Goal: Transaction & Acquisition: Purchase product/service

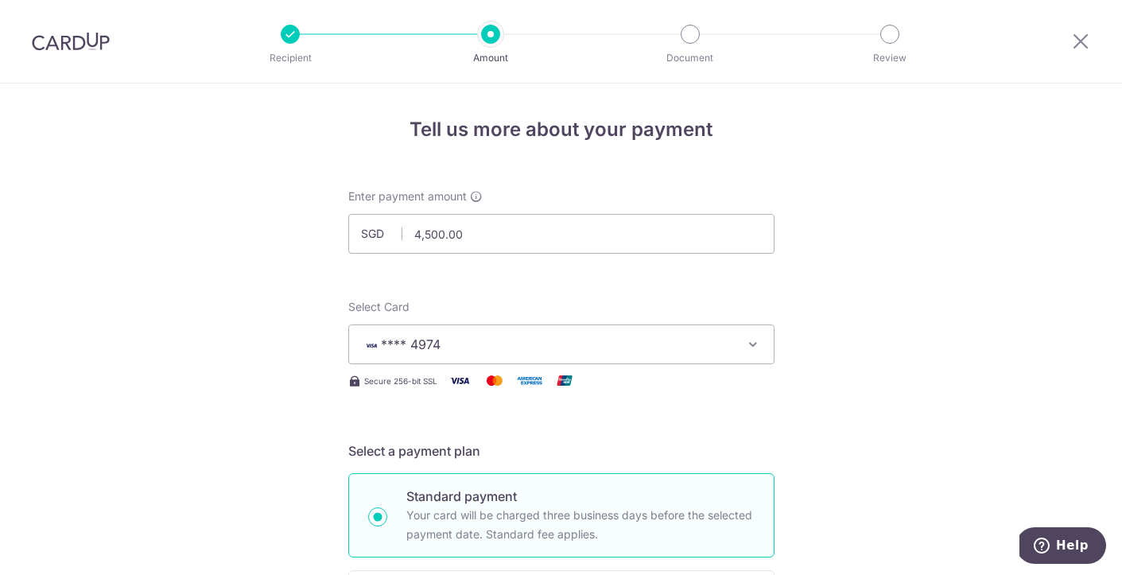
scroll to position [263, 0]
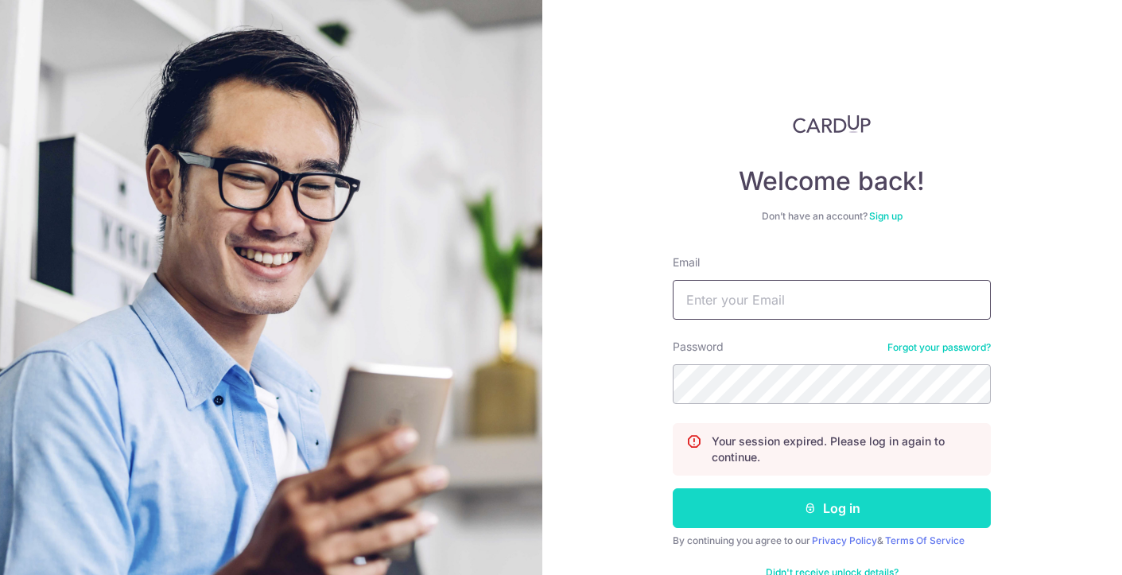
type input "[EMAIL_ADDRESS][DOMAIN_NAME]"
click at [781, 512] on button "Log in" at bounding box center [831, 508] width 318 height 40
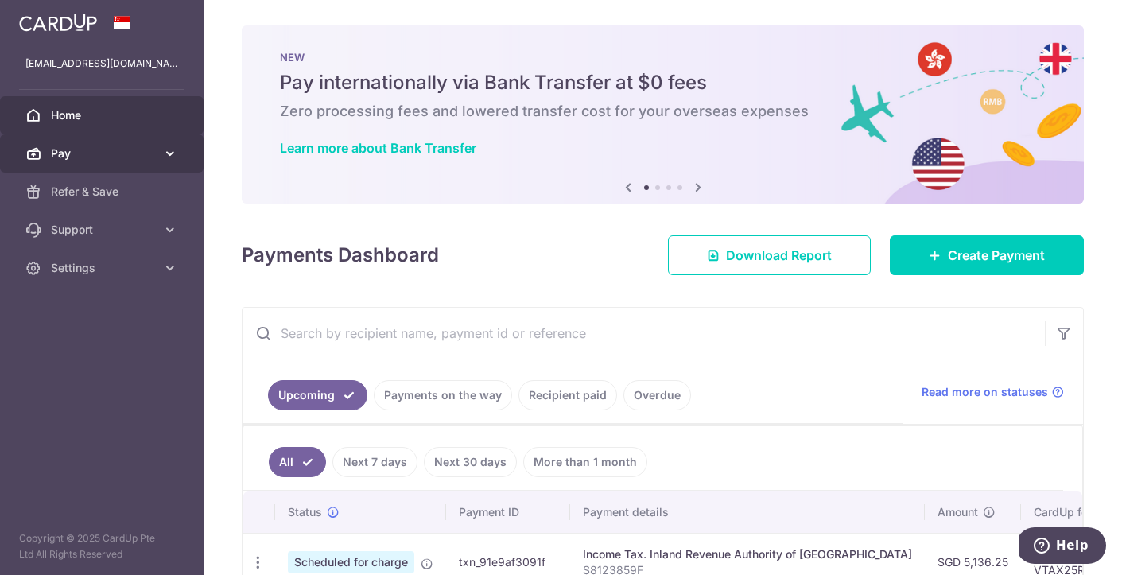
click at [118, 158] on span "Pay" at bounding box center [103, 153] width 105 height 16
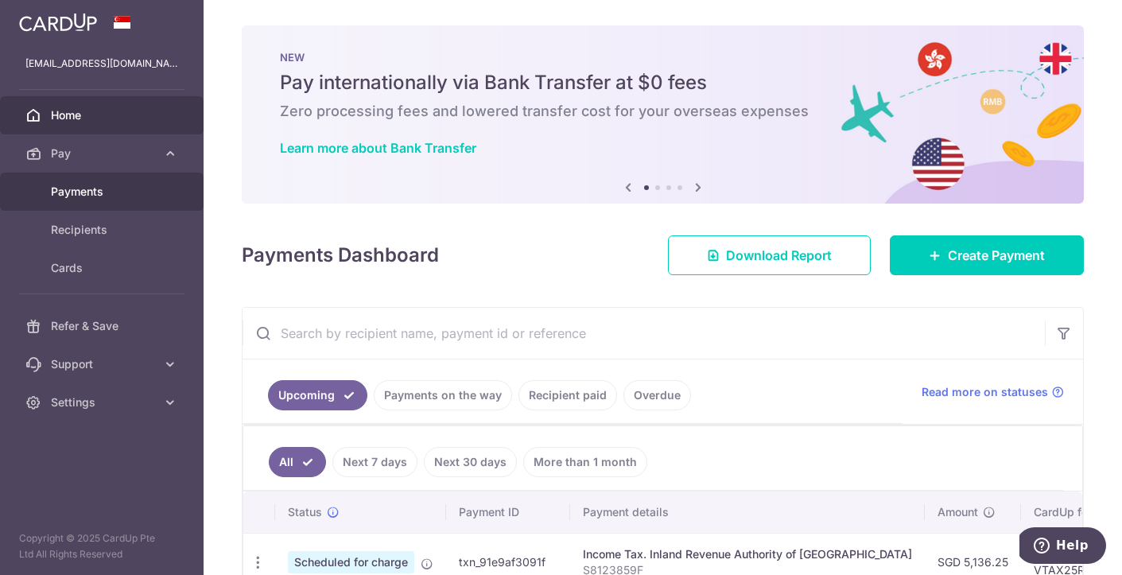
click at [80, 195] on span "Payments" at bounding box center [103, 192] width 105 height 16
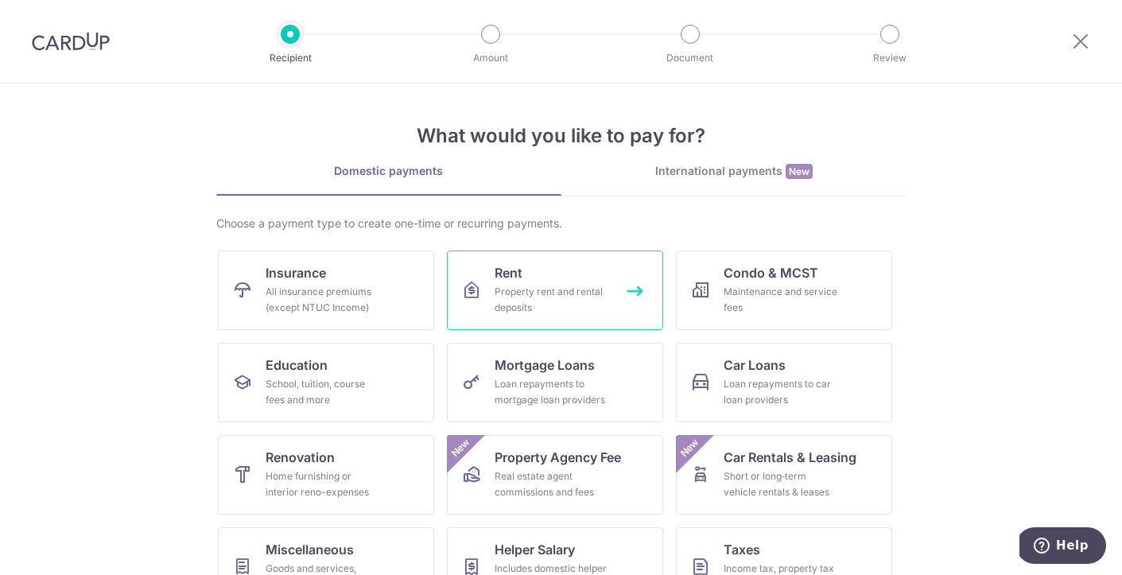
click at [537, 275] on link "Rent Property rent and rental deposits" at bounding box center [555, 289] width 216 height 79
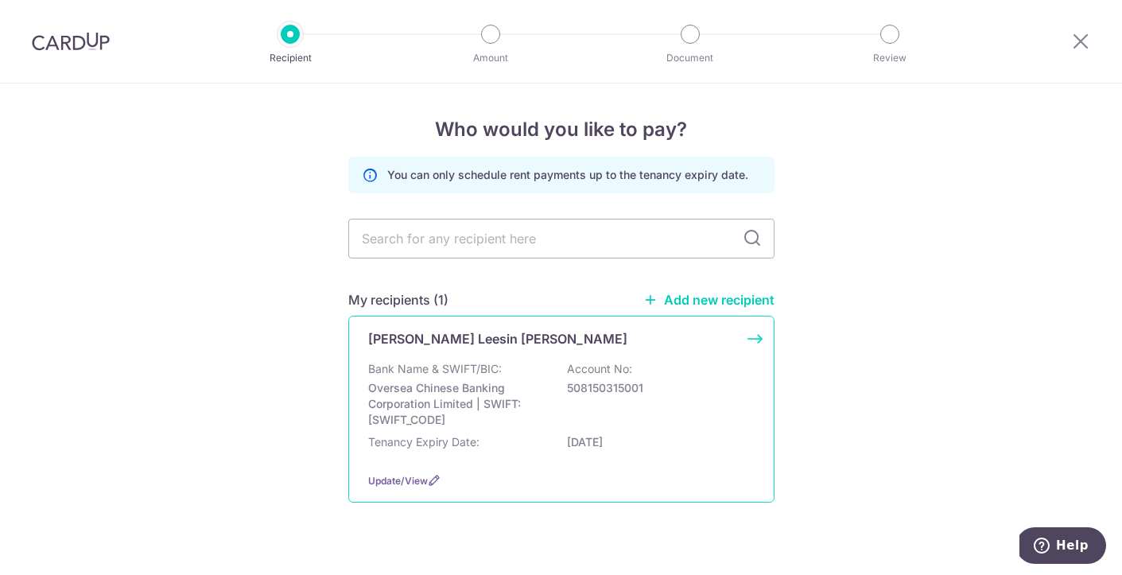
click at [447, 341] on p "[PERSON_NAME] Leesin [PERSON_NAME]" at bounding box center [497, 338] width 259 height 19
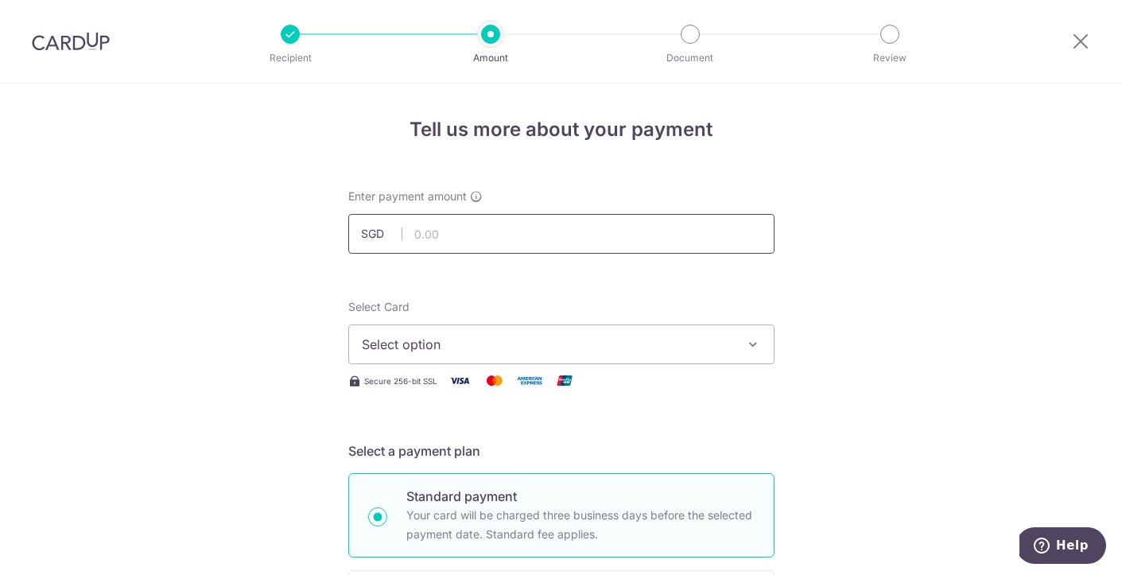
click at [468, 234] on input "text" at bounding box center [561, 234] width 426 height 40
type input "4,500.00"
click at [596, 351] on span "Select option" at bounding box center [547, 344] width 370 height 19
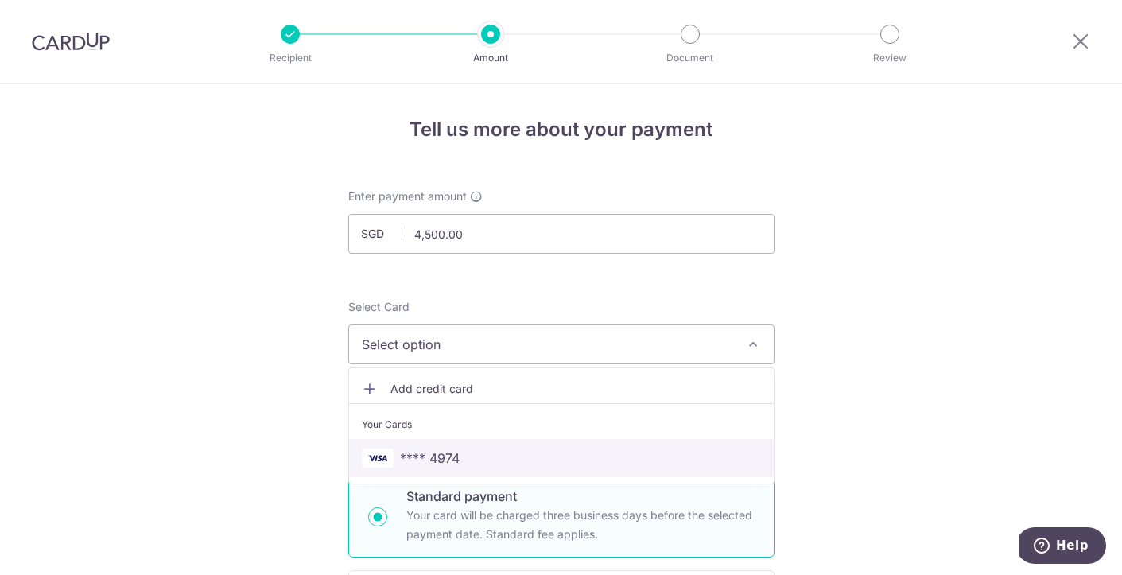
click at [476, 455] on span "**** 4974" at bounding box center [561, 457] width 399 height 19
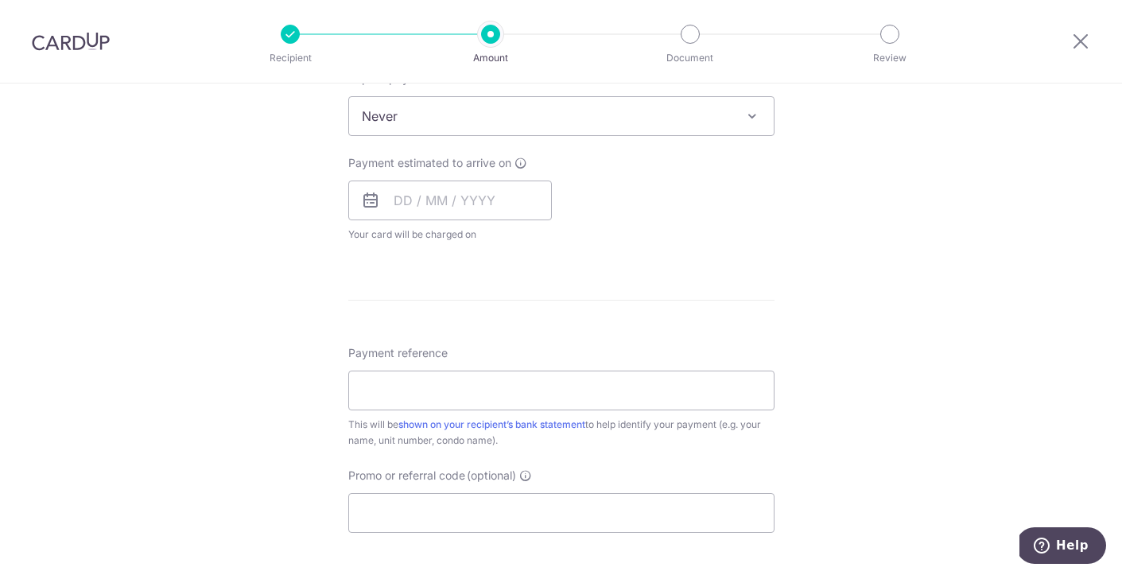
scroll to position [673, 0]
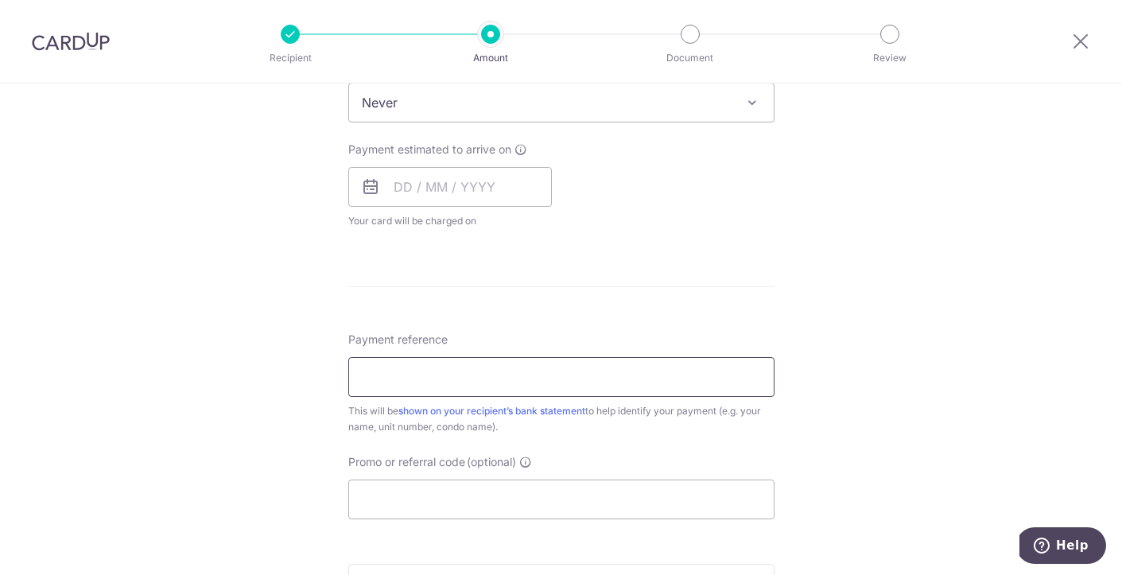
click at [527, 381] on input "Payment reference" at bounding box center [561, 377] width 426 height 40
type input "0"
type input "TFR_#03-42"
click at [180, 343] on div "Tell us more about your payment Enter payment amount SGD 4,500.00 4500.00 Selec…" at bounding box center [561, 129] width 1122 height 1438
click at [395, 496] on input "Promo or referral code (optional)" at bounding box center [561, 499] width 426 height 40
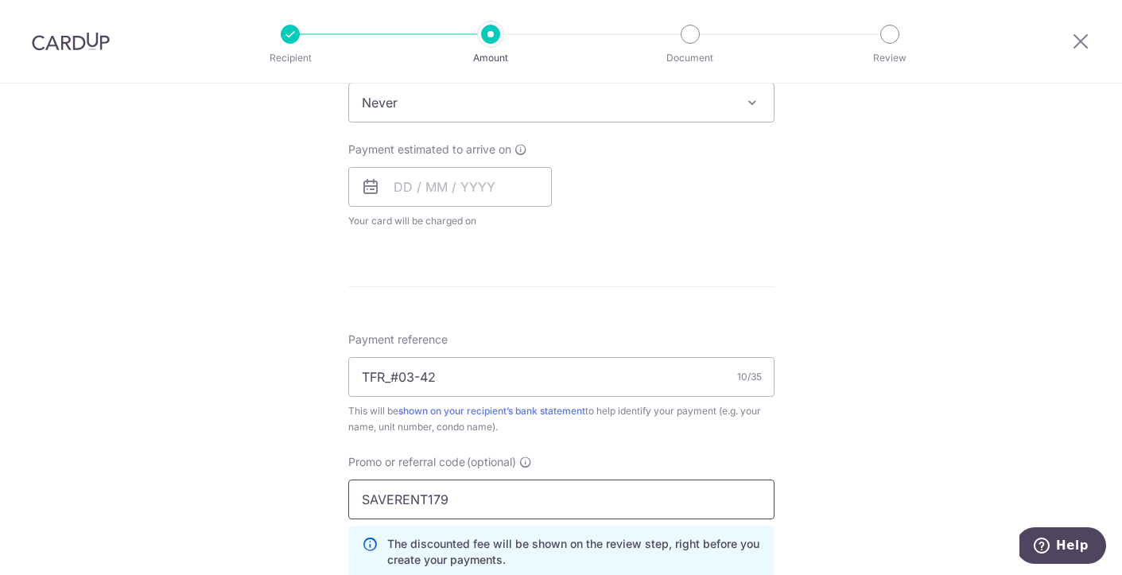
type input "SAVERENT179"
click at [860, 432] on div "Tell us more about your payment Enter payment amount SGD 4,500.00 4500.00 Selec…" at bounding box center [561, 164] width 1122 height 1509
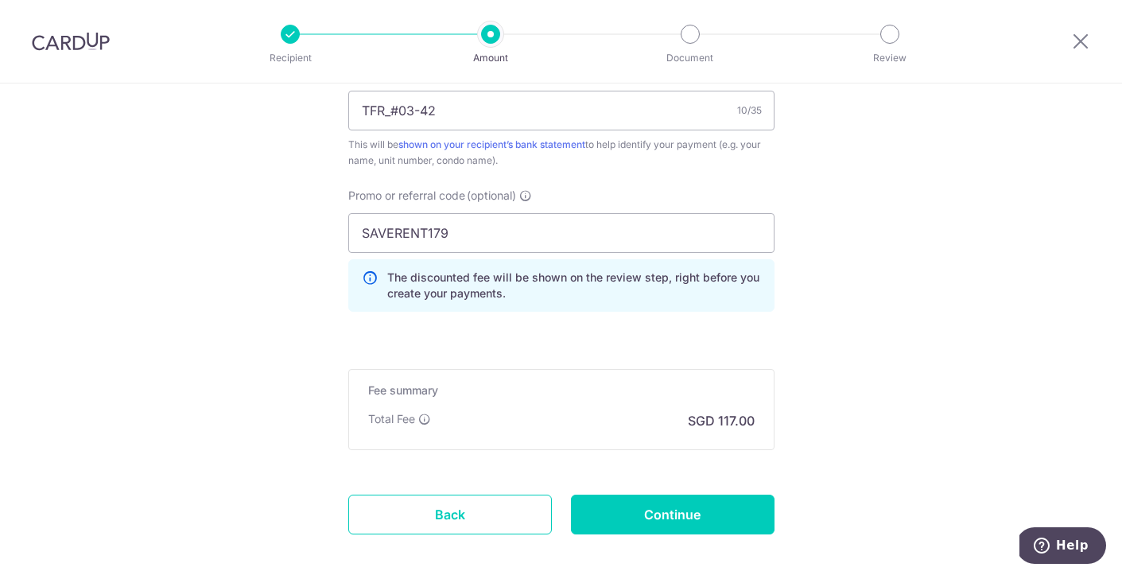
scroll to position [940, 0]
click at [658, 514] on input "Continue" at bounding box center [672, 514] width 203 height 40
type input "Create Schedule"
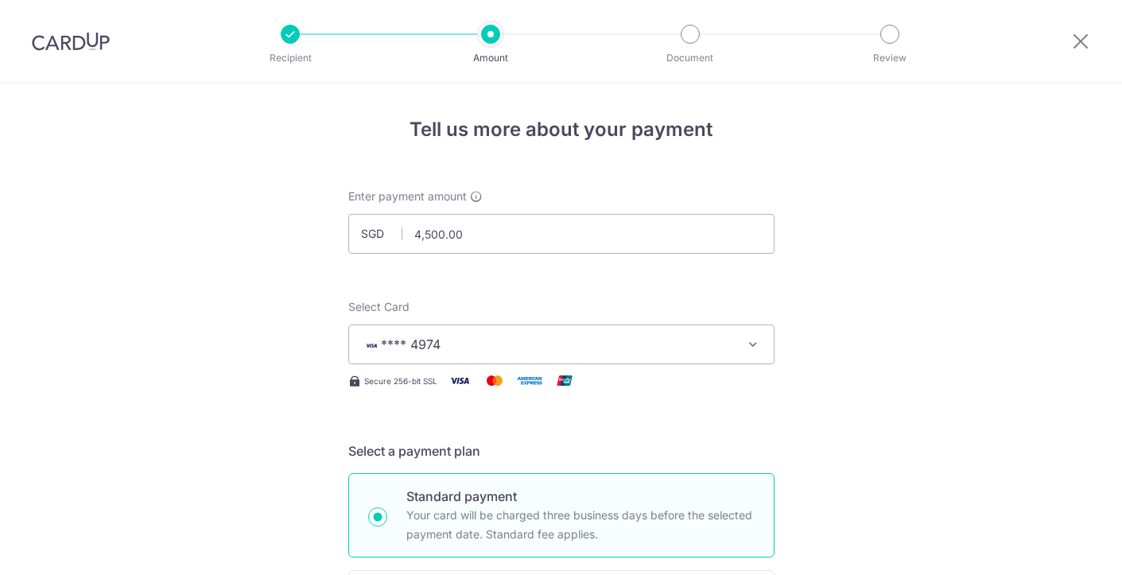
scroll to position [803, 0]
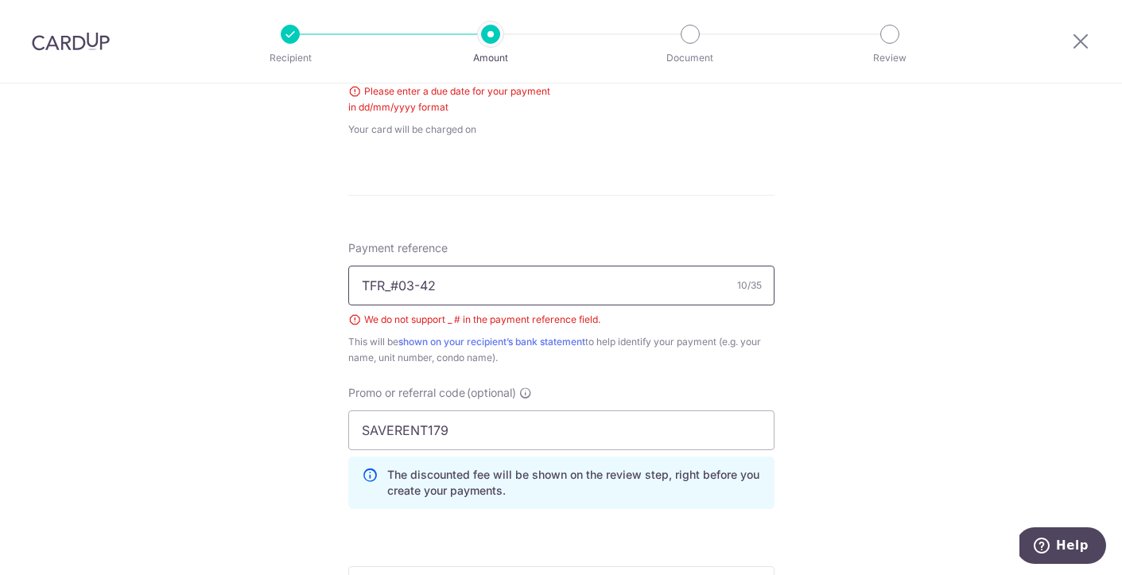
click at [399, 285] on input "TFR_#03-42" at bounding box center [561, 285] width 426 height 40
type input "TFR03-42"
click at [511, 218] on form "Enter payment amount SGD 4,500.00 4500.00 Select Card **** 4974 Add credit card…" at bounding box center [561, 81] width 426 height 1390
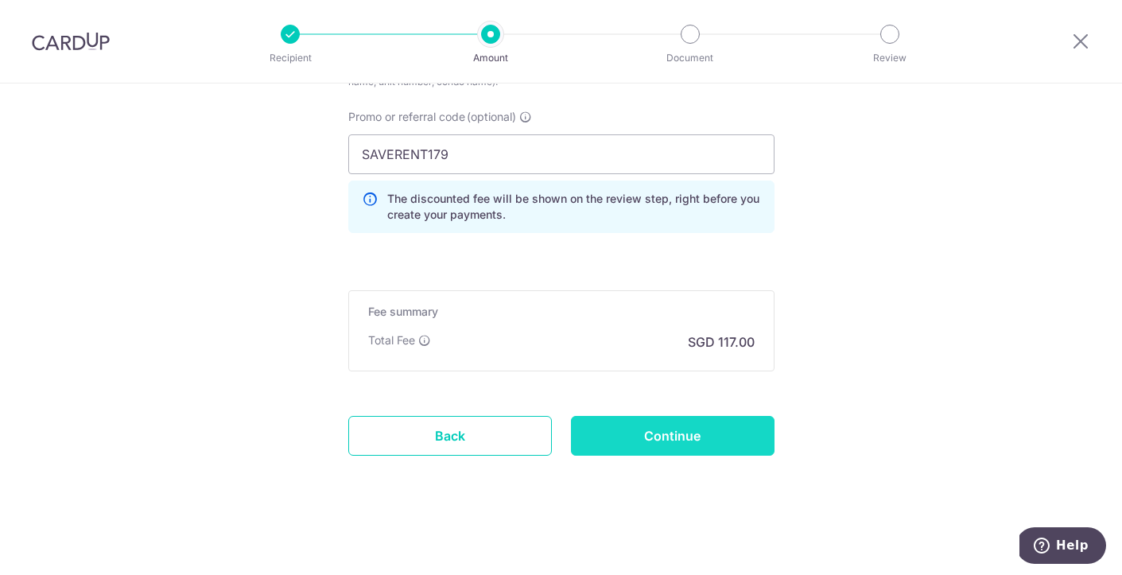
click at [691, 439] on input "Continue" at bounding box center [672, 436] width 203 height 40
type input "Create Schedule"
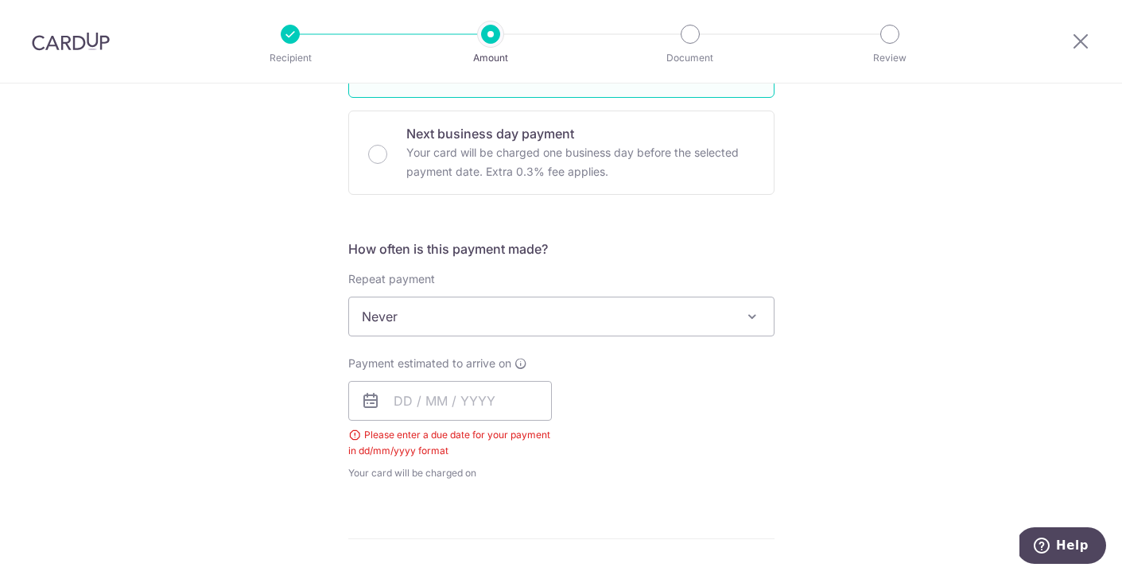
scroll to position [407, 0]
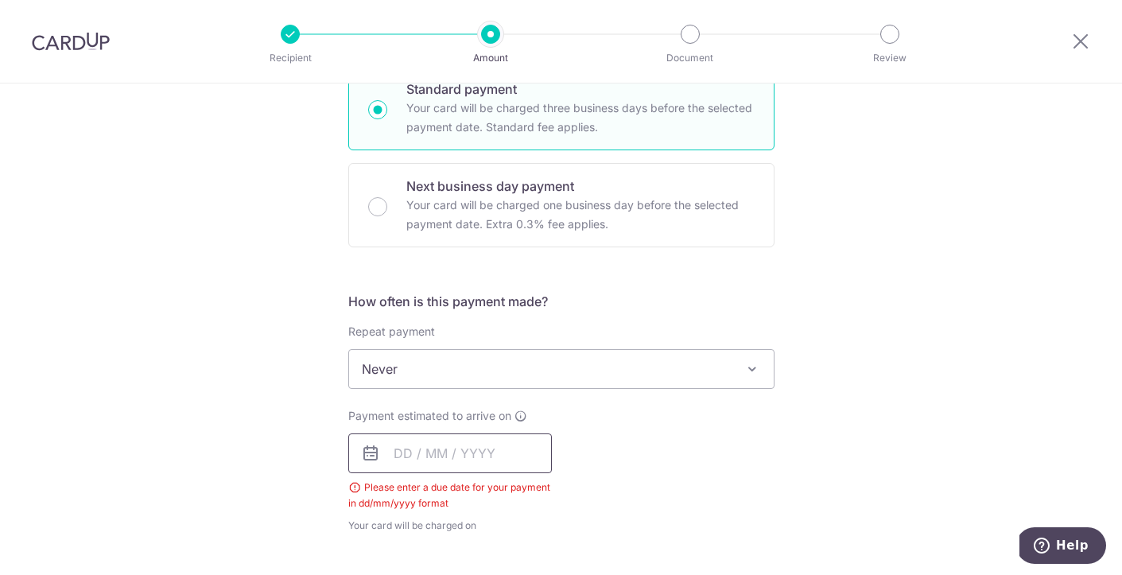
click at [414, 451] on input "text" at bounding box center [449, 453] width 203 height 40
click at [774, 466] on div "Payment estimated to arrive on Prev Next Aug Sep Oct Nov [DATE] 2026 2027 2028 …" at bounding box center [561, 471] width 445 height 126
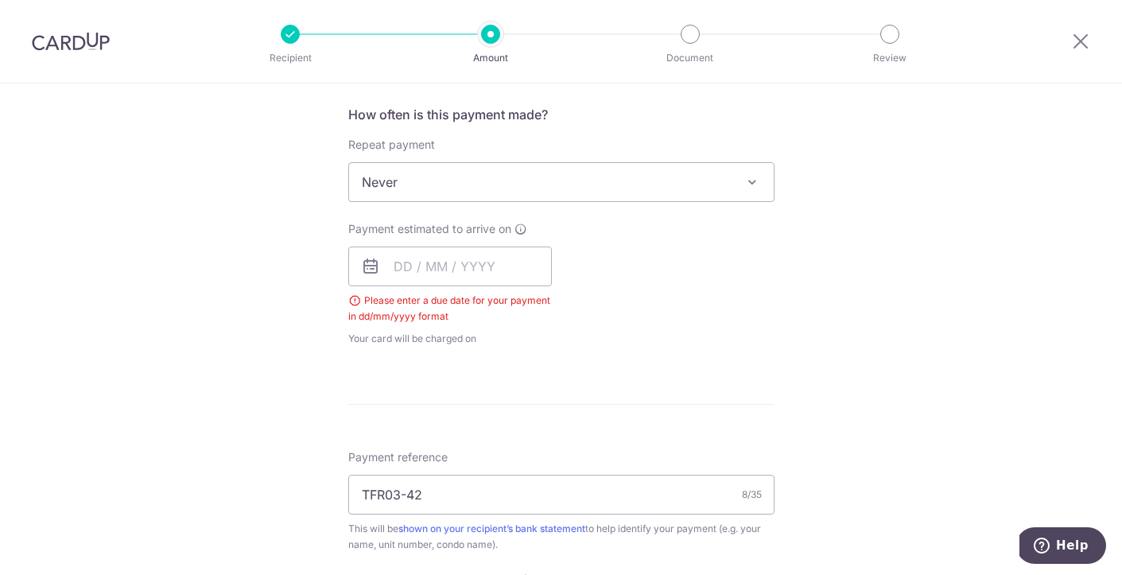
scroll to position [599, 0]
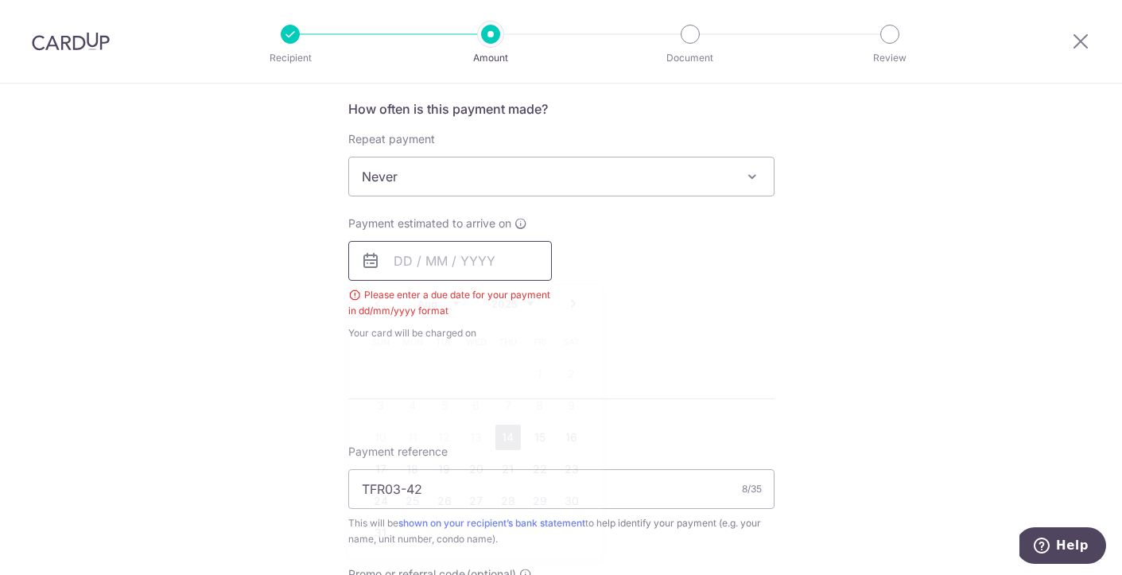
click at [401, 252] on input "text" at bounding box center [449, 261] width 203 height 40
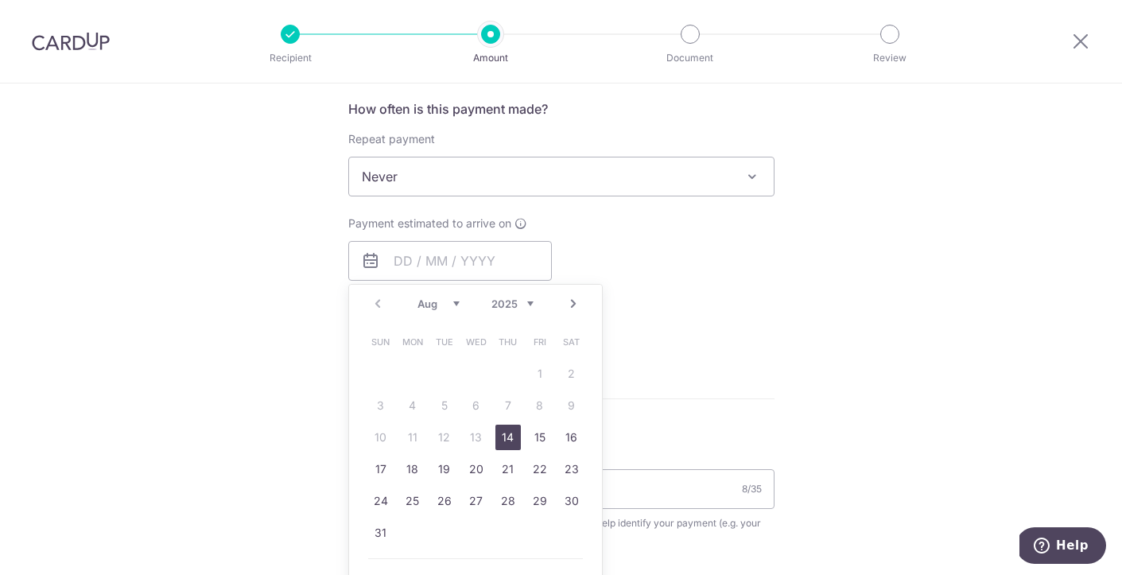
click at [503, 440] on link "14" at bounding box center [507, 436] width 25 height 25
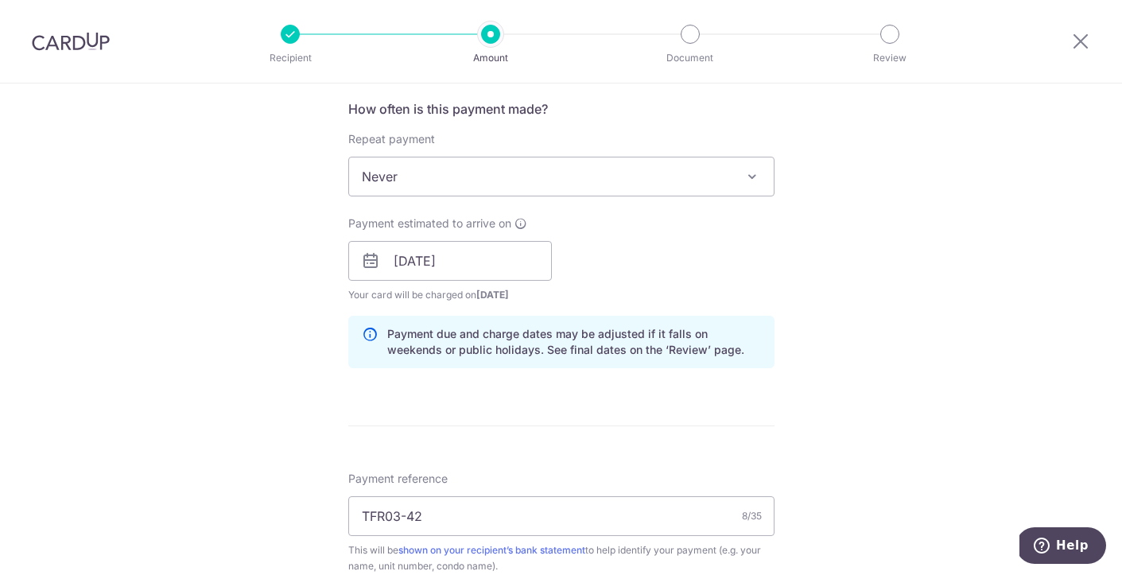
click at [794, 250] on div "Tell us more about your payment Enter payment amount SGD 4,500.00 4500.00 Selec…" at bounding box center [561, 271] width 1122 height 1575
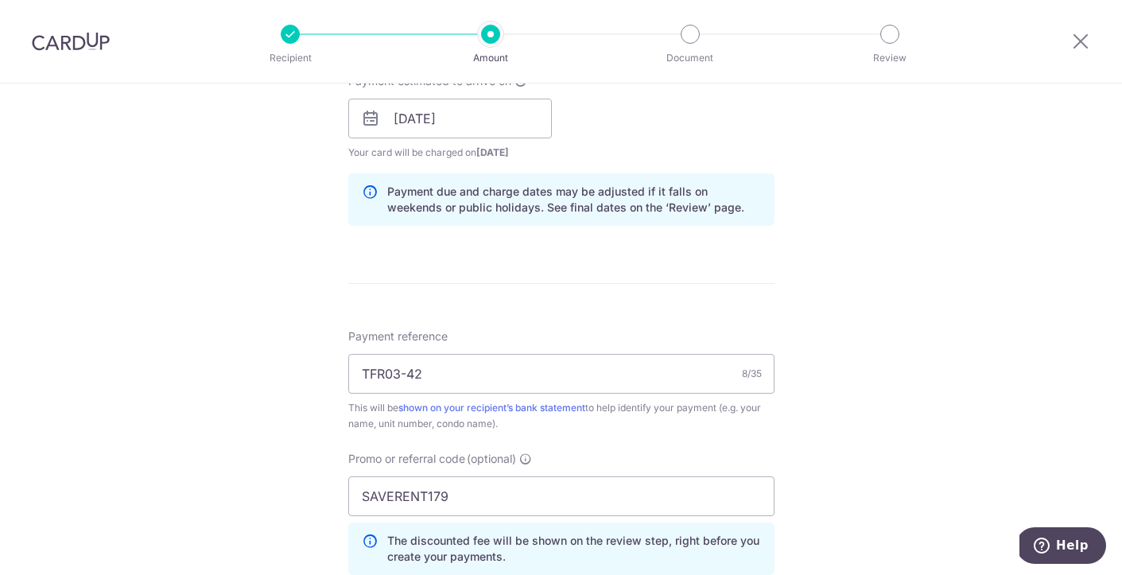
scroll to position [747, 0]
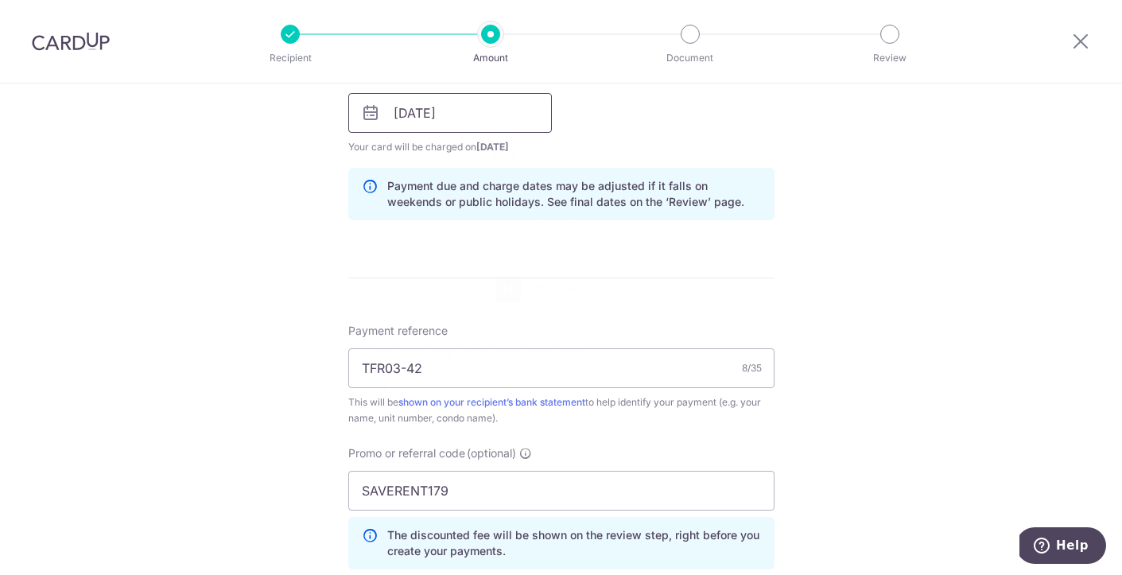
click at [444, 114] on input "14/08/2025" at bounding box center [449, 113] width 203 height 40
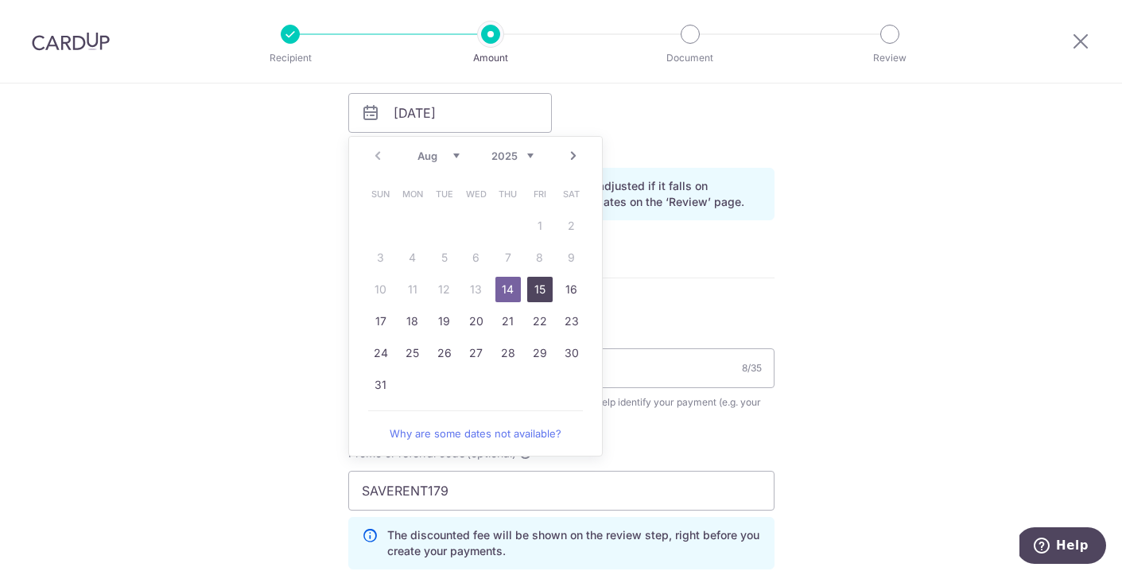
click at [540, 293] on link "15" at bounding box center [539, 289] width 25 height 25
type input "15/08/2025"
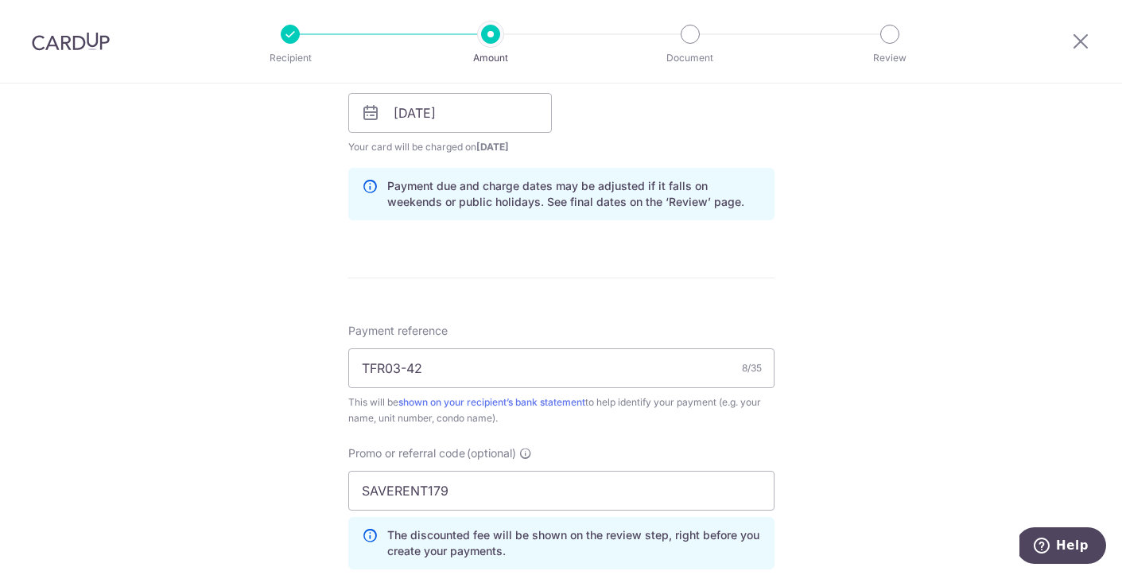
click at [623, 137] on div "Payment estimated to arrive on 15/08/2025 Prev Next Jan Feb Mar Apr May Jun Jul…" at bounding box center [561, 111] width 445 height 87
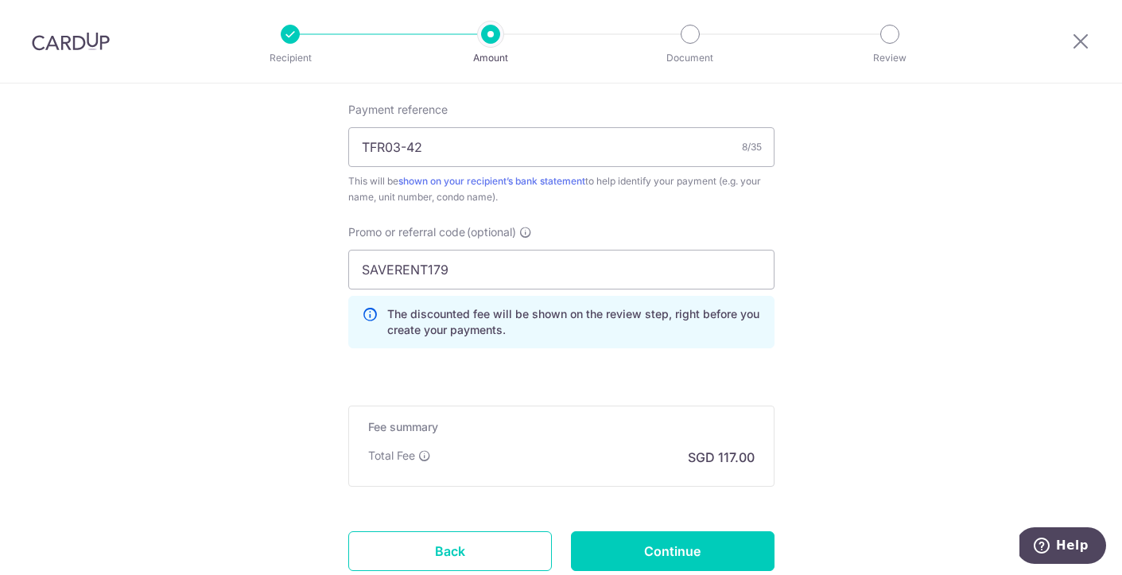
scroll to position [1083, 0]
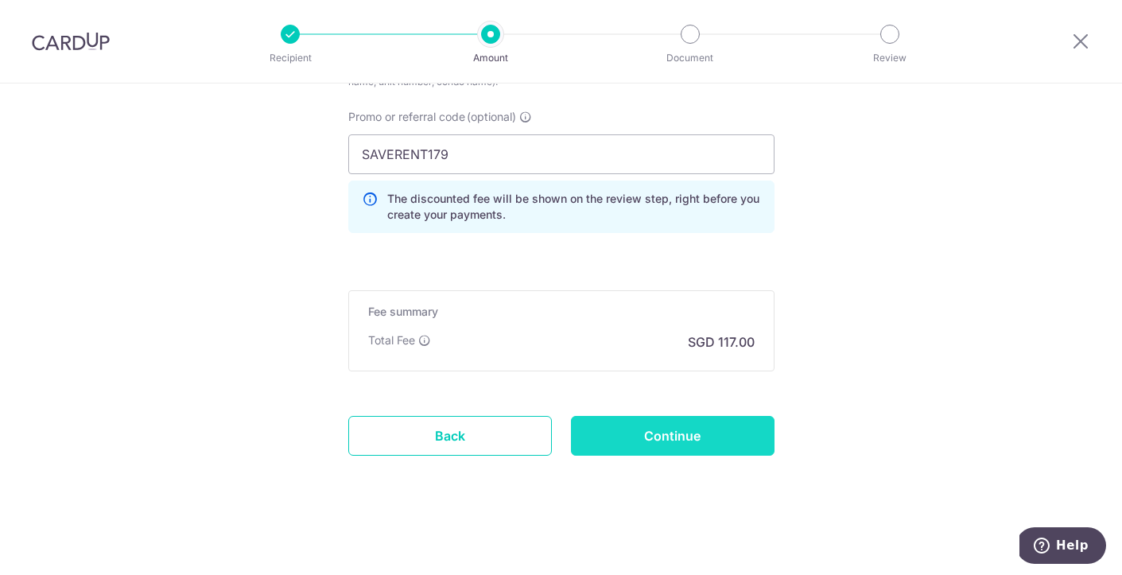
click at [668, 438] on input "Continue" at bounding box center [672, 436] width 203 height 40
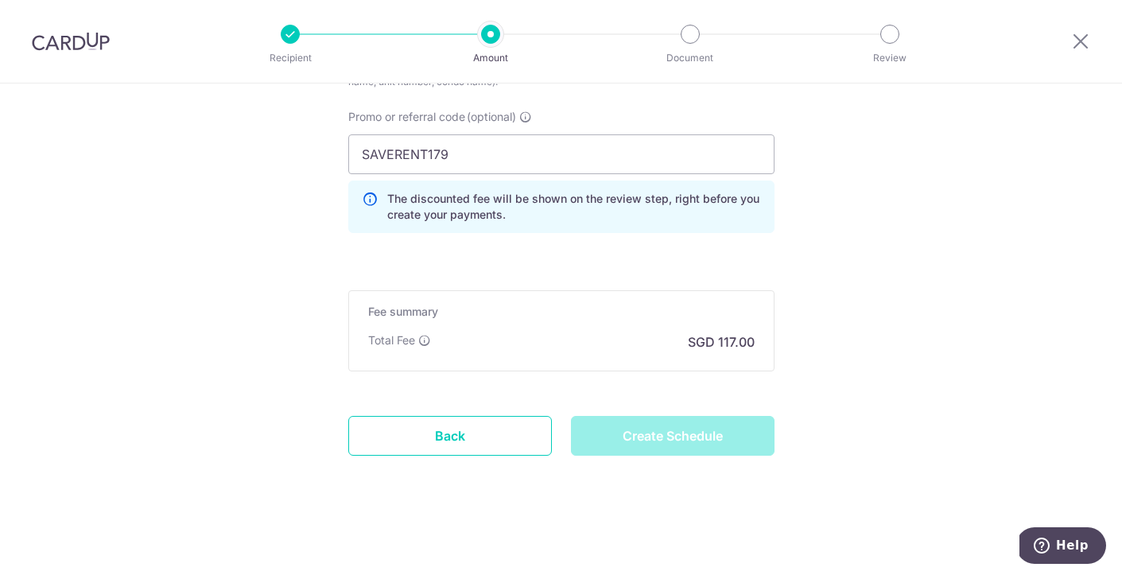
type input "Create Schedule"
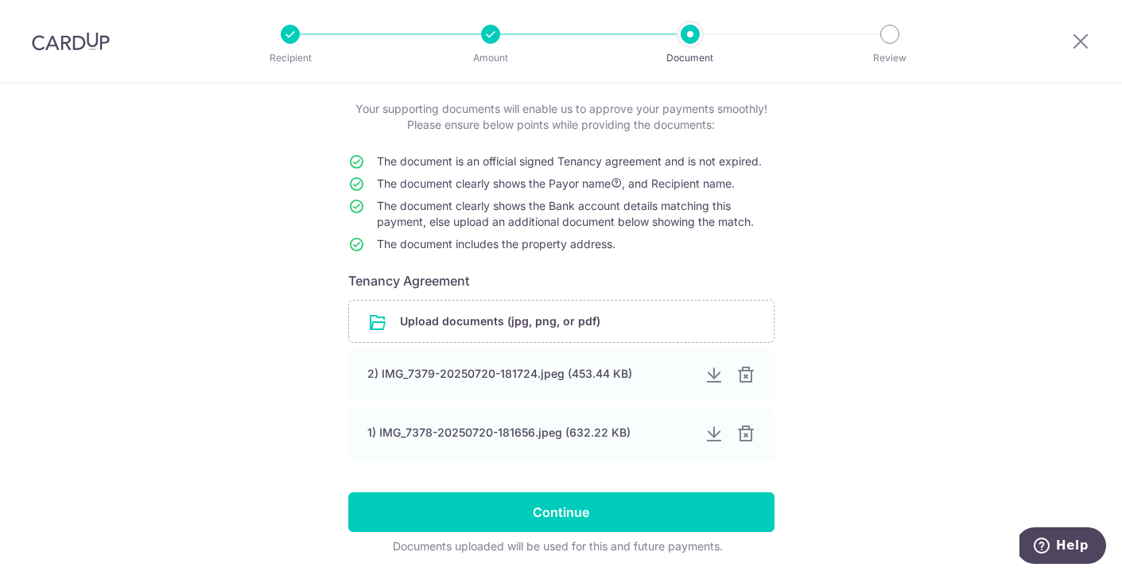
scroll to position [141, 0]
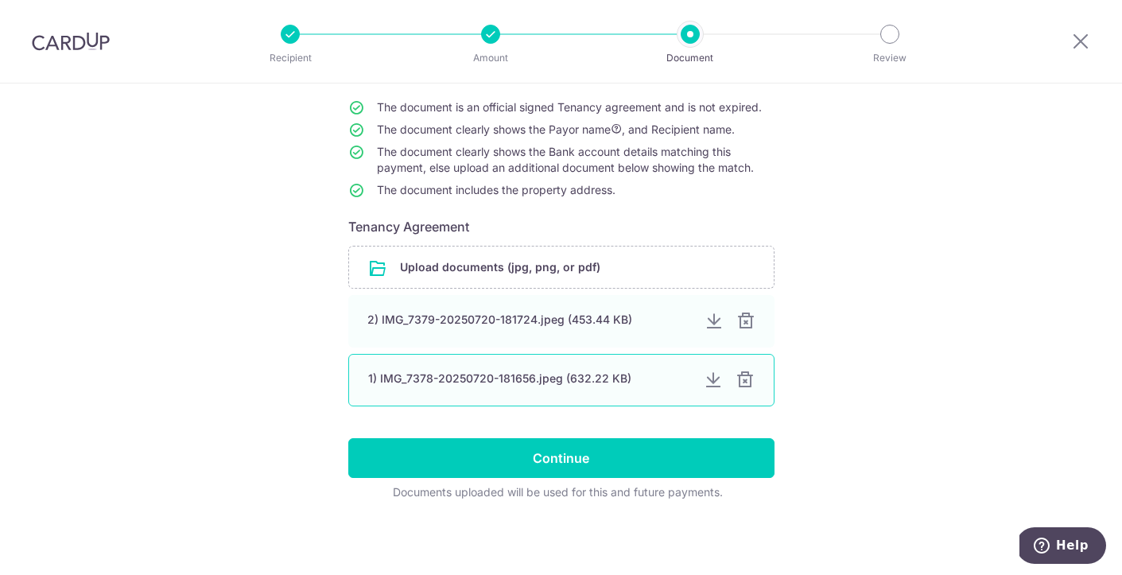
click at [711, 381] on div at bounding box center [712, 379] width 19 height 19
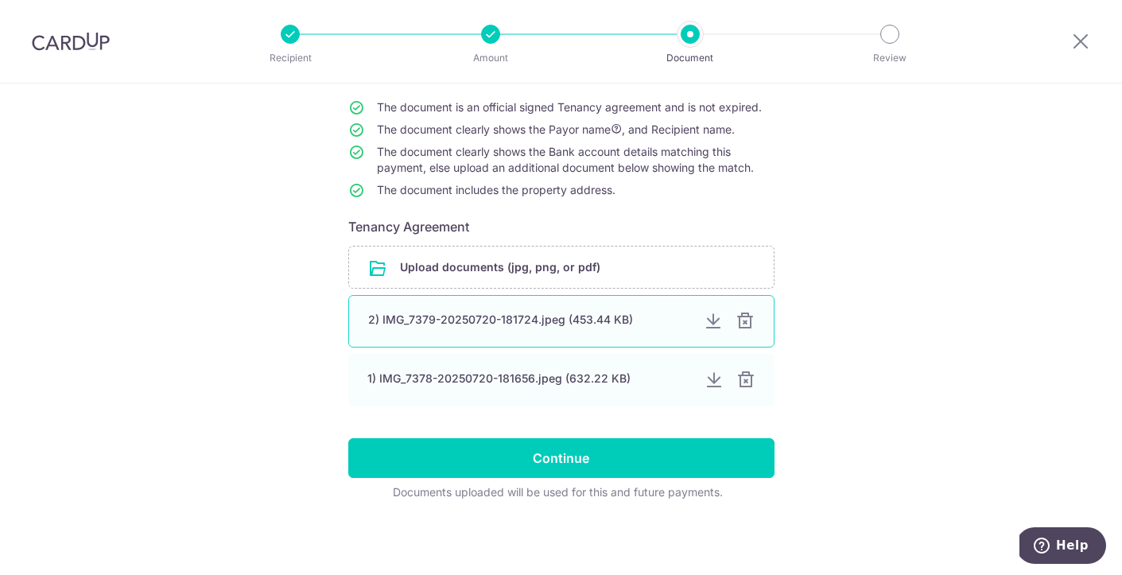
click at [709, 320] on div at bounding box center [712, 321] width 19 height 19
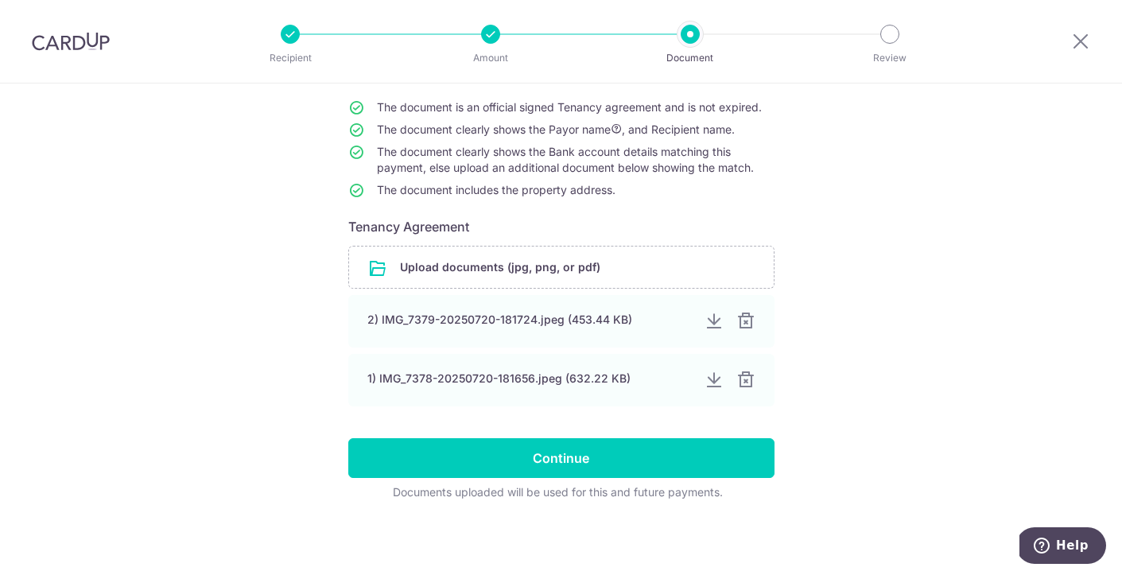
click at [936, 250] on div "Help us verify your payment Your supporting documents will enable us to approve…" at bounding box center [561, 258] width 1122 height 633
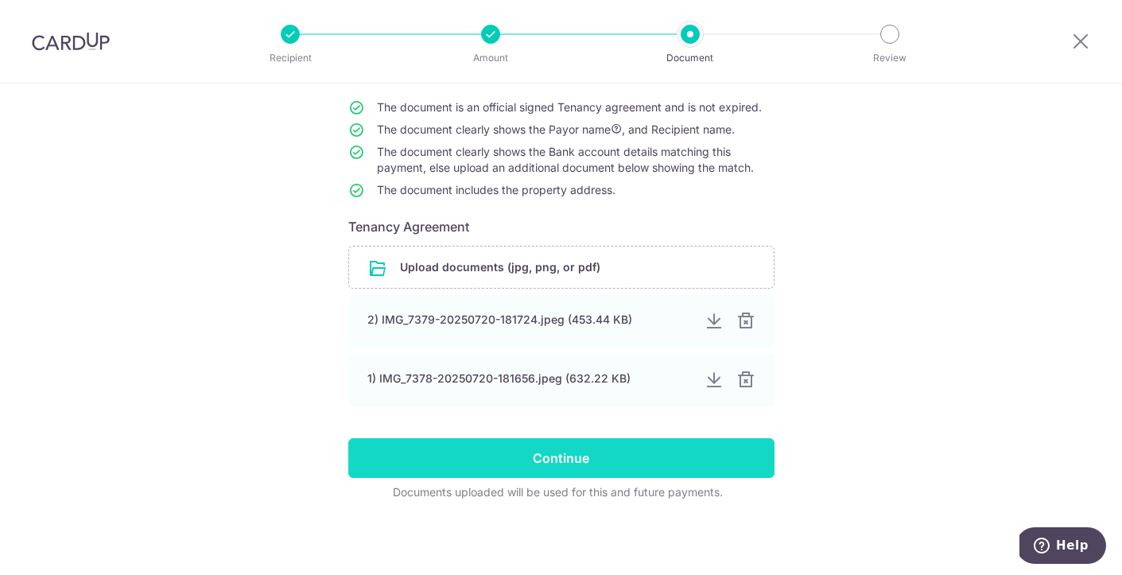
click at [626, 460] on input "Continue" at bounding box center [561, 458] width 426 height 40
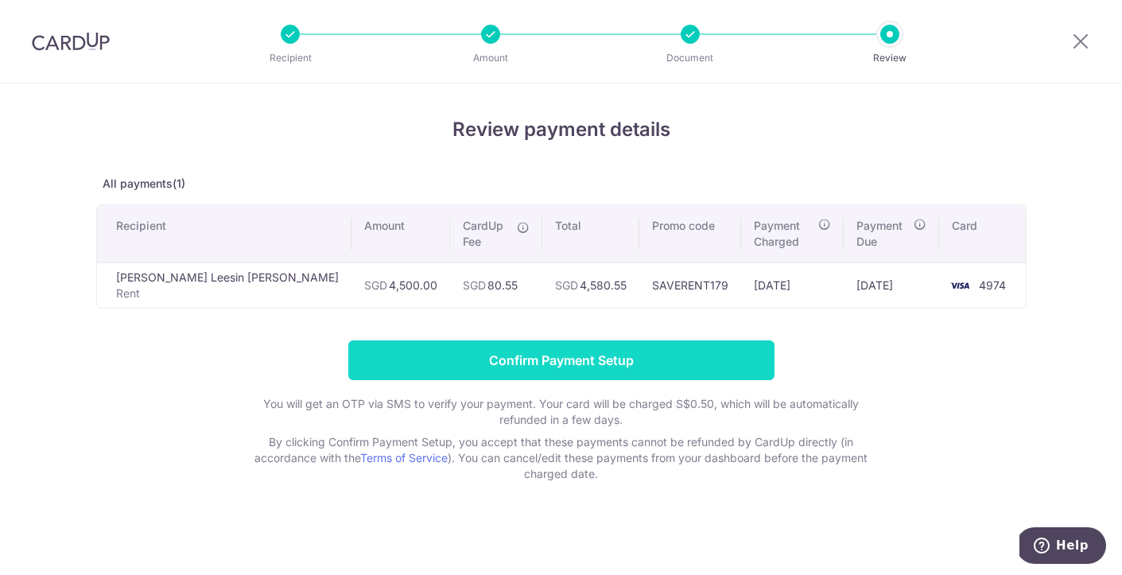
click at [544, 362] on input "Confirm Payment Setup" at bounding box center [561, 360] width 426 height 40
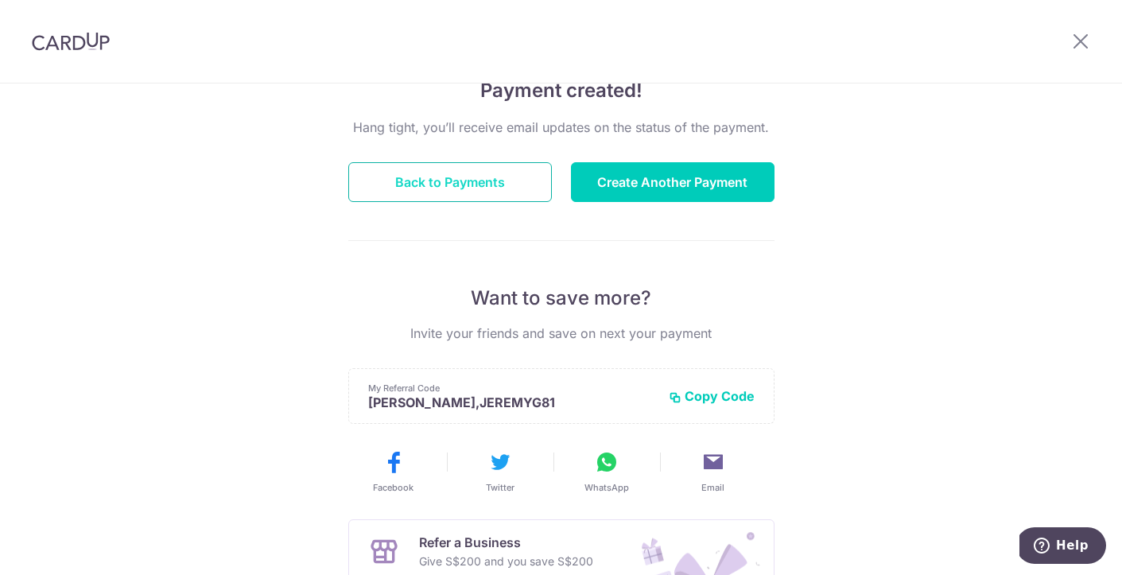
scroll to position [141, 0]
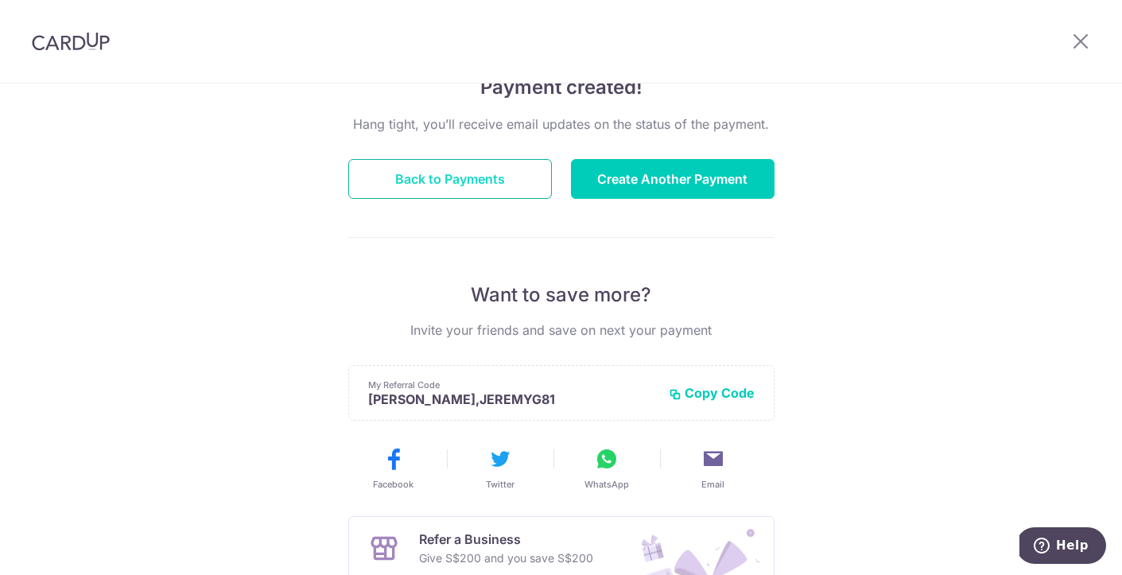
click at [455, 176] on button "Back to Payments" at bounding box center [449, 179] width 203 height 40
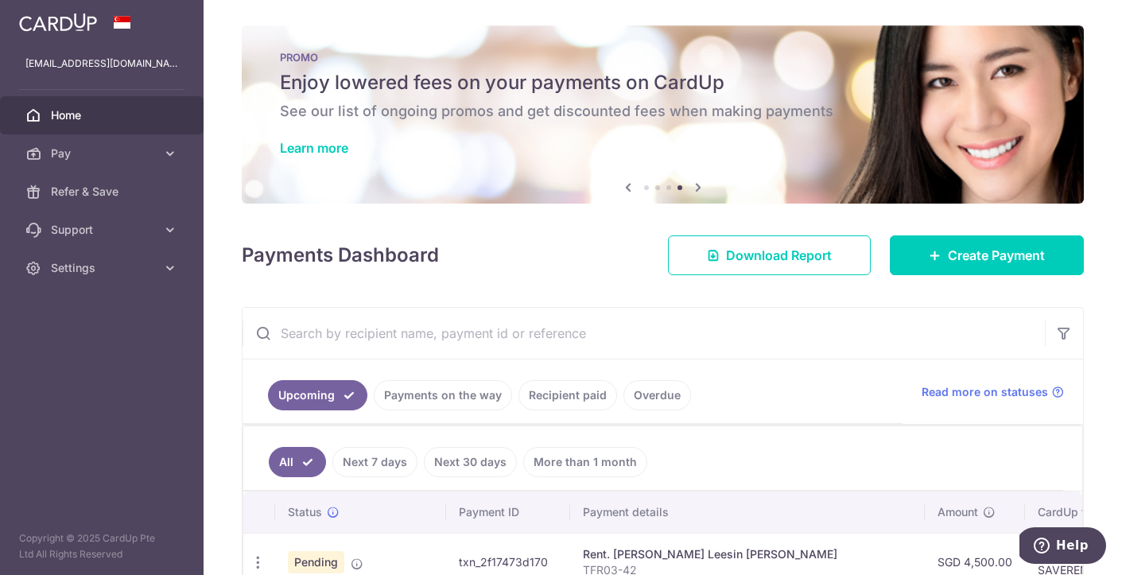
scroll to position [134, 0]
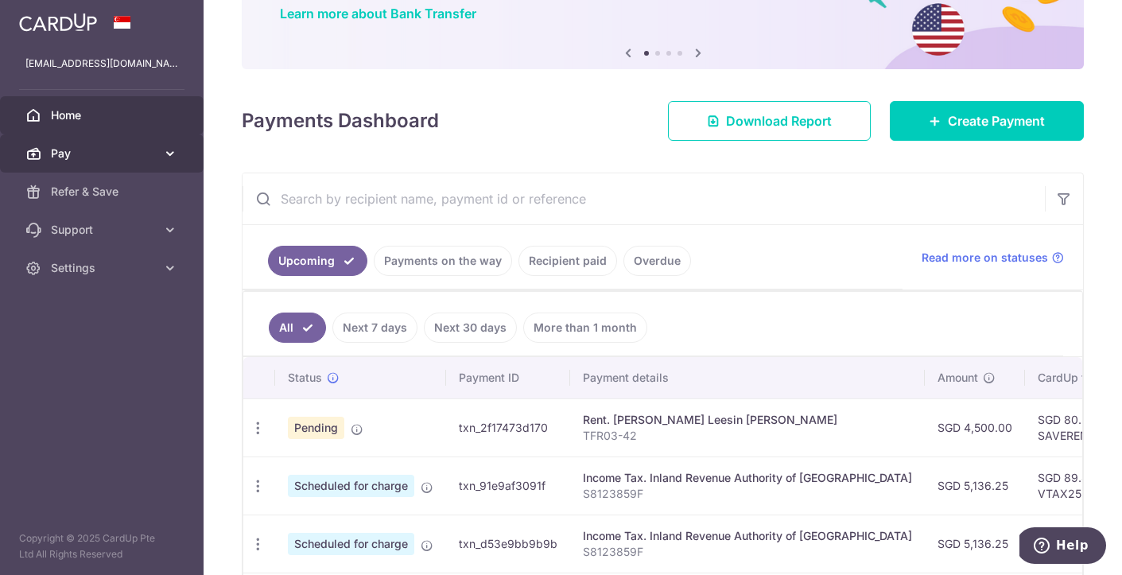
click at [78, 164] on link "Pay" at bounding box center [101, 153] width 203 height 38
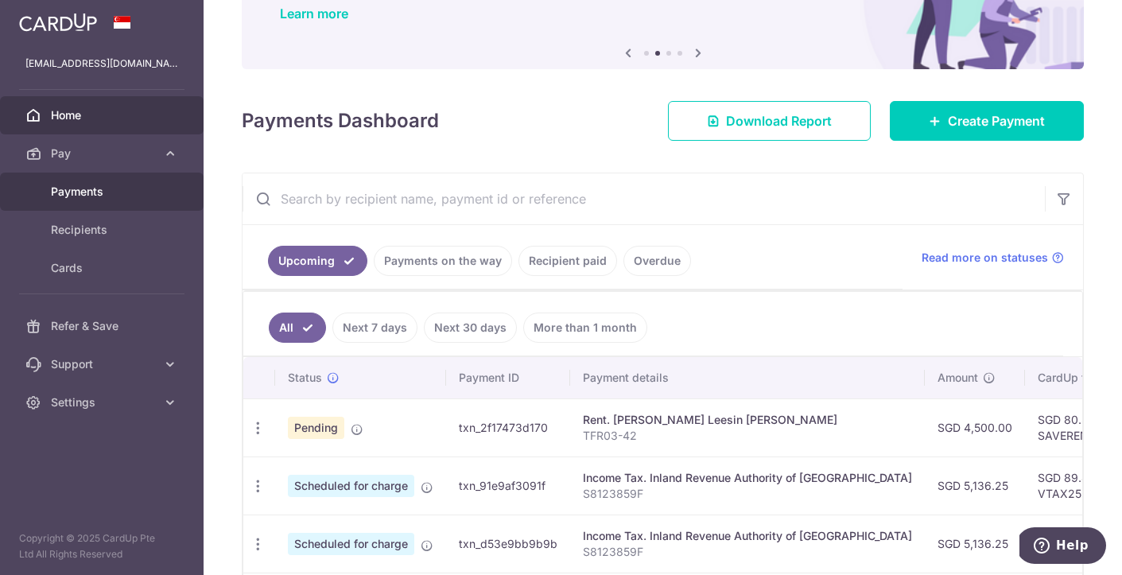
click at [79, 194] on span "Payments" at bounding box center [103, 192] width 105 height 16
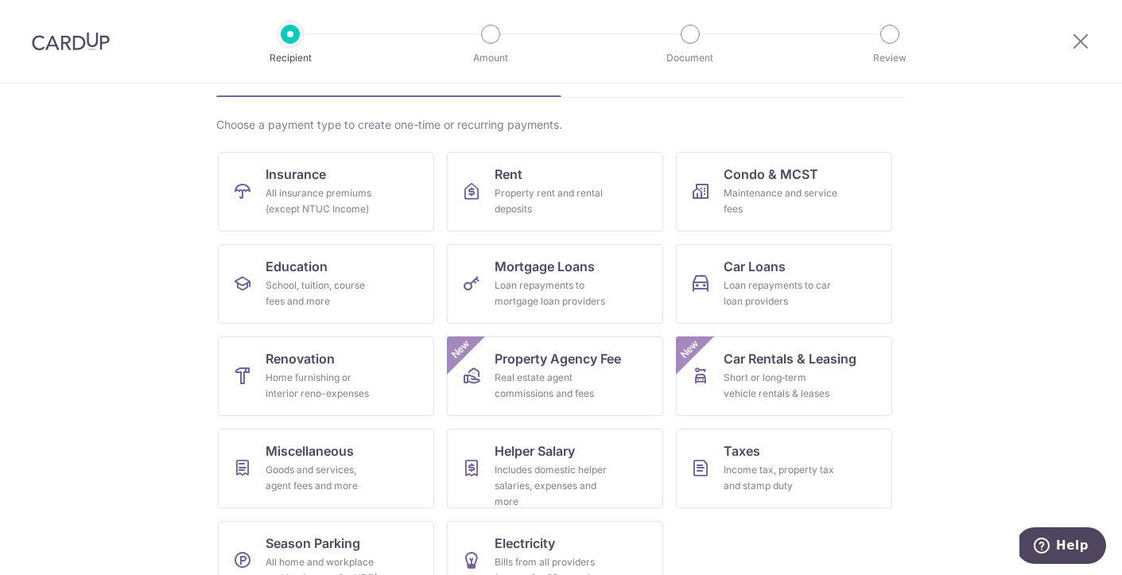
scroll to position [137, 0]
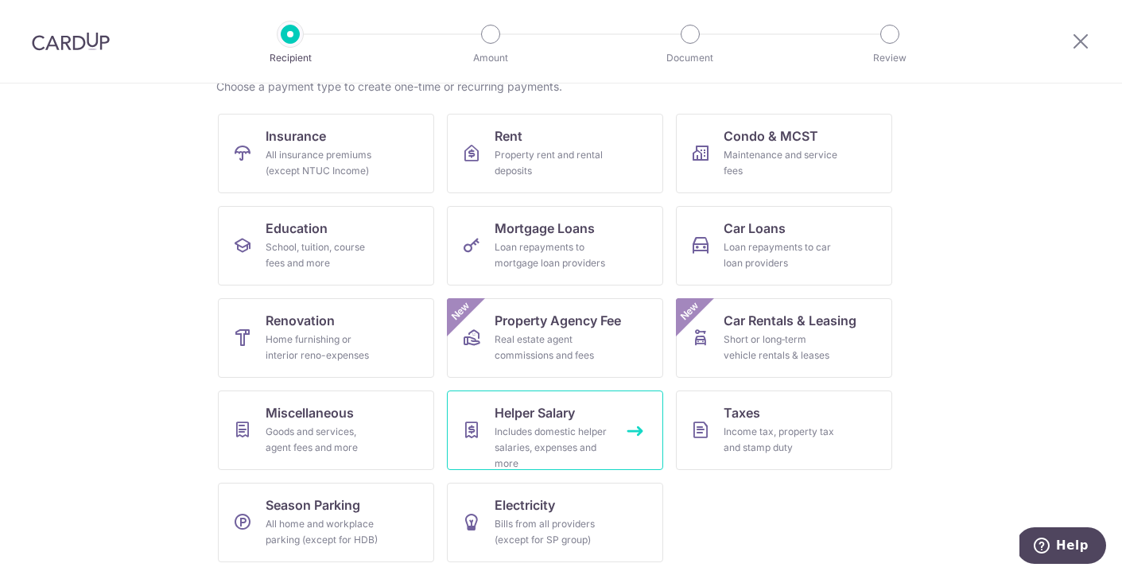
click at [610, 435] on link "Helper Salary Includes domestic helper salaries, expenses and more" at bounding box center [555, 429] width 216 height 79
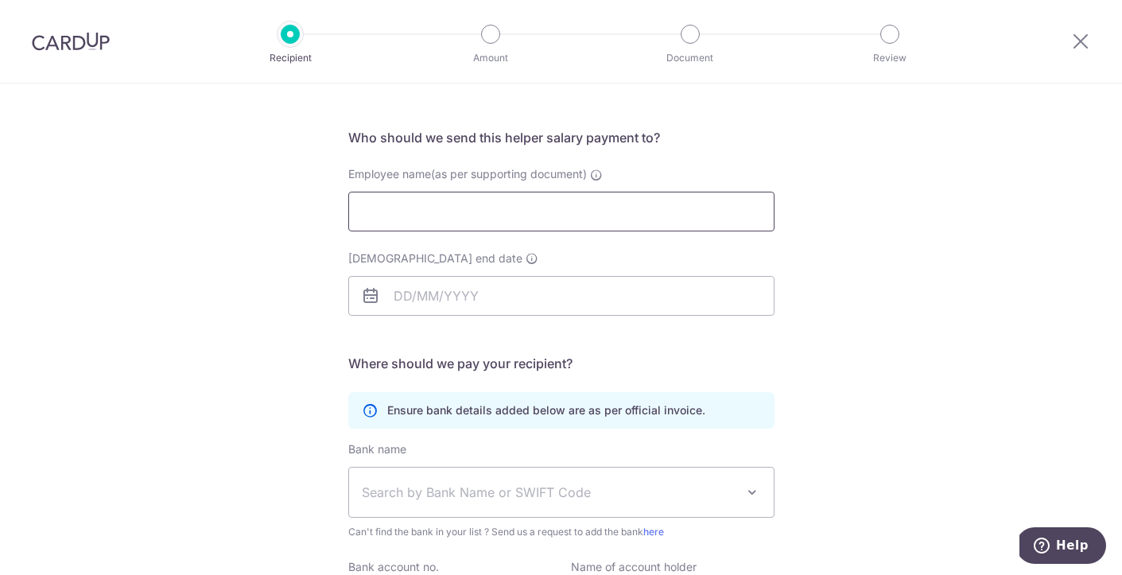
scroll to position [87, 0]
click at [497, 212] on input "Employee name(as per supporting document)" at bounding box center [561, 213] width 426 height 40
type input "SHAR"
click at [874, 280] on div "Who would you like to pay? Your recipient does not need a CardUp account to rec…" at bounding box center [561, 374] width 1122 height 757
click at [455, 289] on input "Employment contract end date" at bounding box center [561, 297] width 426 height 40
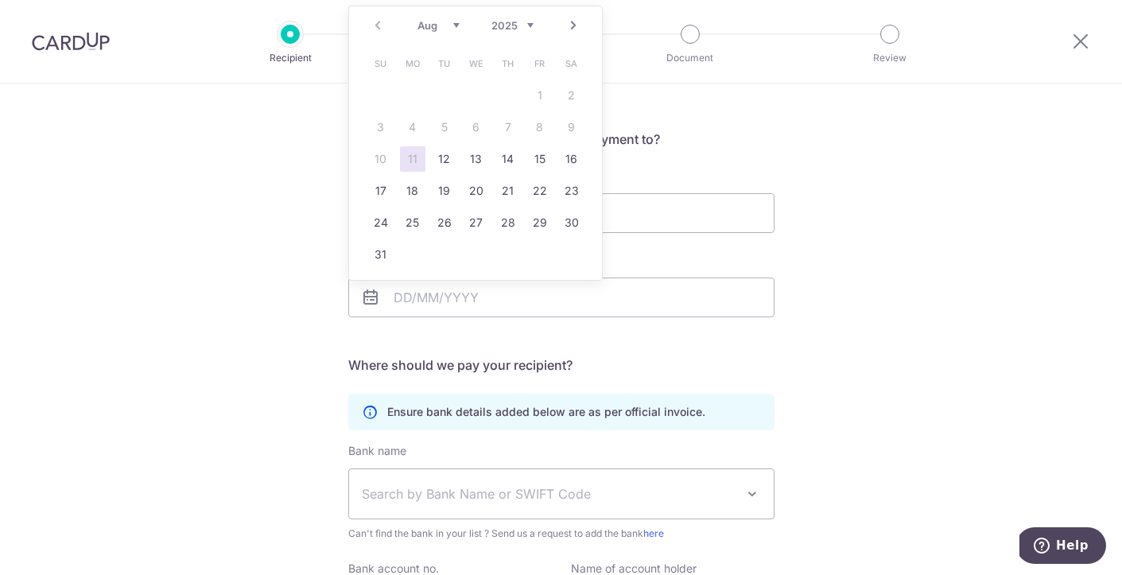
click at [576, 25] on link "Next" at bounding box center [573, 25] width 19 height 19
click at [533, 26] on select "2025 2026 2027 2028 2029 2030 2031 2032 2033 2034 2035" at bounding box center [512, 25] width 42 height 13
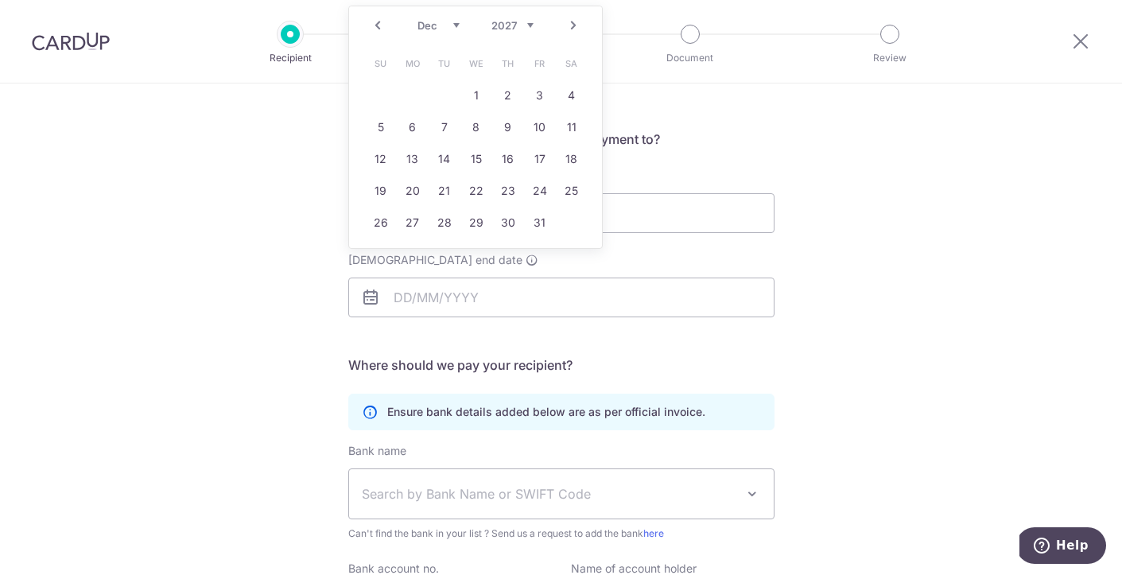
click at [451, 26] on select "Jan Feb Mar Apr May Jun Jul Aug Sep Oct Nov Dec" at bounding box center [438, 25] width 42 height 13
click at [502, 130] on link "8" at bounding box center [507, 126] width 25 height 25
type input "08/04/2027"
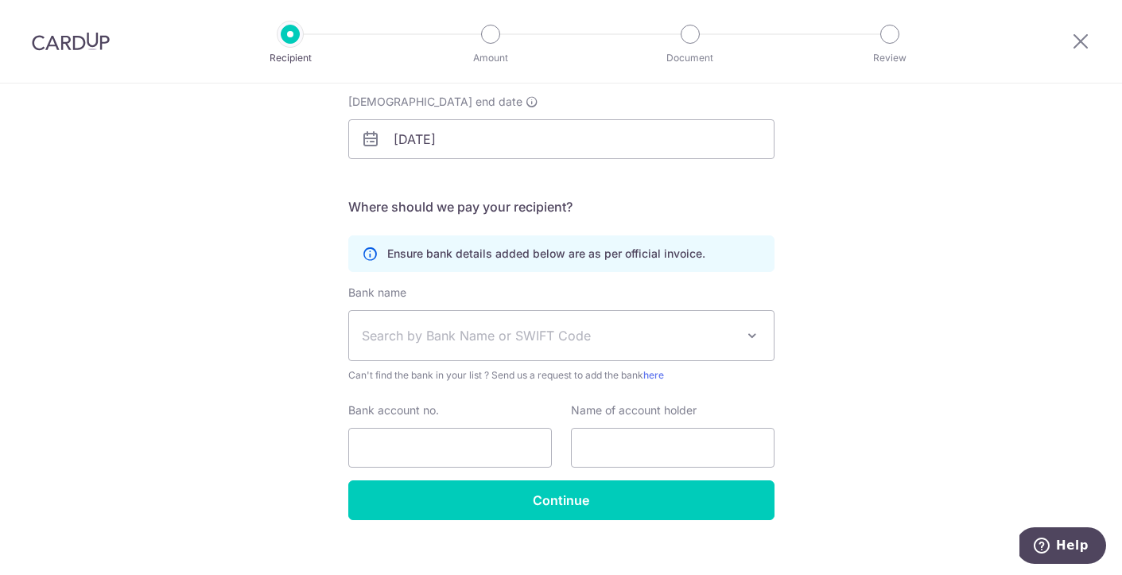
scroll to position [253, 0]
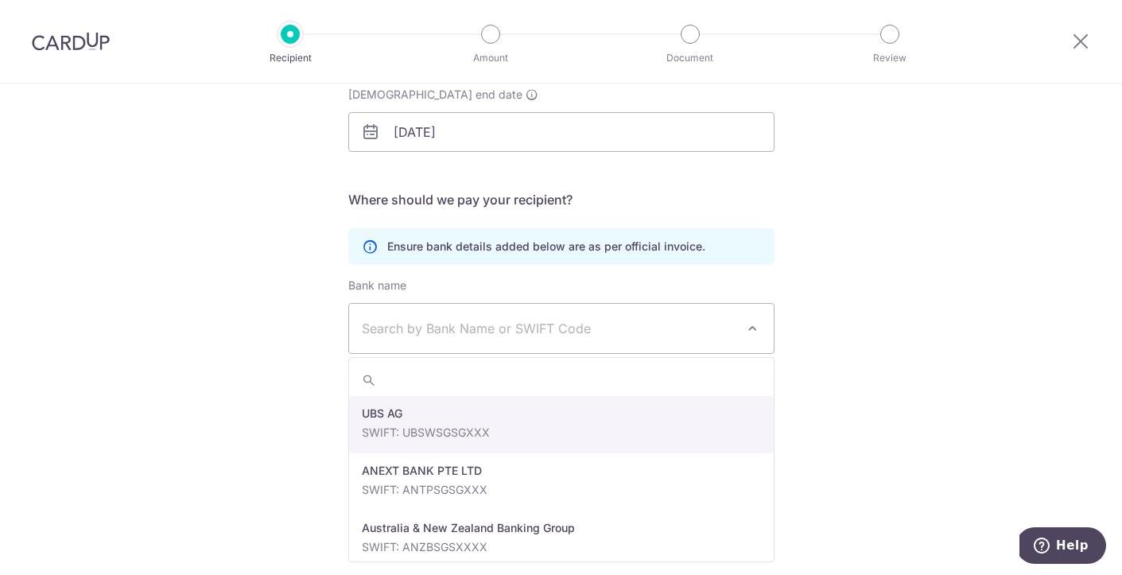
click at [653, 332] on span "Search by Bank Name or SWIFT Code" at bounding box center [549, 328] width 374 height 19
type input "DBS"
click at [641, 322] on span "Search by Bank Name or SWIFT Code" at bounding box center [549, 328] width 374 height 19
click at [525, 329] on span "Search by Bank Name or SWIFT Code" at bounding box center [549, 328] width 374 height 19
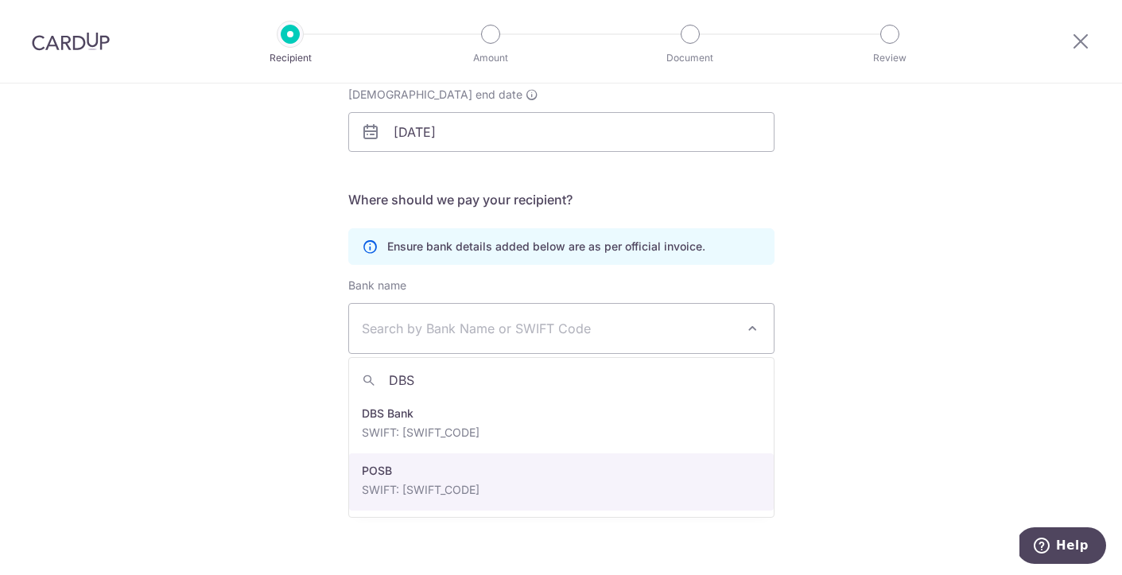
type input "DBS"
select select "19"
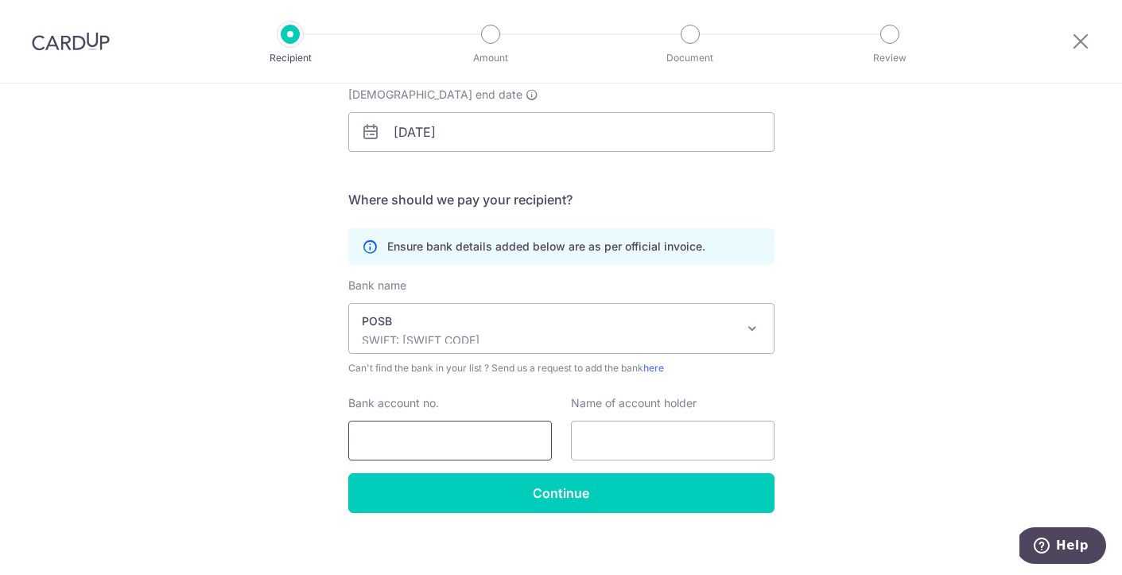
click at [420, 436] on input "Bank account no." at bounding box center [449, 440] width 203 height 40
type input "093625811"
click at [662, 436] on input "text" at bounding box center [672, 440] width 203 height 40
type input "Jeremy Goh"
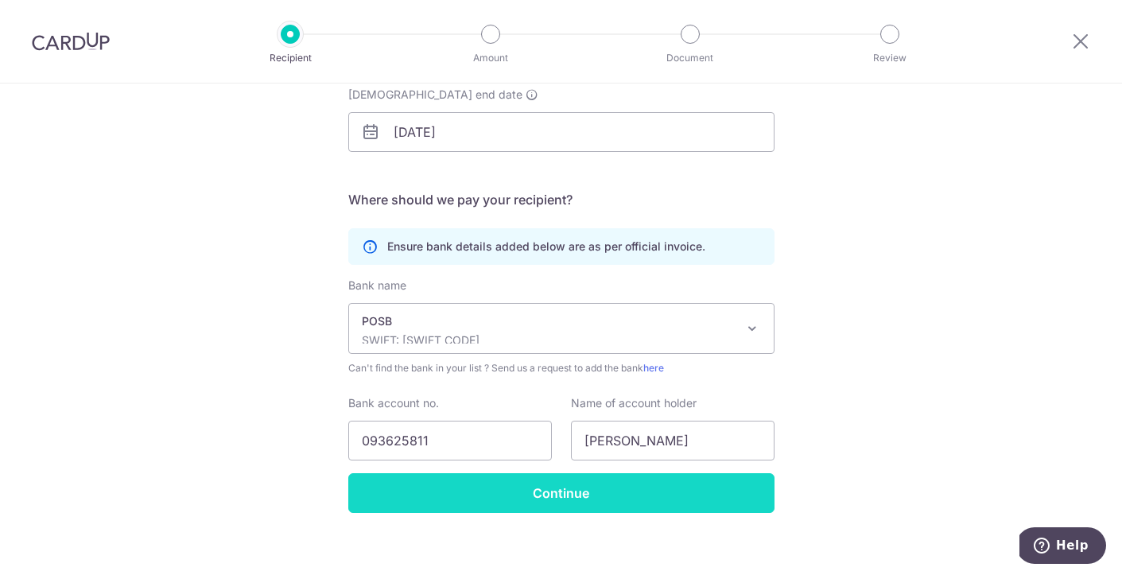
click at [579, 502] on input "Continue" at bounding box center [561, 493] width 426 height 40
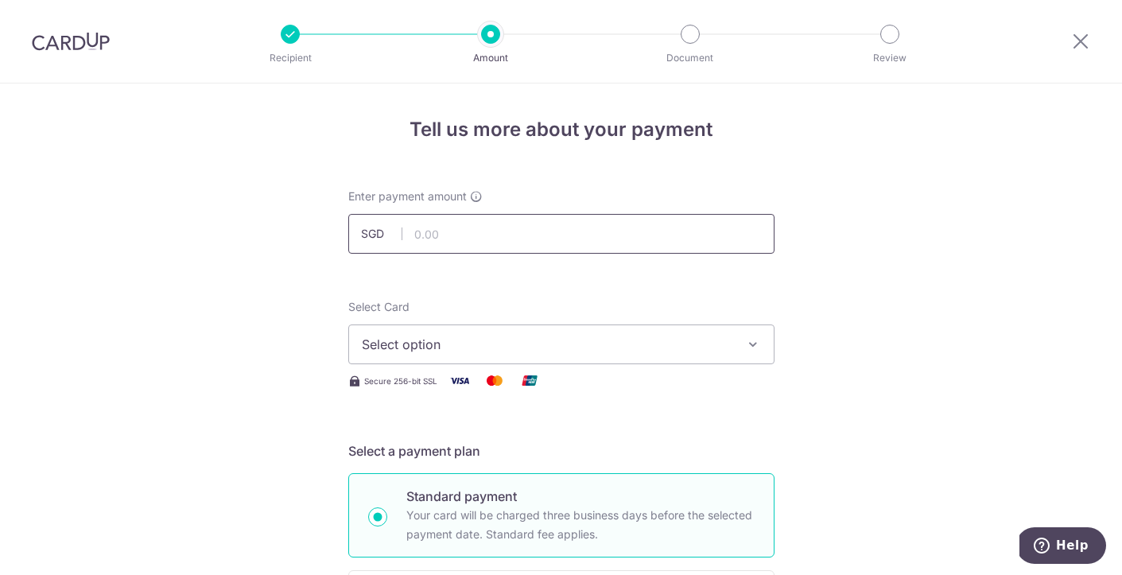
click at [592, 234] on input "text" at bounding box center [561, 234] width 426 height 40
type input "390.00"
click at [649, 348] on span "Select option" at bounding box center [547, 344] width 370 height 19
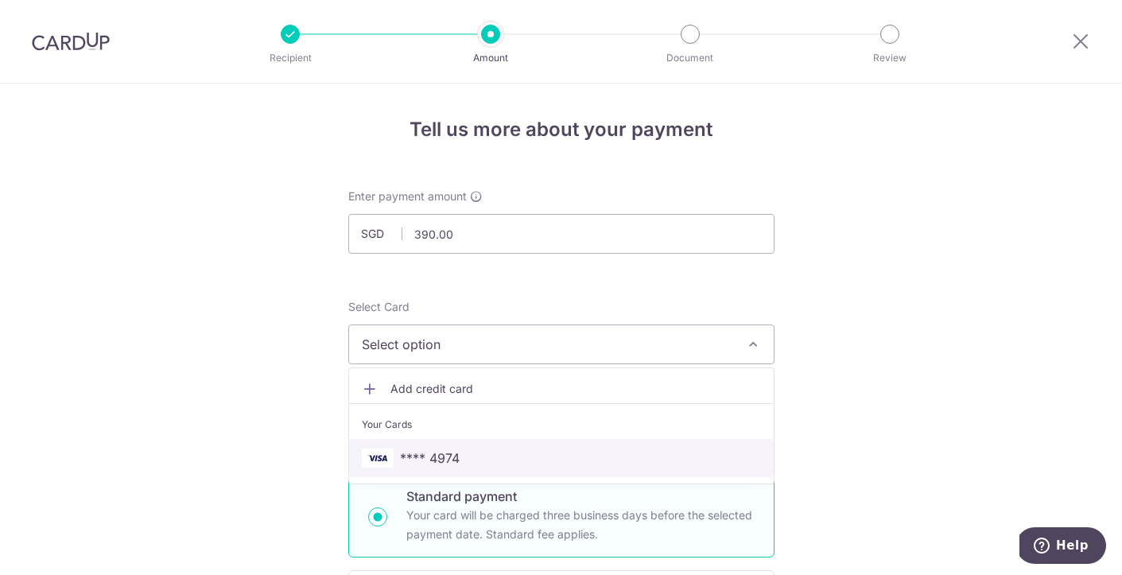
click at [497, 459] on span "**** 4974" at bounding box center [561, 457] width 399 height 19
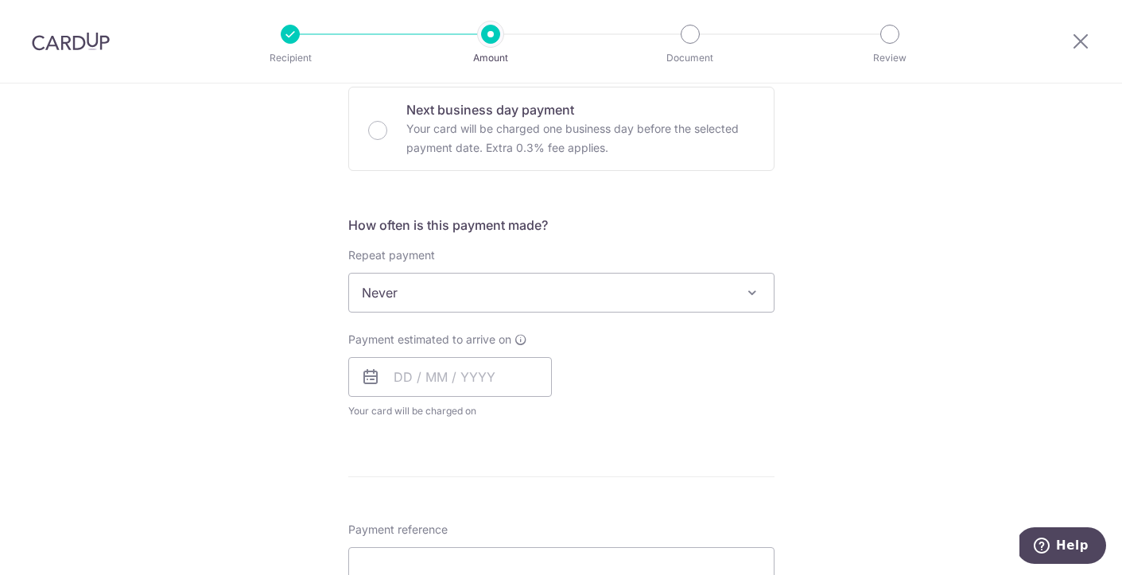
scroll to position [538, 0]
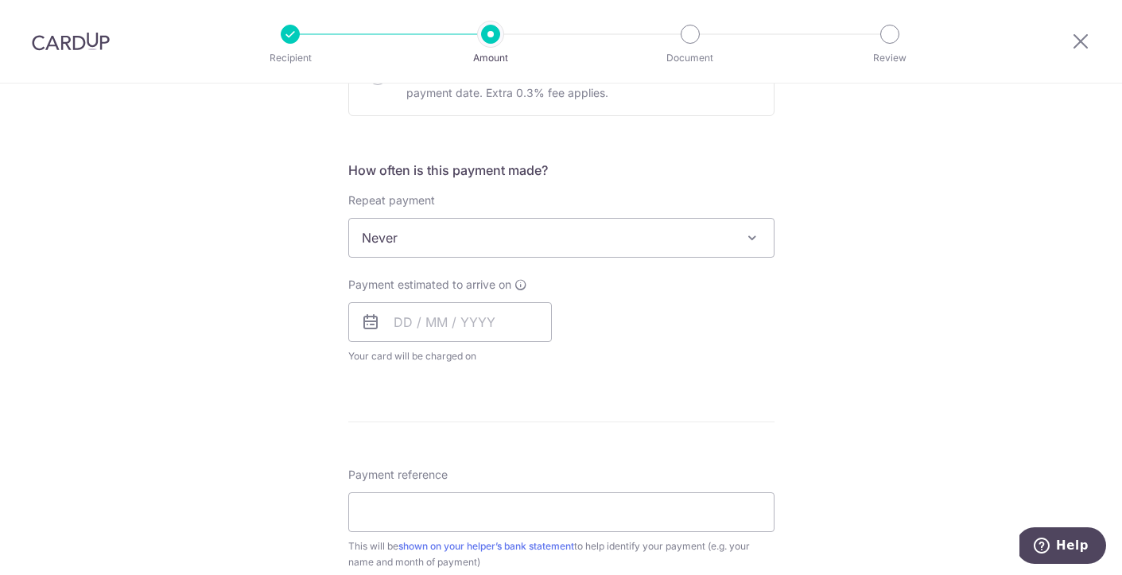
click at [672, 228] on span "Never" at bounding box center [561, 238] width 424 height 38
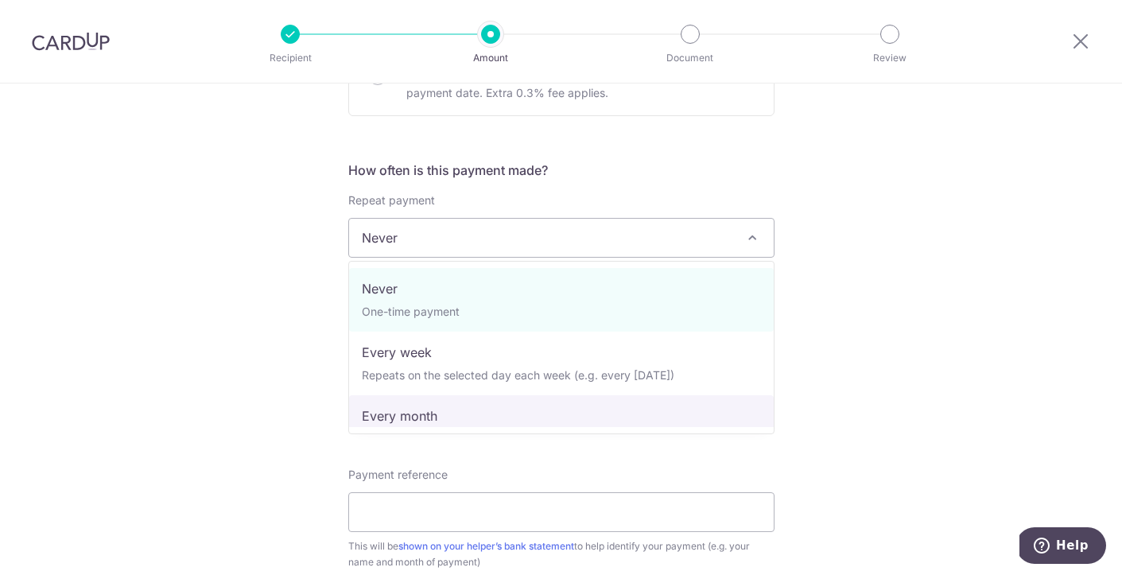
select select "3"
type input "08/04/2027"
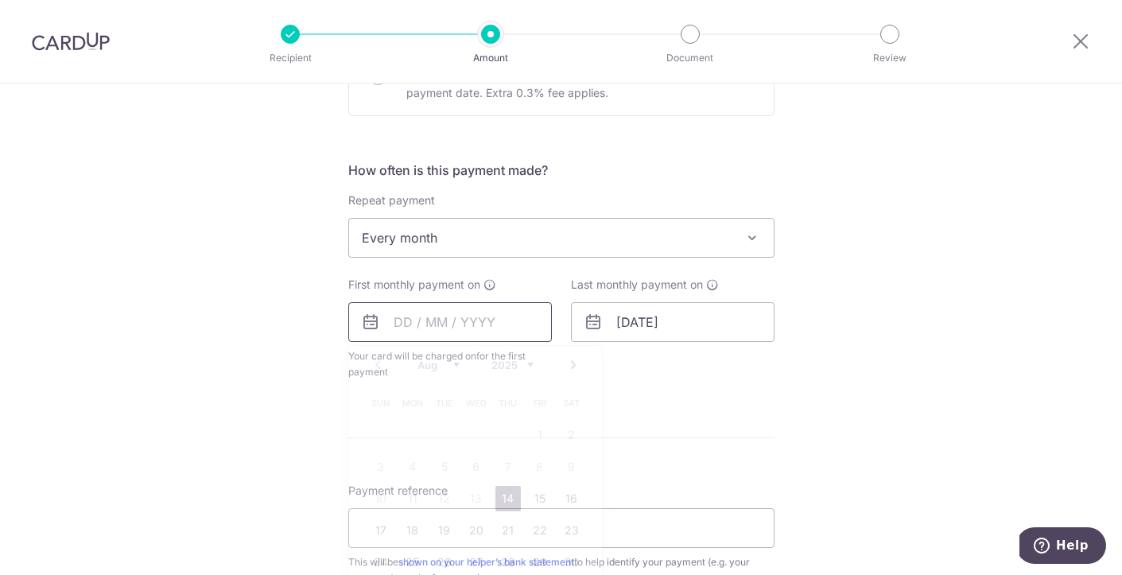
click at [405, 321] on input "text" at bounding box center [449, 322] width 203 height 40
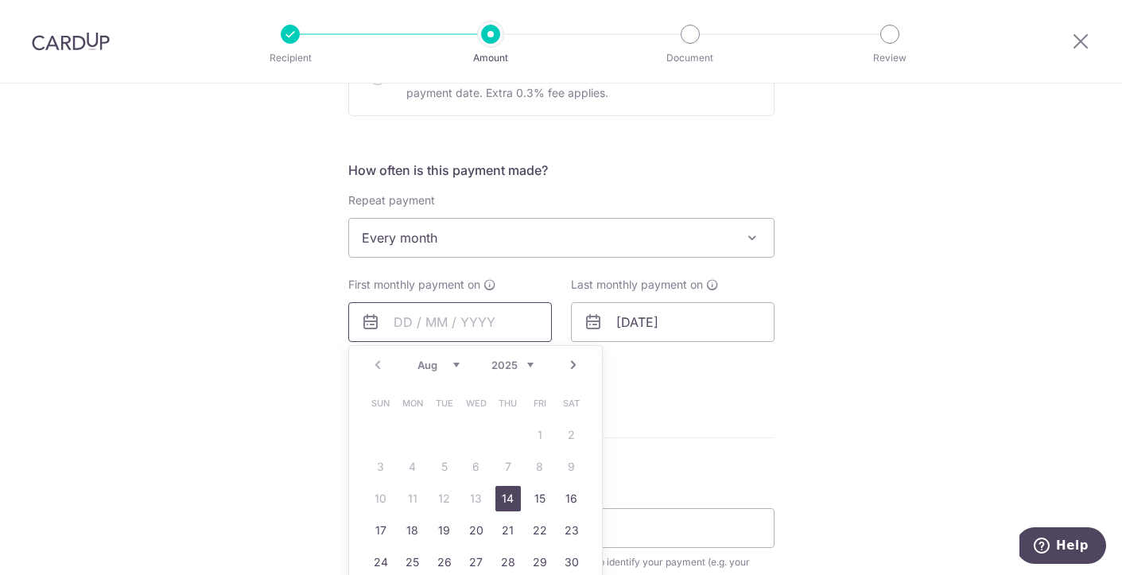
scroll to position [615, 0]
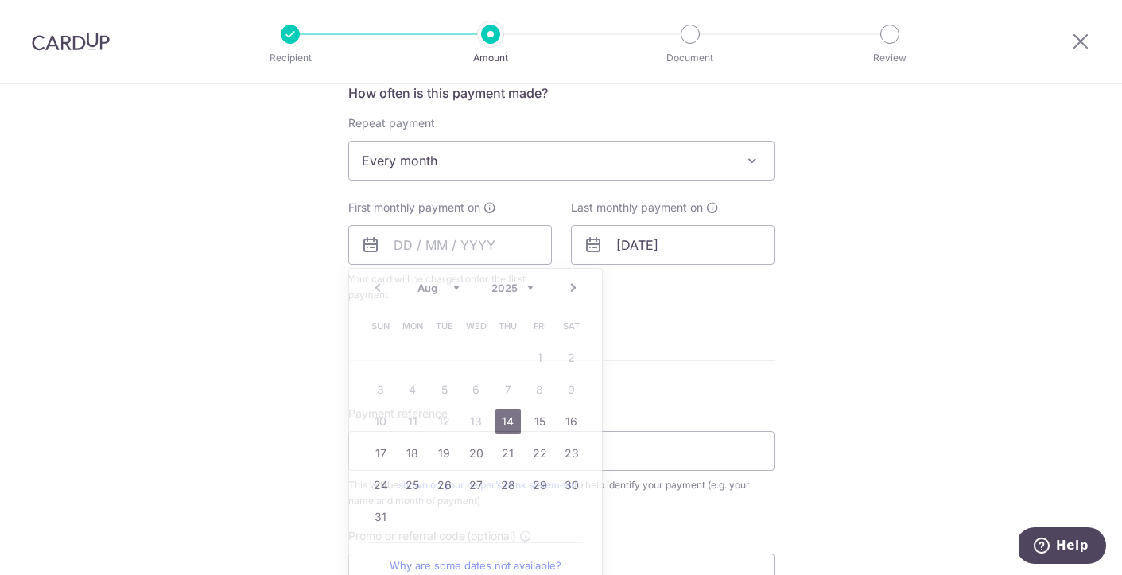
click at [692, 386] on form "Enter payment amount SGD 390.00 390.00 Recipient added successfully! Select Car…" at bounding box center [561, 210] width 426 height 1274
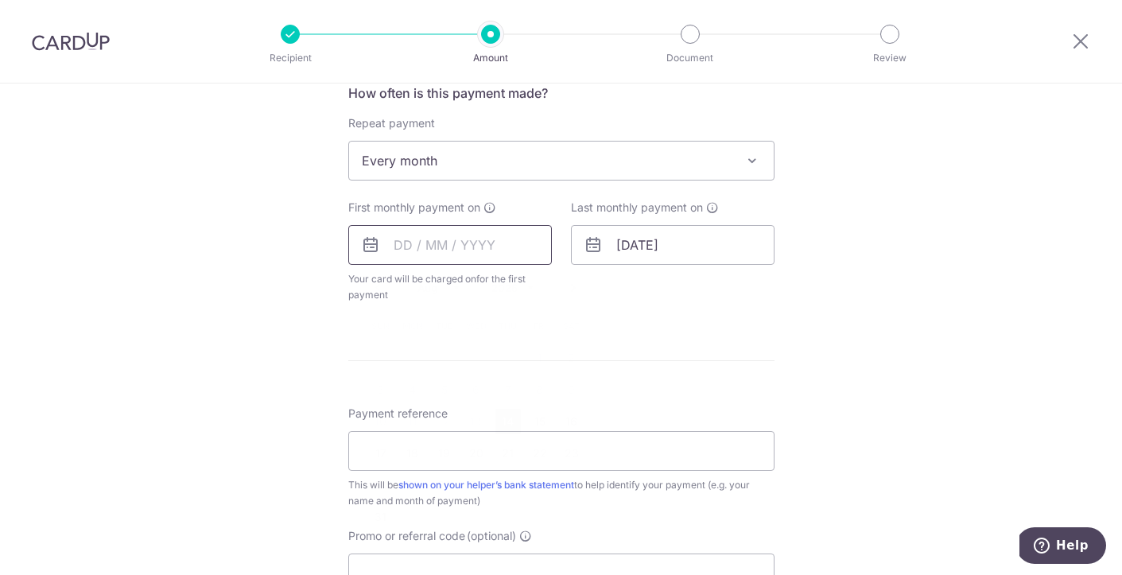
click at [444, 237] on input "text" at bounding box center [449, 245] width 203 height 40
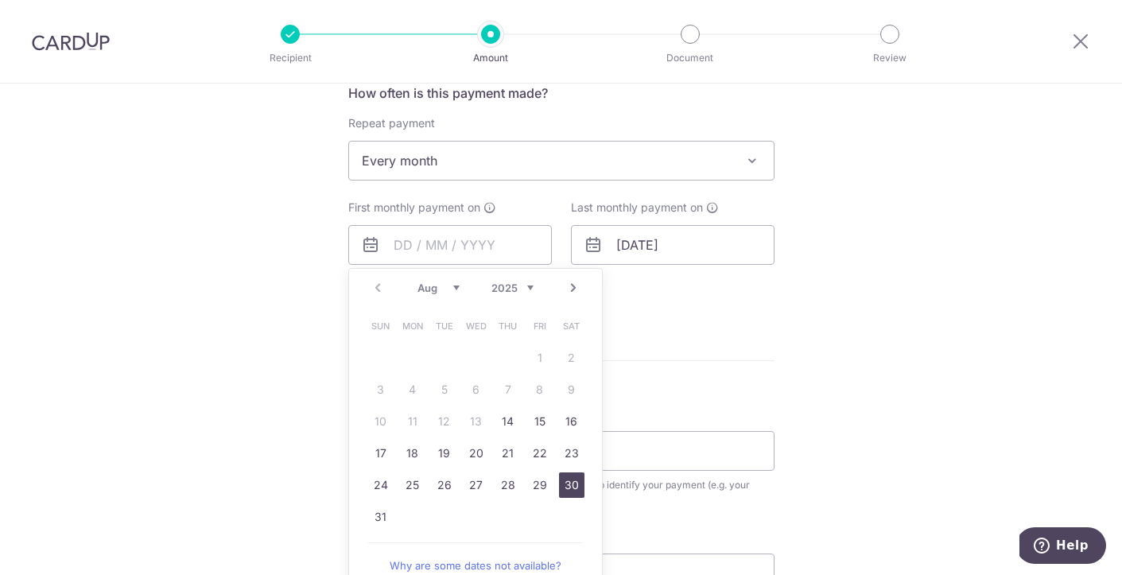
click at [574, 487] on link "30" at bounding box center [571, 484] width 25 height 25
type input "30/08/2025"
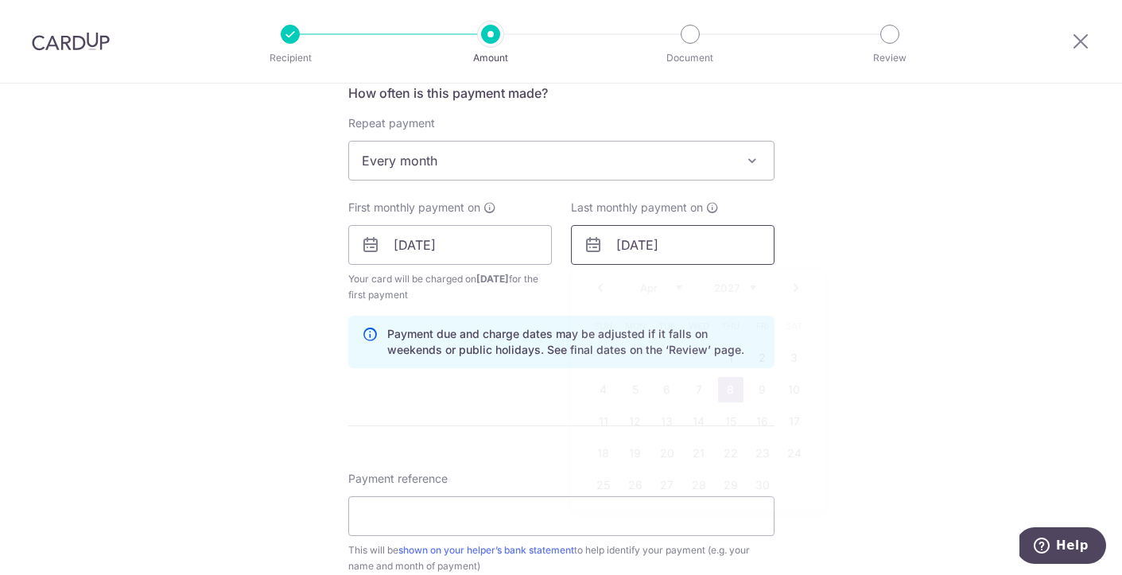
click at [708, 253] on input "08/04/2027" at bounding box center [672, 245] width 203 height 40
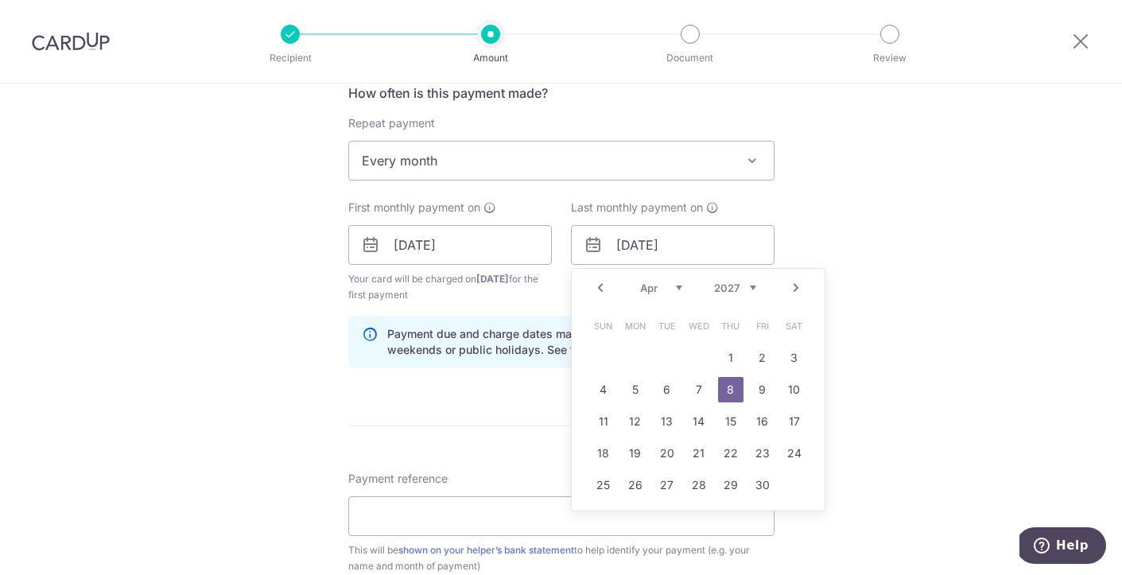
click at [728, 290] on select "2025 2026 2027 2028 2029 2030 2031 2032 2033 2034 2035" at bounding box center [735, 287] width 42 height 13
click at [675, 285] on select "Jan Feb Mar Apr May Jun Jul Aug Sep Oct Nov Dec" at bounding box center [661, 287] width 42 height 13
click at [633, 488] on link "30" at bounding box center [634, 484] width 25 height 25
type input "30/03/2026"
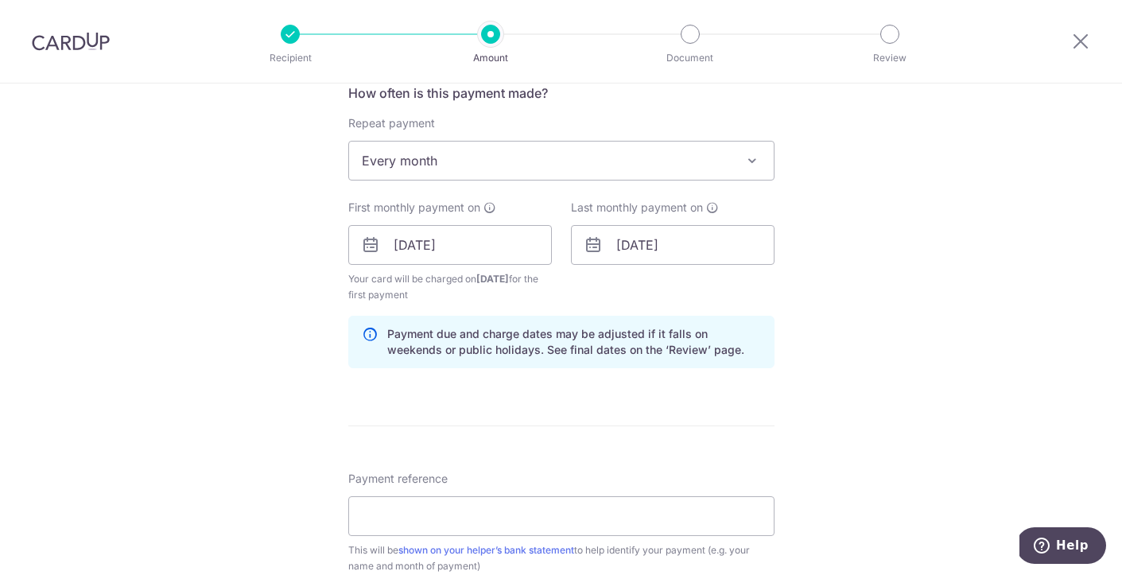
click at [613, 417] on form "Enter payment amount SGD 390.00 390.00 Recipient added successfully! Select Car…" at bounding box center [561, 242] width 426 height 1339
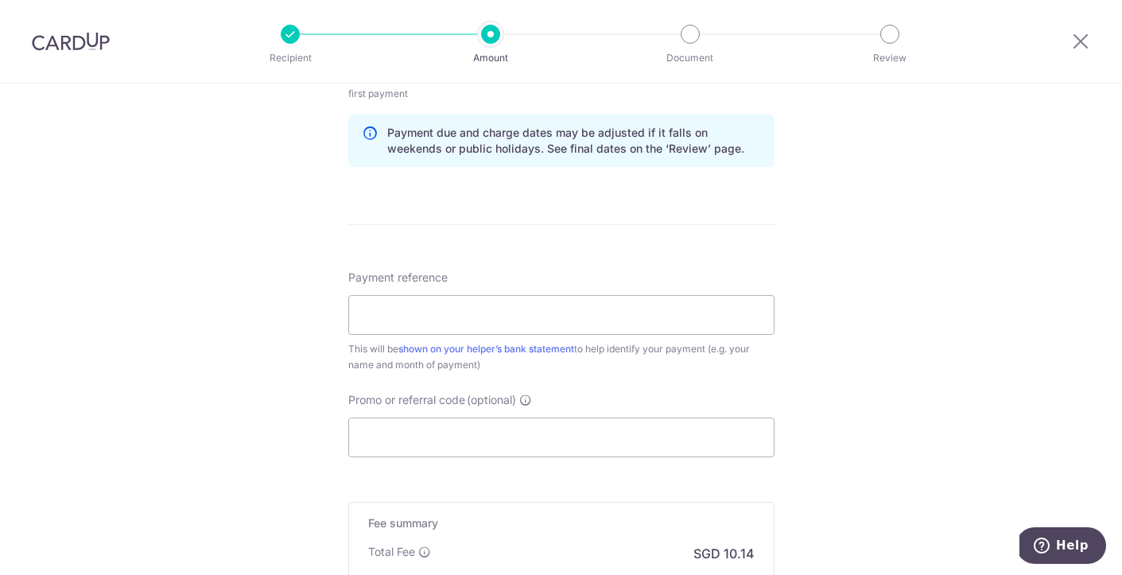
scroll to position [817, 0]
click at [478, 319] on input "Payment reference" at bounding box center [561, 314] width 426 height 40
type input "SHAR SALARY"
click at [875, 309] on div "Tell us more about your payment Enter payment amount SGD 390.00 390.00 Recipien…" at bounding box center [561, 25] width 1122 height 1519
click at [498, 444] on input "Promo or referral code (optional)" at bounding box center [561, 436] width 426 height 40
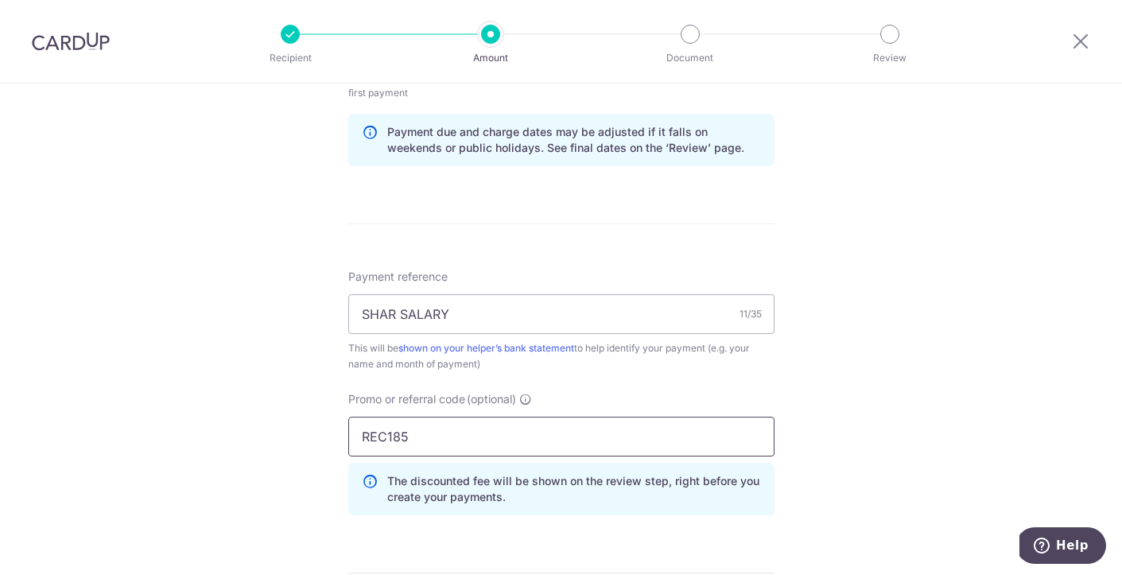
type input "REC185"
click at [893, 381] on div "Tell us more about your payment Enter payment amount SGD 390.00 390.00 Recipien…" at bounding box center [561, 61] width 1122 height 1590
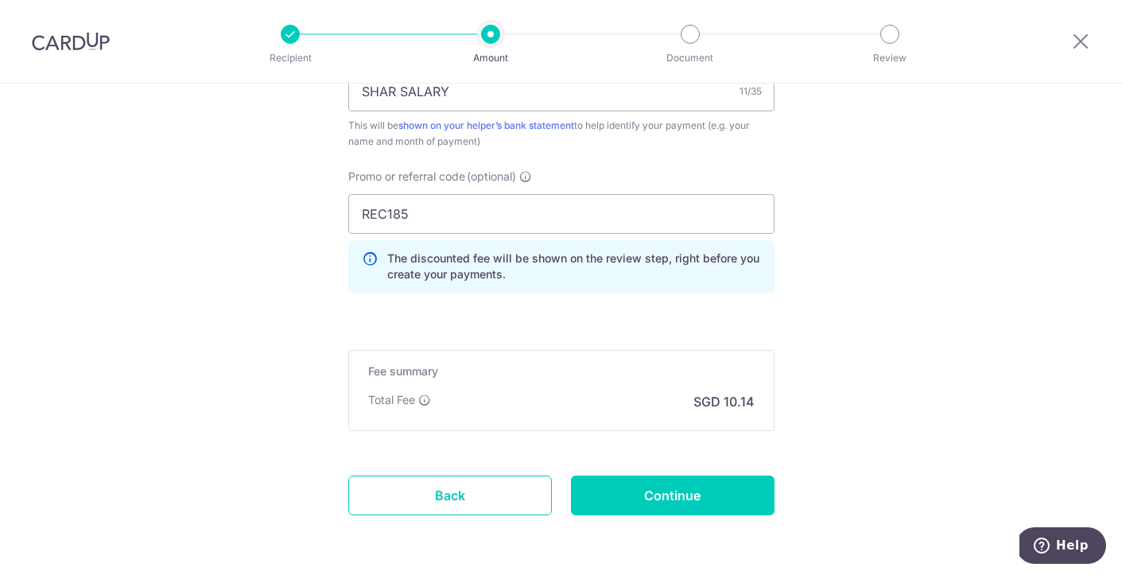
scroll to position [1041, 0]
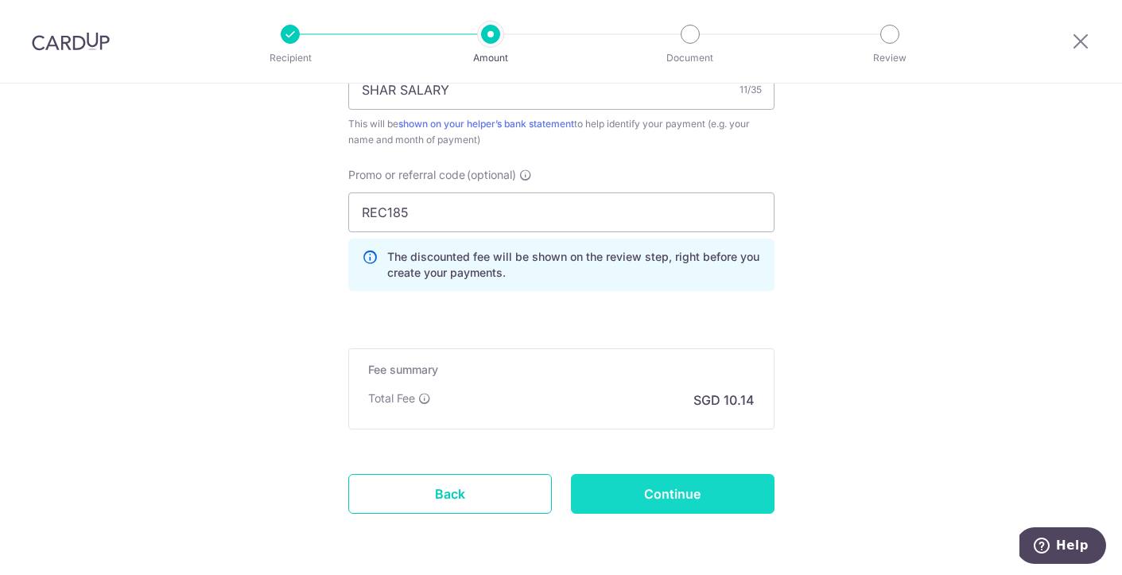
click at [639, 501] on input "Continue" at bounding box center [672, 494] width 203 height 40
type input "Create Schedule"
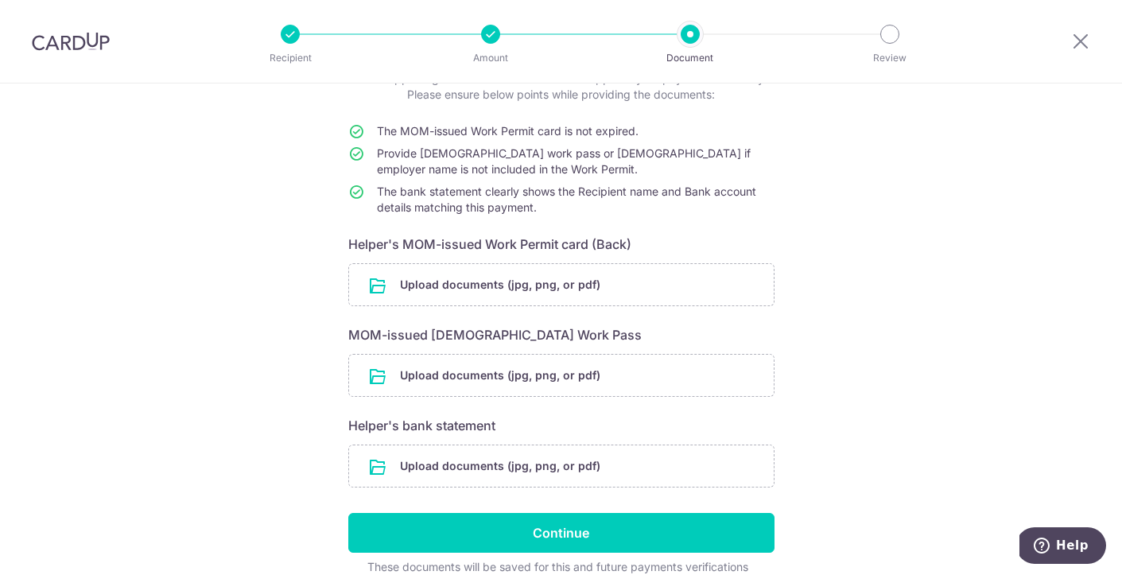
scroll to position [120, 0]
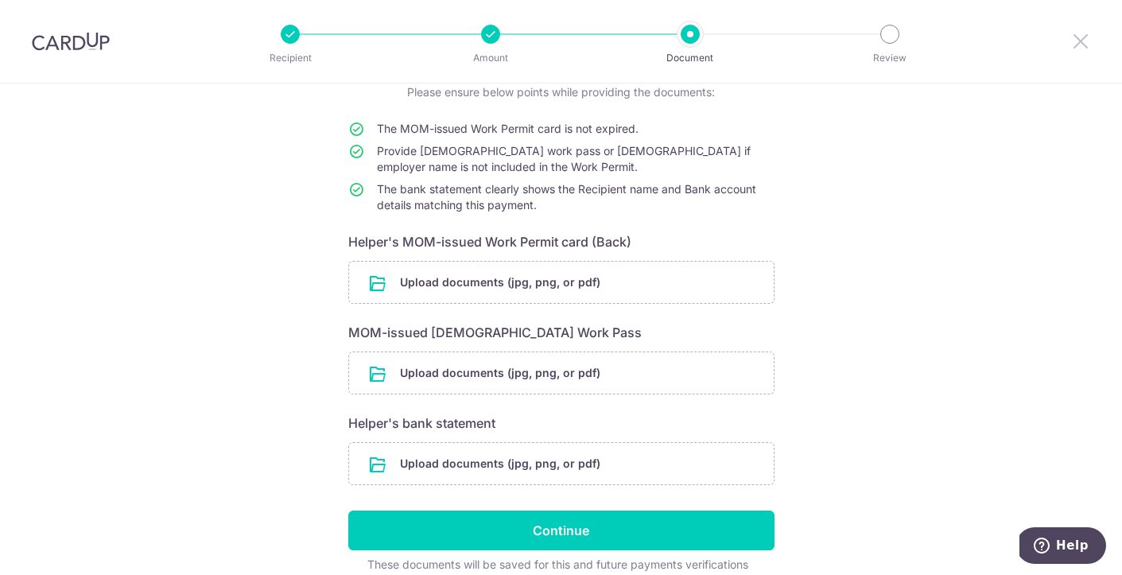
click at [1080, 39] on icon at bounding box center [1080, 41] width 19 height 20
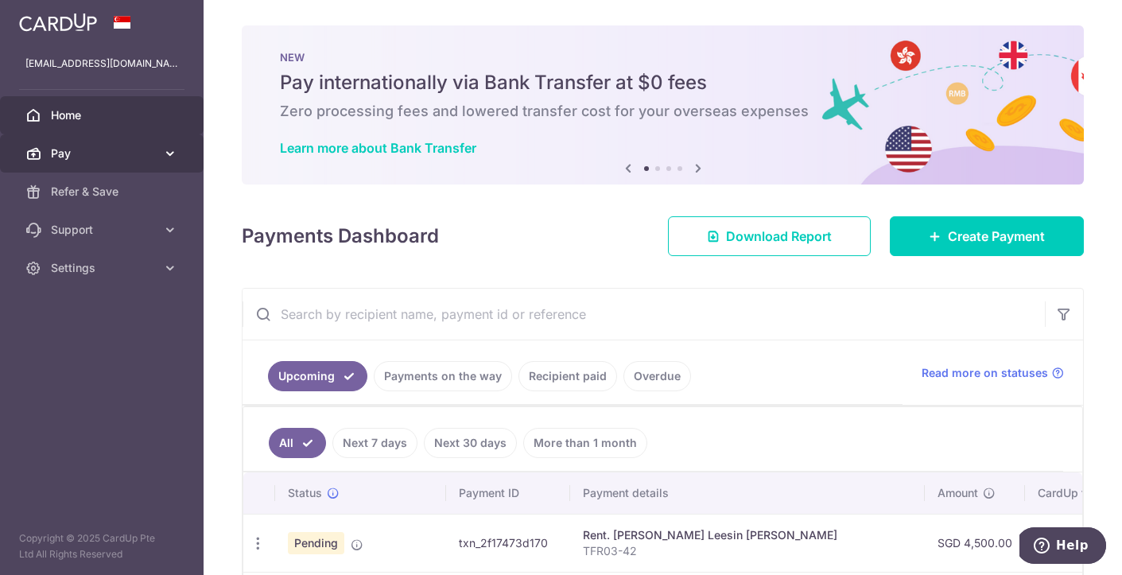
click at [153, 152] on span "Pay" at bounding box center [103, 153] width 105 height 16
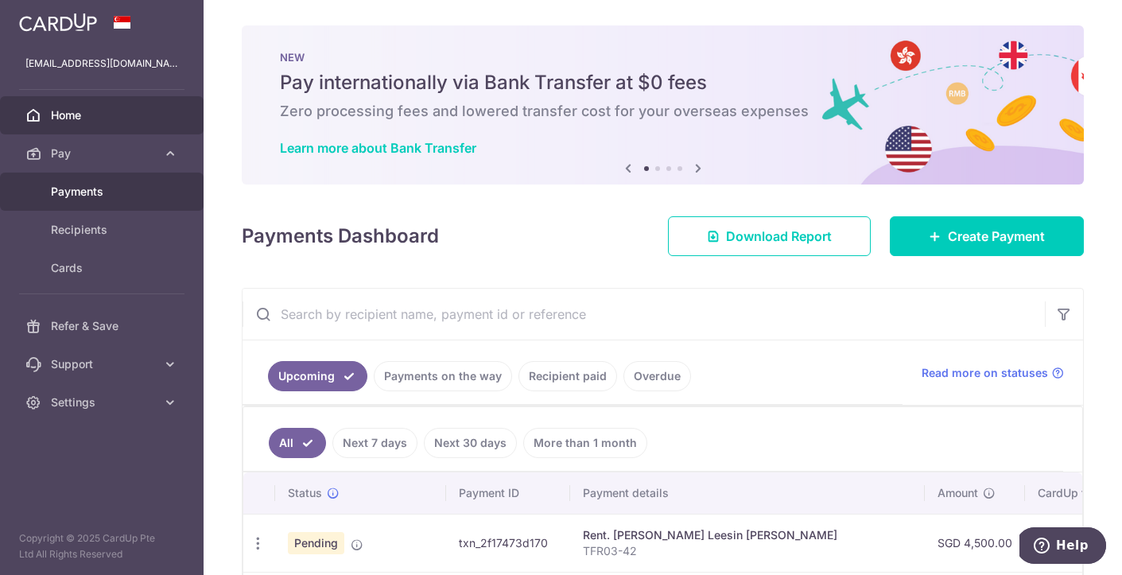
click at [65, 196] on span "Payments" at bounding box center [103, 192] width 105 height 16
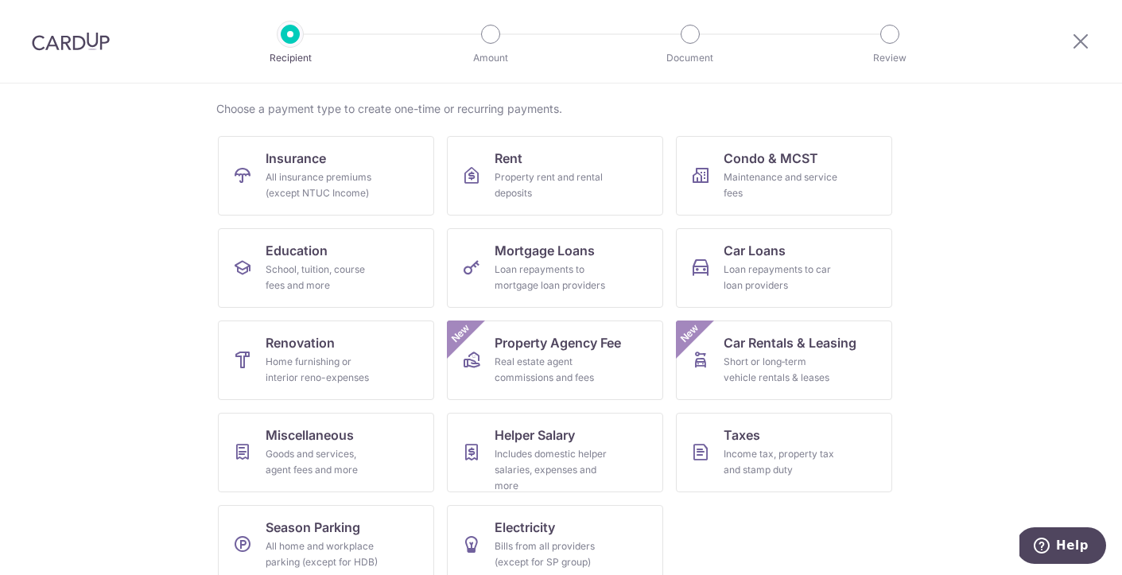
scroll to position [124, 0]
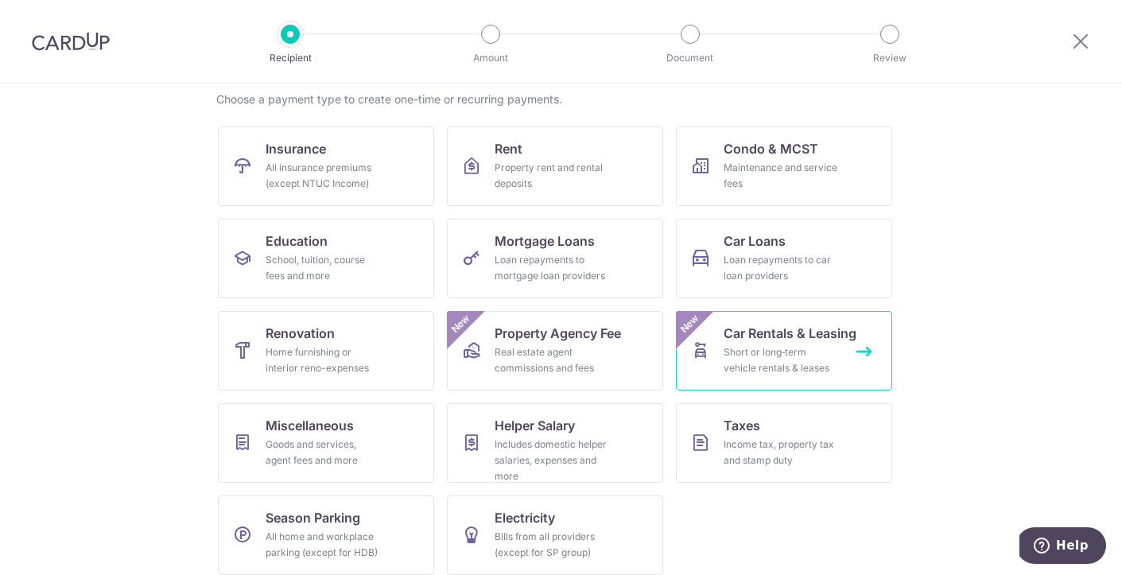
click at [763, 340] on span "Car Rentals & Leasing" at bounding box center [789, 333] width 133 height 19
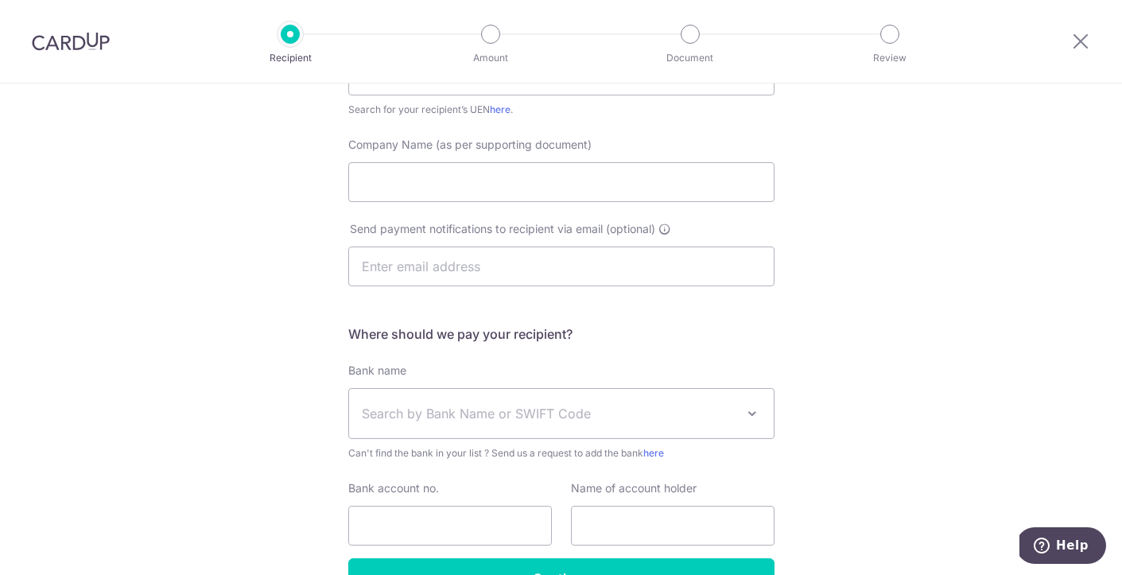
scroll to position [222, 0]
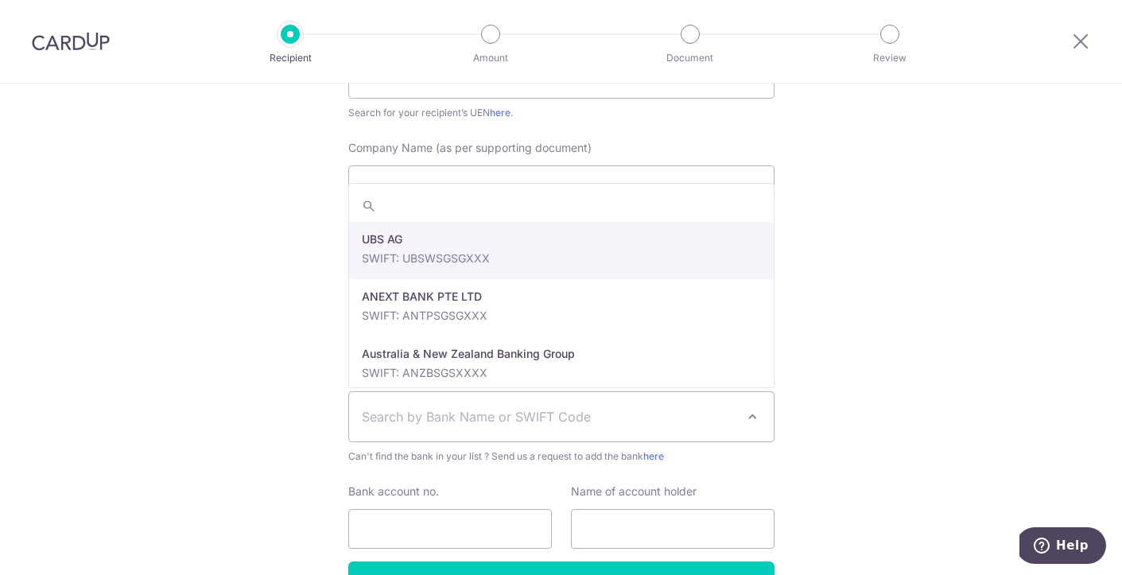
click at [736, 420] on span "Search by Bank Name or SWIFT Code" at bounding box center [561, 416] width 424 height 49
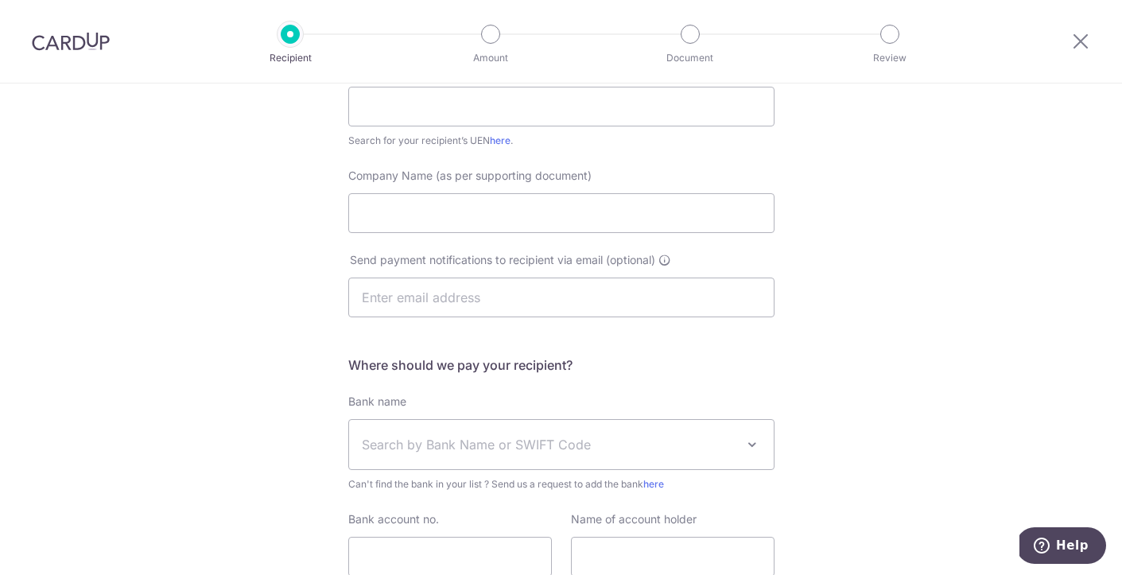
scroll to position [0, 0]
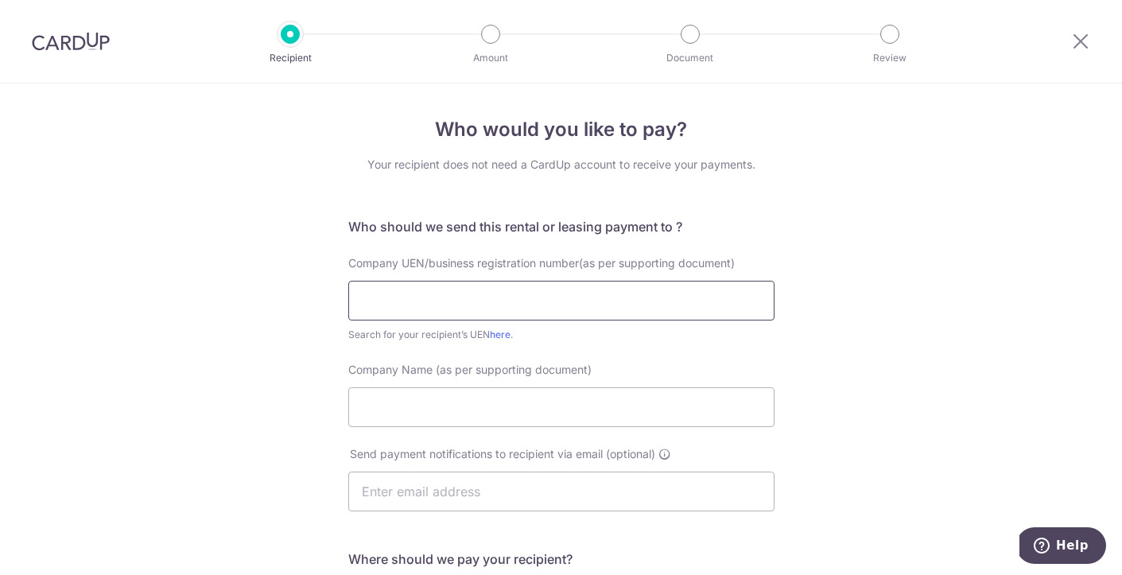
click at [443, 319] on input "text" at bounding box center [561, 301] width 426 height 40
click at [506, 337] on link "here" at bounding box center [500, 334] width 21 height 12
click at [440, 300] on input "text" at bounding box center [561, 301] width 426 height 40
drag, startPoint x: 580, startPoint y: 298, endPoint x: 352, endPoint y: 302, distance: 228.2
click at [352, 302] on input "Mitsubishi HC Capital [GEOGRAPHIC_DATA]" at bounding box center [561, 301] width 426 height 40
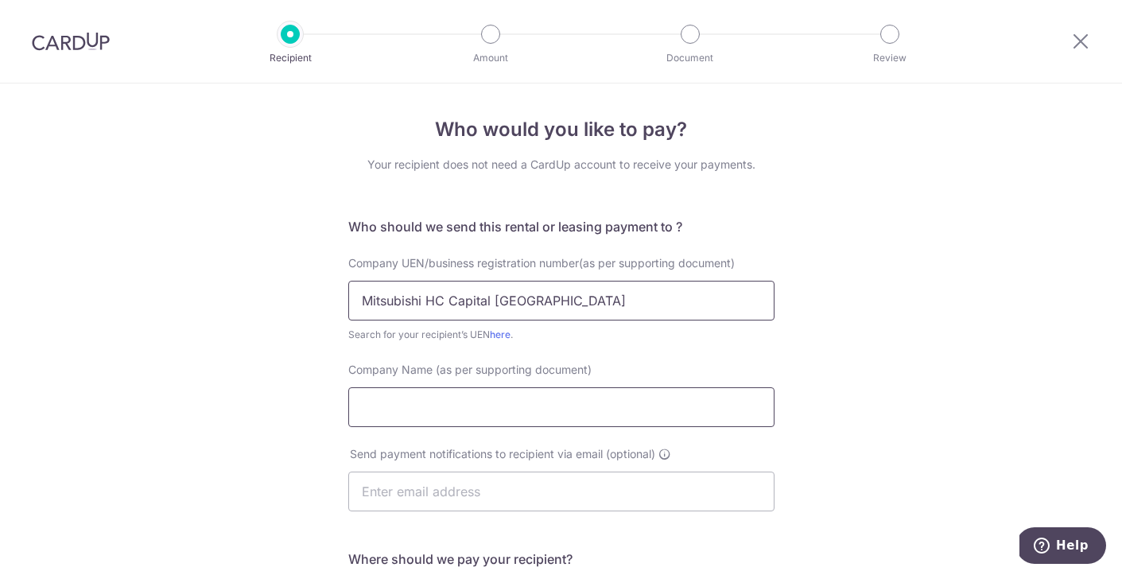
type input "Mitsubishi HC Capital [GEOGRAPHIC_DATA]"
click at [410, 406] on input "Company Name (as per supporting document)" at bounding box center [561, 407] width 426 height 40
paste input "Mitsubishi HC Capital [GEOGRAPHIC_DATA]"
type input "Mitsubishi HC Capital Asia Pacific"
click at [505, 332] on link "here" at bounding box center [500, 334] width 21 height 12
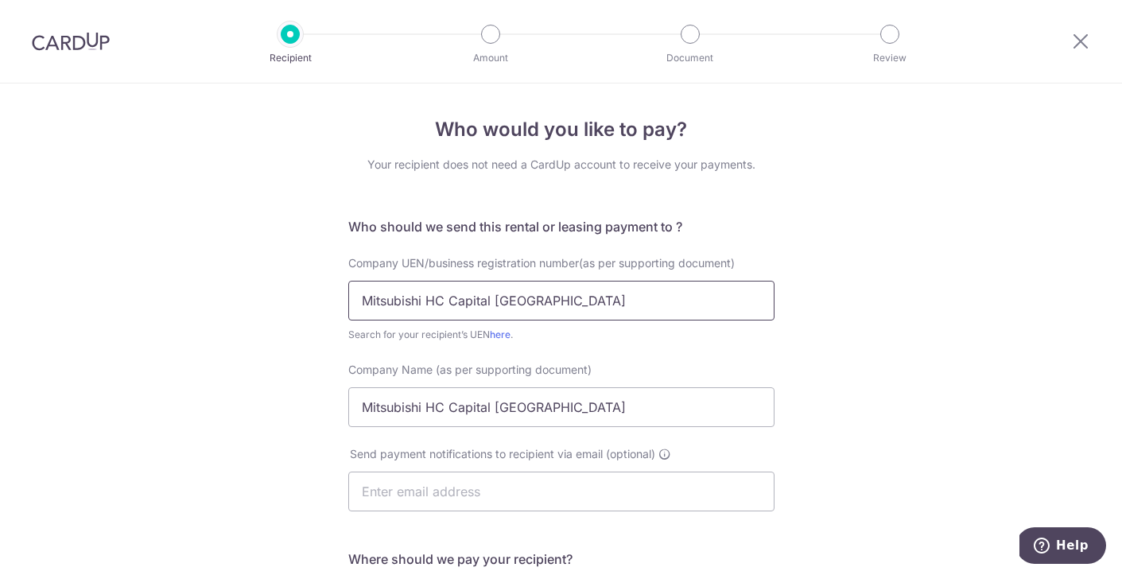
drag, startPoint x: 592, startPoint y: 304, endPoint x: 356, endPoint y: 294, distance: 236.3
click at [356, 294] on input "Mitsubishi HC Capital Asia Pacific" at bounding box center [561, 301] width 426 height 40
paste input "199400399N"
type input "199400399N"
click at [255, 339] on div "Who would you like to pay? Your recipient does not need a CardUp account to rec…" at bounding box center [561, 490] width 1122 height 814
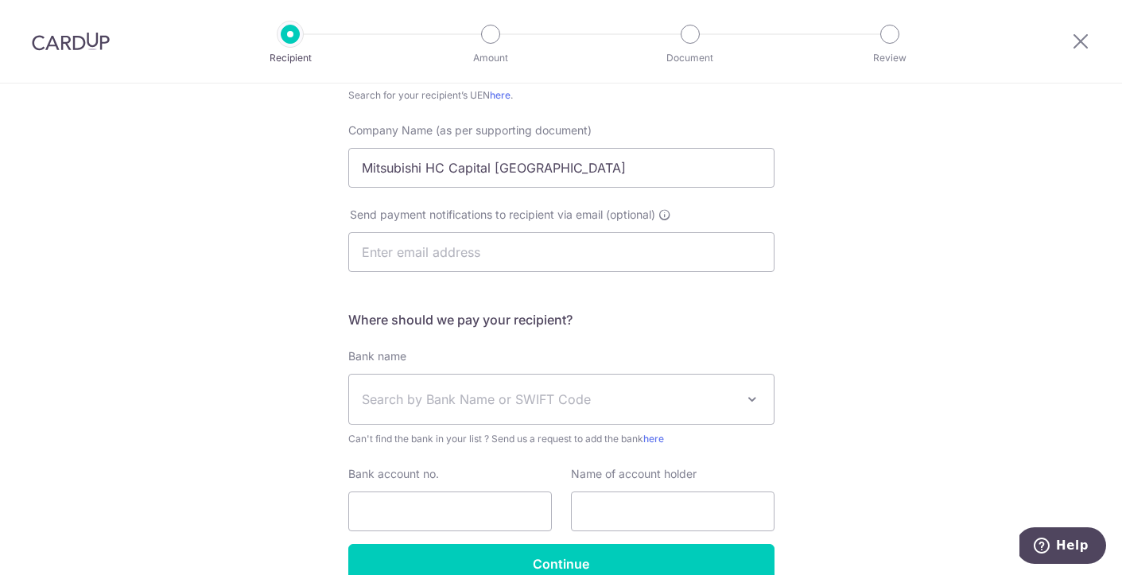
scroll to position [240, 0]
click at [730, 408] on span "Search by Bank Name or SWIFT Code" at bounding box center [561, 398] width 424 height 49
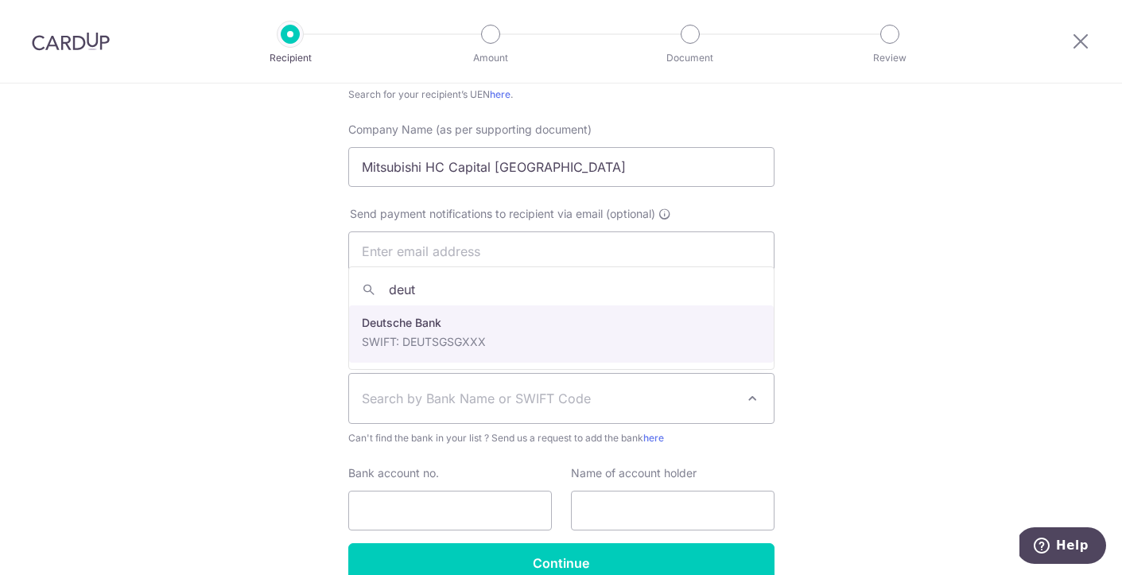
type input "deut"
select select "7"
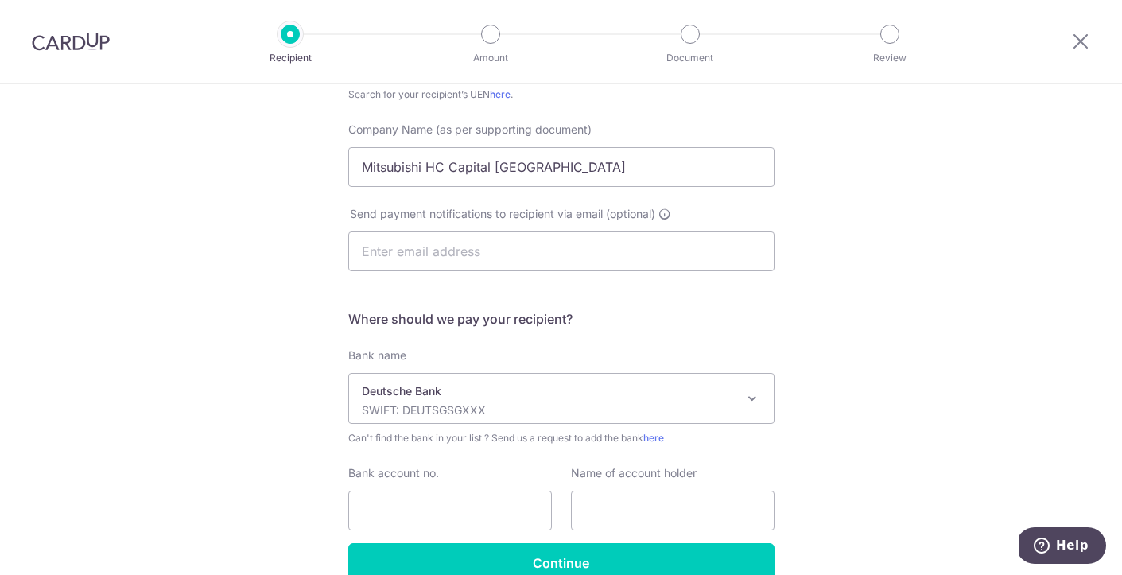
scroll to position [323, 0]
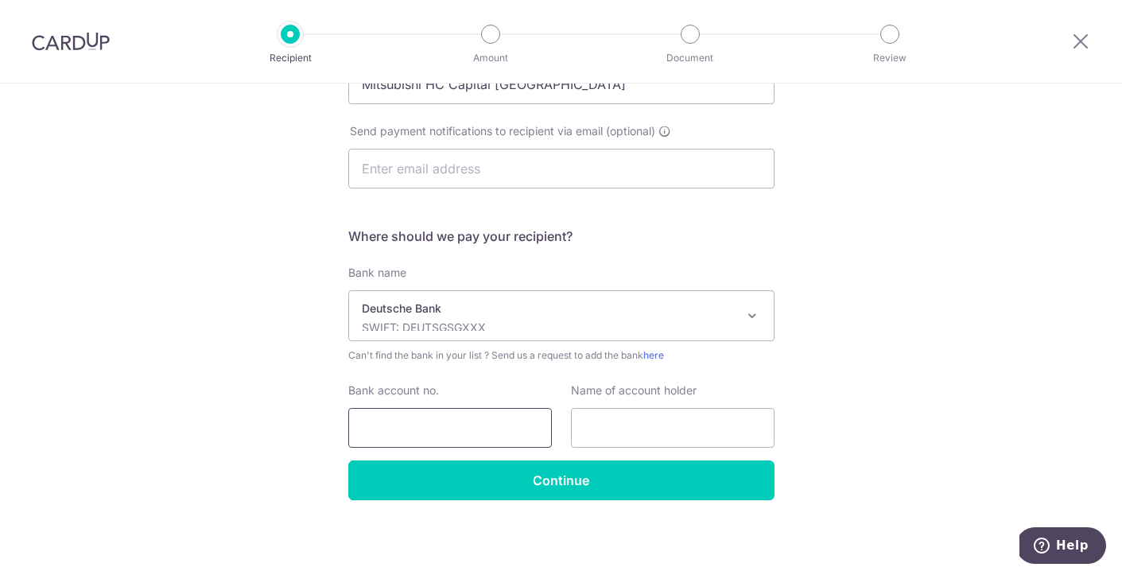
click at [449, 431] on input "Bank account no." at bounding box center [449, 428] width 203 height 40
type input "2541944000"
click at [654, 436] on input "text" at bounding box center [672, 428] width 203 height 40
click at [917, 426] on div "Who would you like to pay? Your recipient does not need a CardUp account to rec…" at bounding box center [561, 168] width 1122 height 814
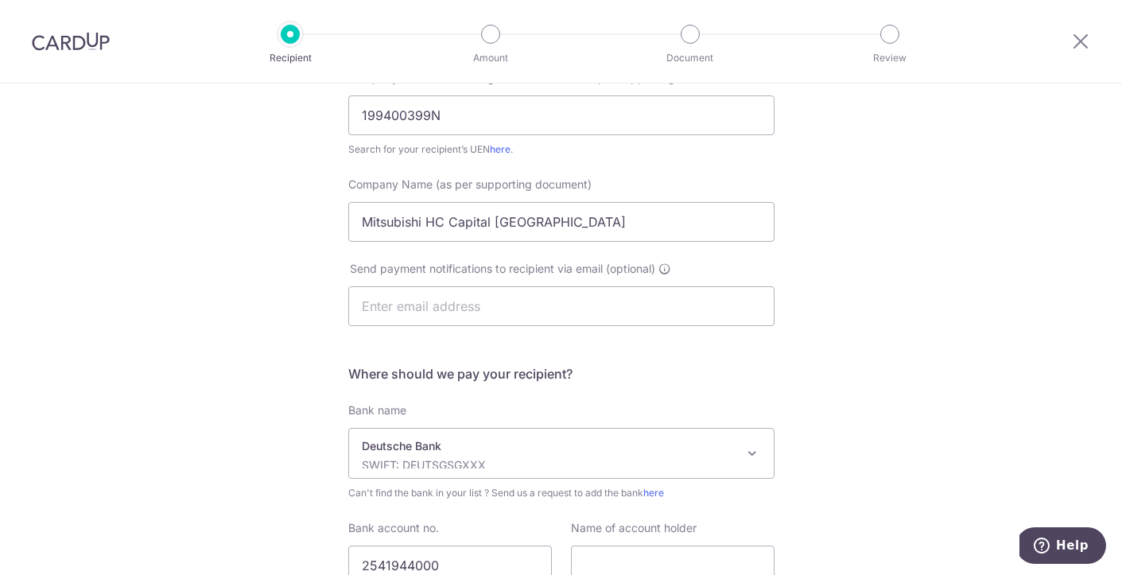
scroll to position [184, 0]
drag, startPoint x: 574, startPoint y: 222, endPoint x: 355, endPoint y: 223, distance: 218.6
click at [355, 223] on input "Mitsubishi HC Capital Asia Pacific" at bounding box center [561, 223] width 426 height 40
click at [850, 312] on div "Who would you like to pay? Your recipient does not need a CardUp account to rec…" at bounding box center [561, 307] width 1122 height 814
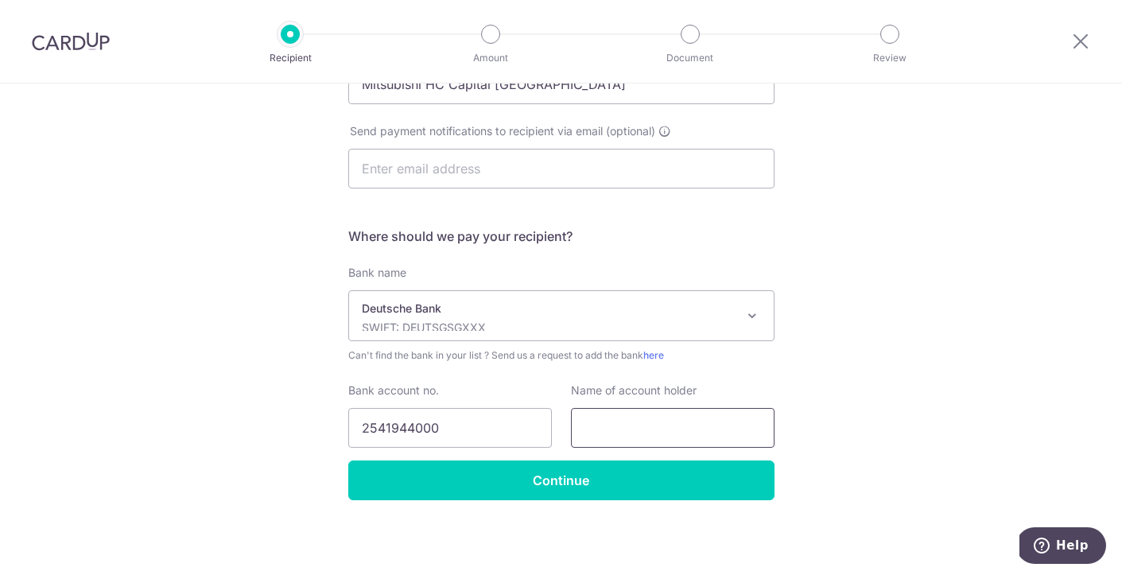
click at [604, 426] on input "text" at bounding box center [672, 428] width 203 height 40
paste input "Mitsubishi HC Capital Asia Pacific"
type input "Mitsubishi HC Capital Asia Pacific"
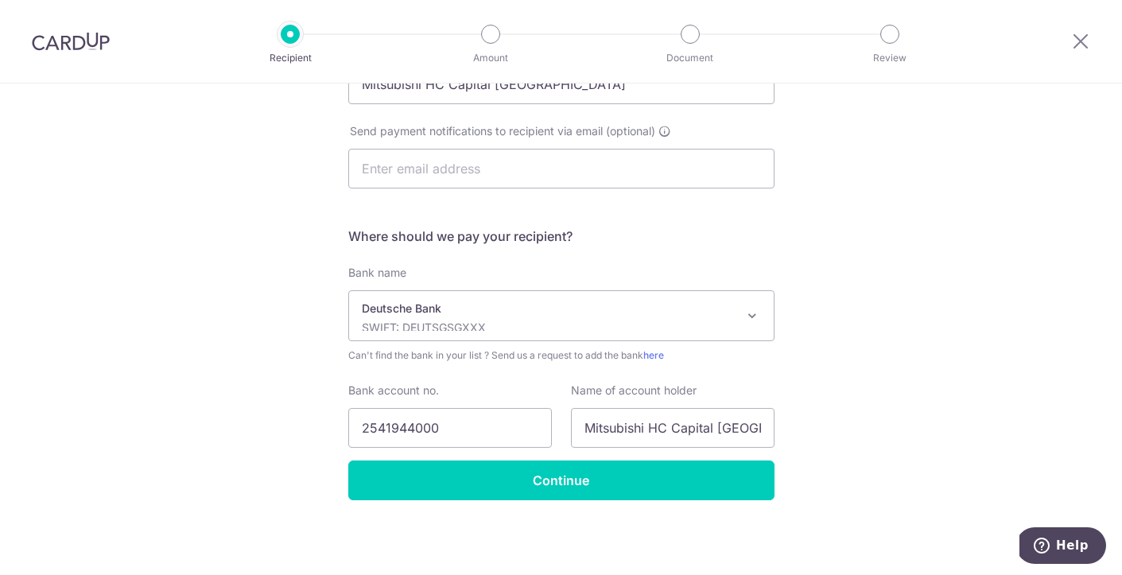
click at [896, 378] on div "Who would you like to pay? Your recipient does not need a CardUp account to rec…" at bounding box center [561, 168] width 1122 height 814
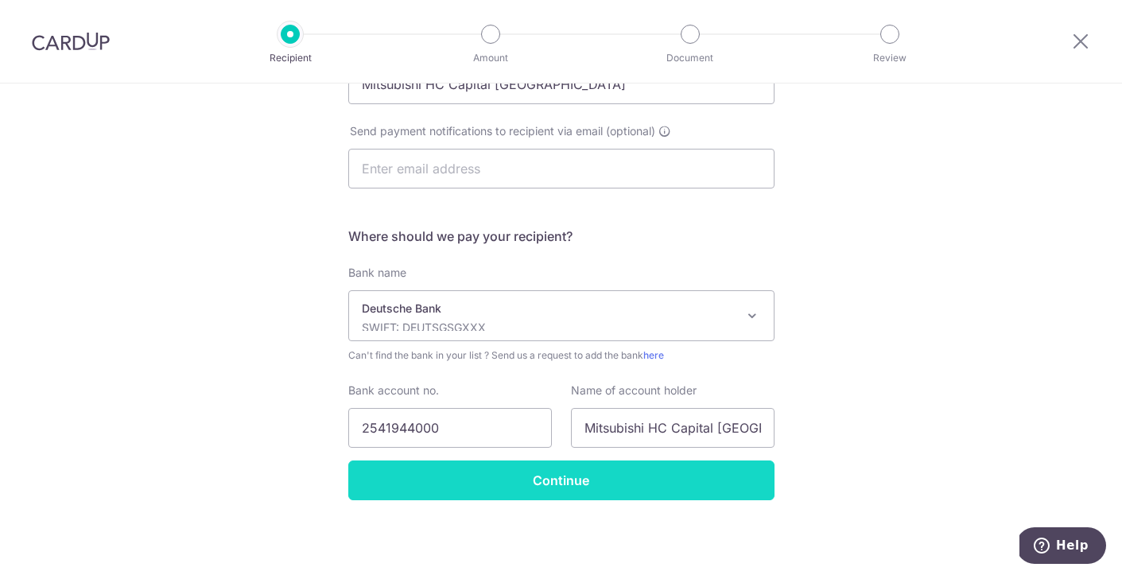
click at [563, 481] on input "Continue" at bounding box center [561, 480] width 426 height 40
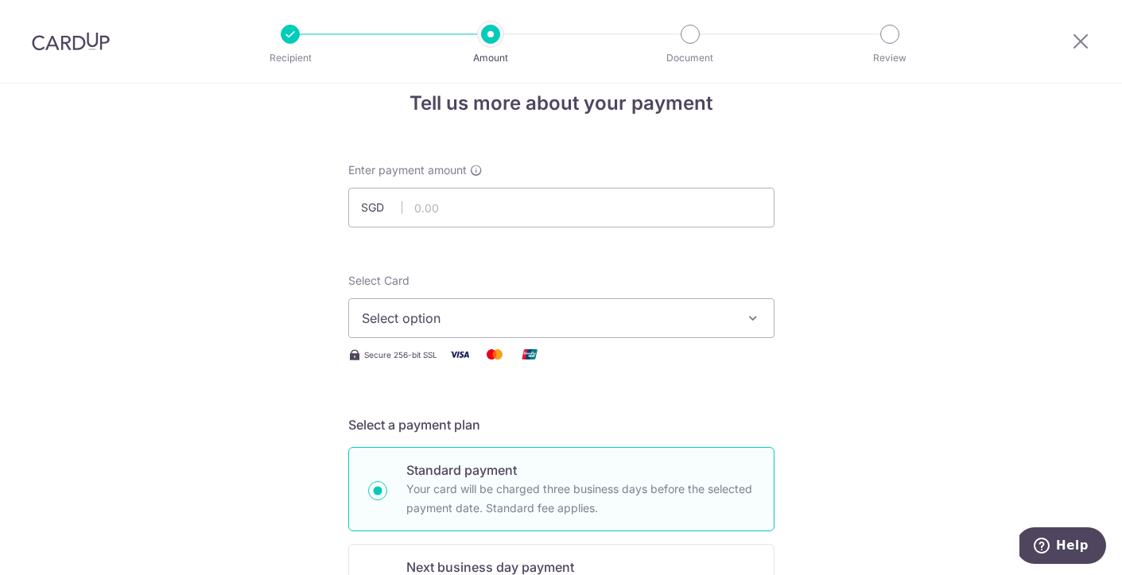
scroll to position [21, 0]
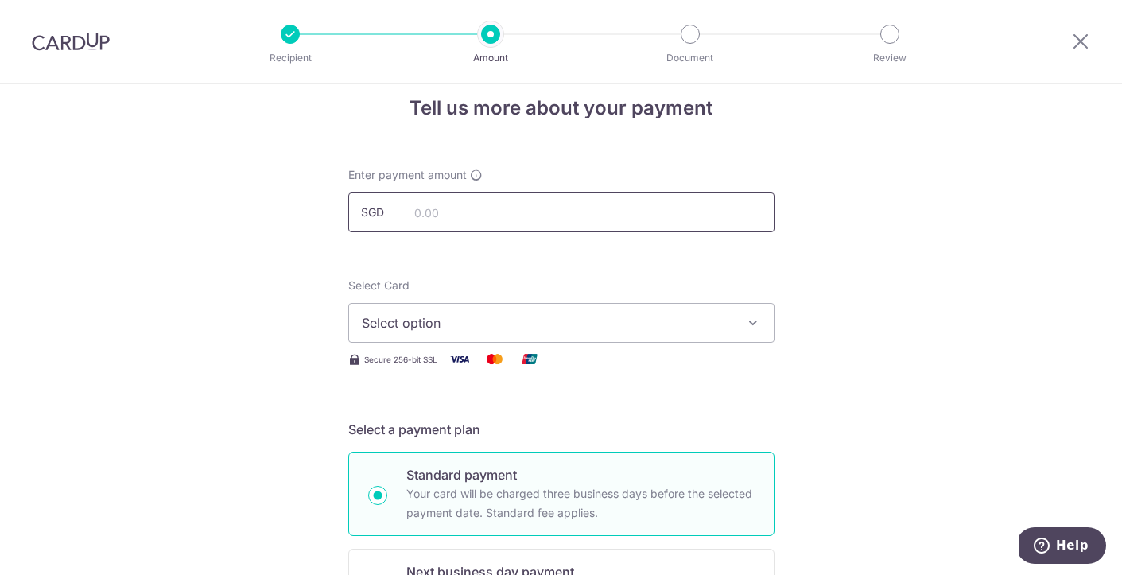
click at [451, 223] on input "text" at bounding box center [561, 212] width 426 height 40
type input "2,259.00"
click at [685, 323] on span "Select option" at bounding box center [547, 322] width 370 height 19
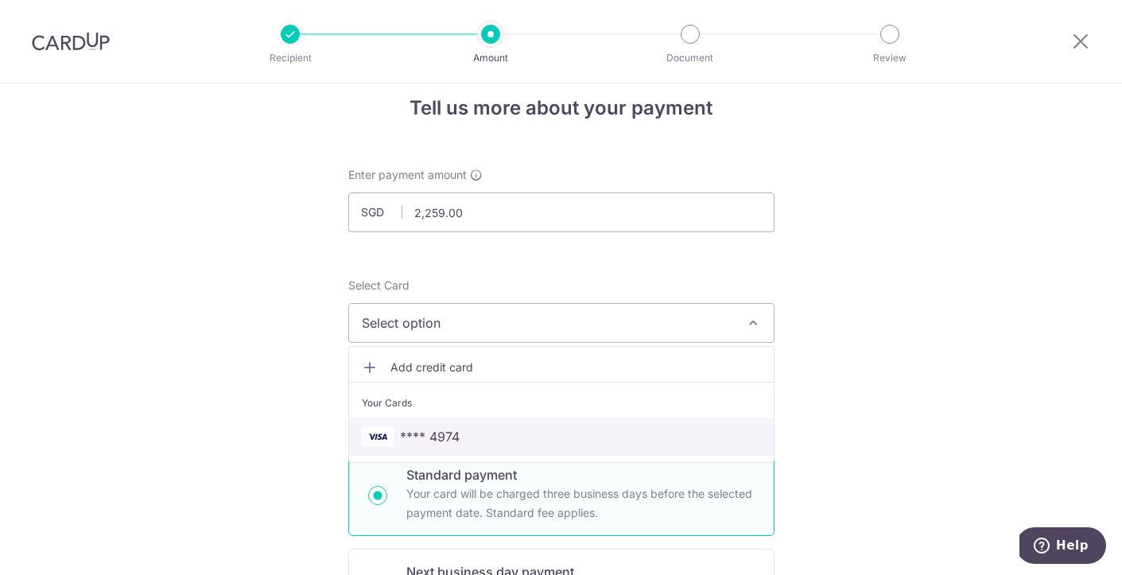
click at [463, 431] on span "**** 4974" at bounding box center [561, 436] width 399 height 19
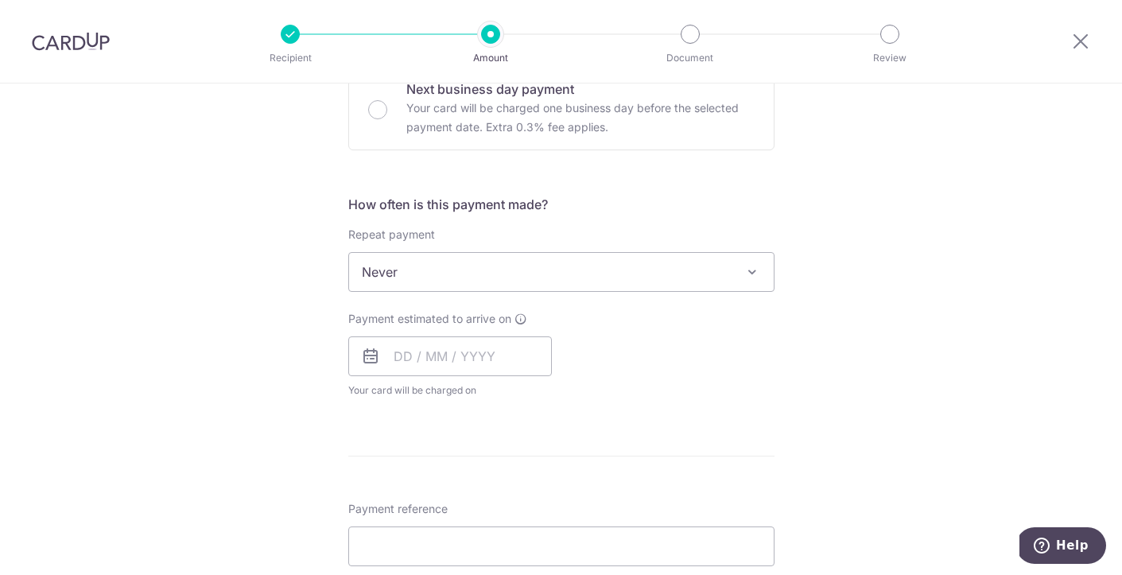
scroll to position [506, 0]
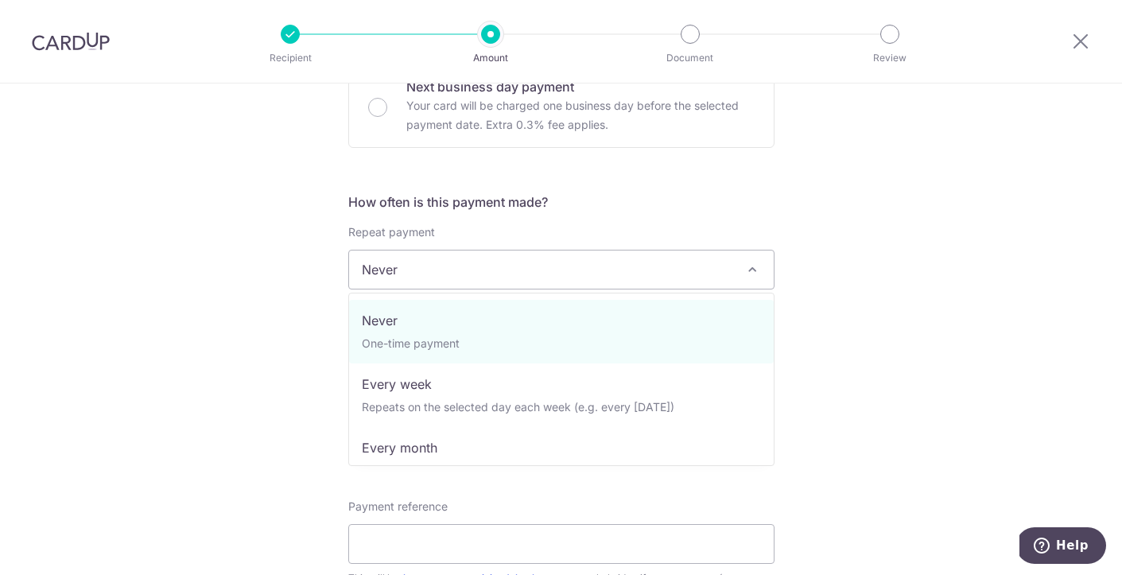
click at [743, 270] on span at bounding box center [751, 269] width 19 height 19
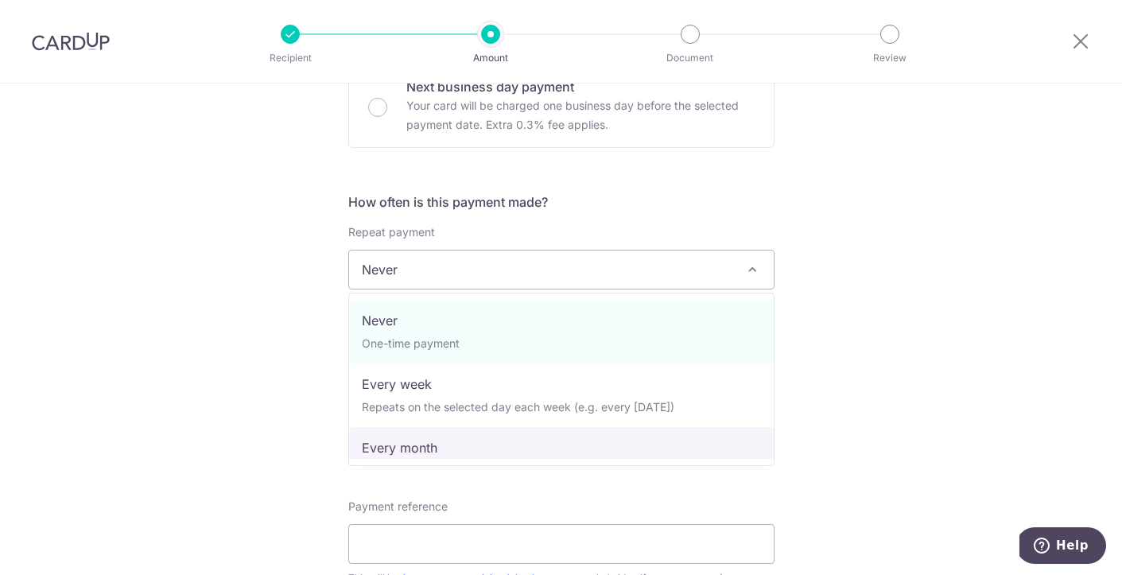
select select "3"
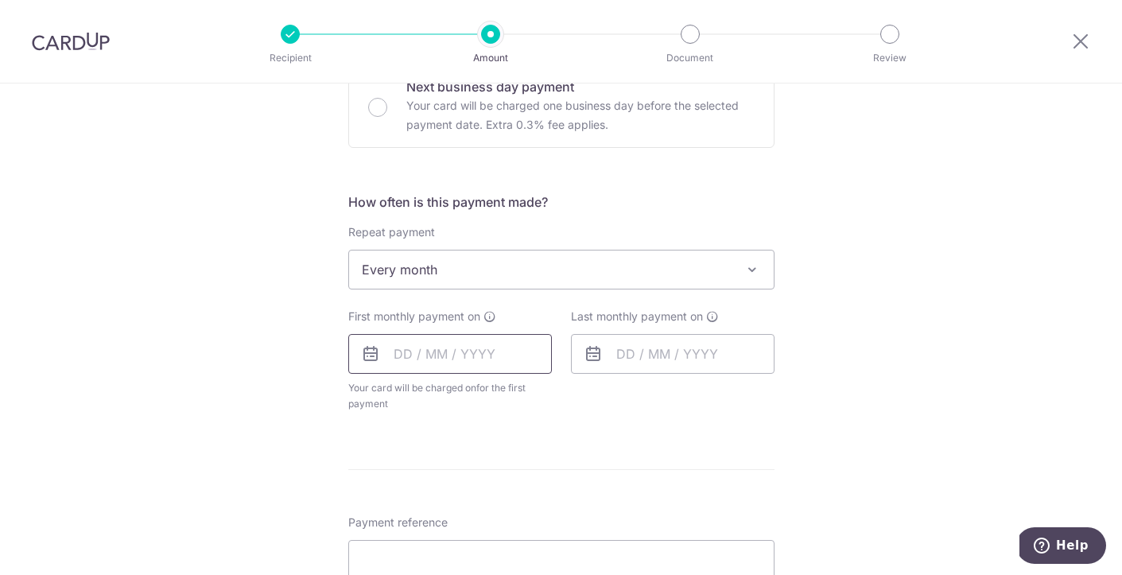
click at [440, 358] on input "text" at bounding box center [449, 354] width 203 height 40
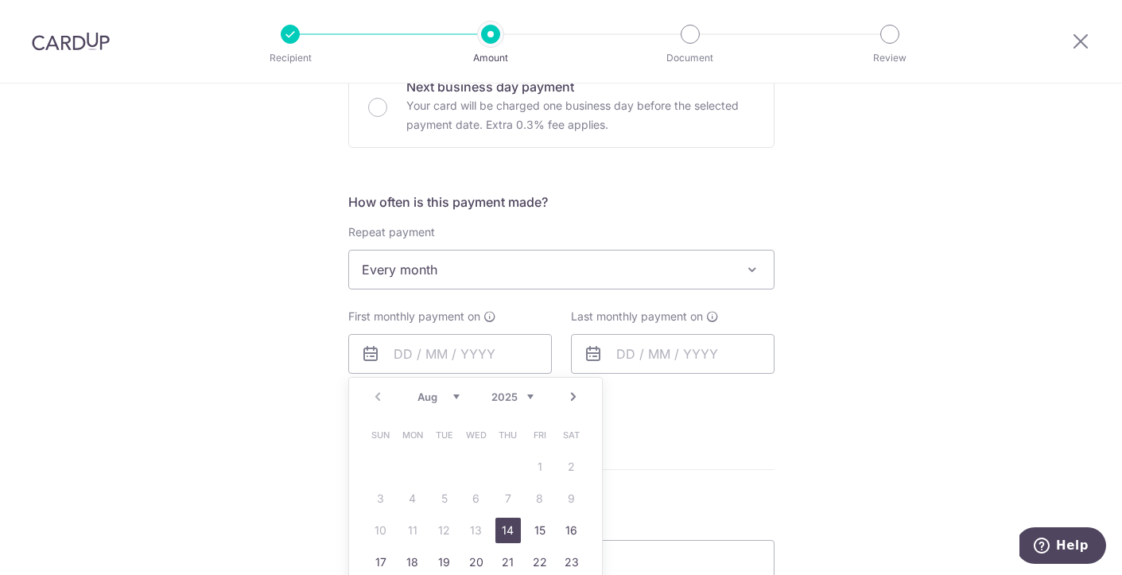
click at [211, 293] on div "Tell us more about your payment Enter payment amount SGD 2,259.00 2259.00 Recip…" at bounding box center [561, 304] width 1122 height 1454
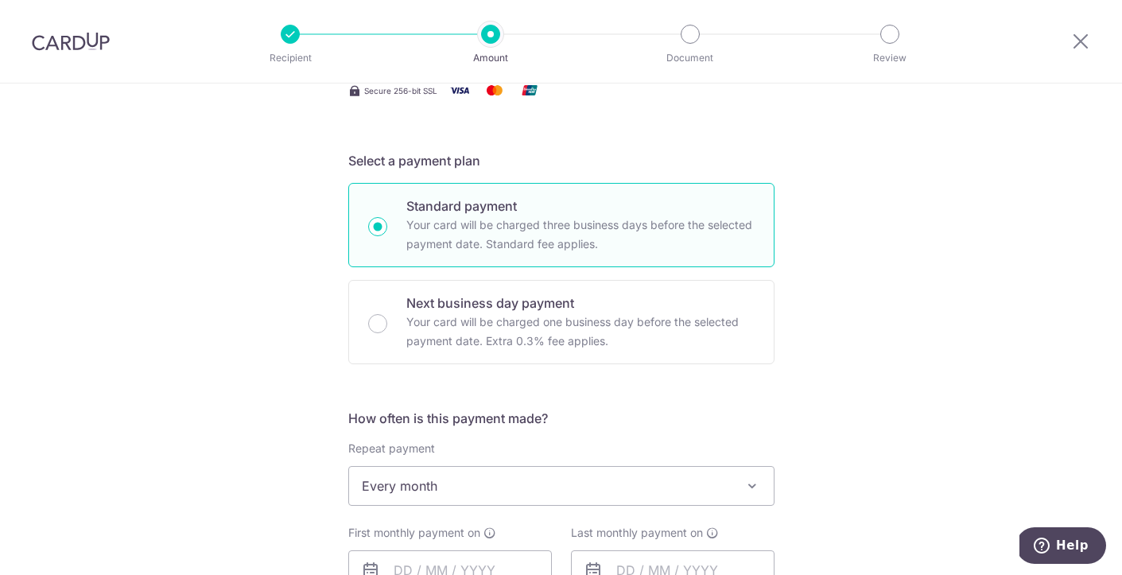
scroll to position [432, 0]
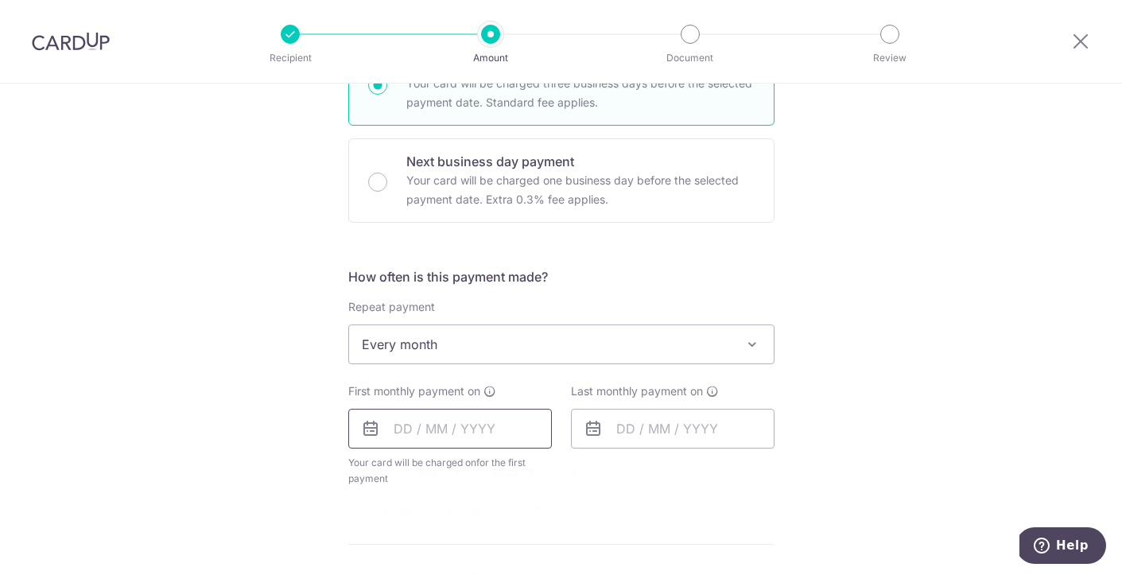
click at [413, 432] on input "text" at bounding box center [449, 429] width 203 height 40
click at [455, 468] on select "Aug Sep Oct Nov Dec" at bounding box center [438, 471] width 42 height 13
click at [735, 478] on div "Last monthly payment on" at bounding box center [672, 434] width 223 height 103
click at [450, 436] on input "text" at bounding box center [449, 429] width 203 height 40
click at [455, 471] on select "Aug Sep Oct Nov Dec" at bounding box center [438, 471] width 42 height 13
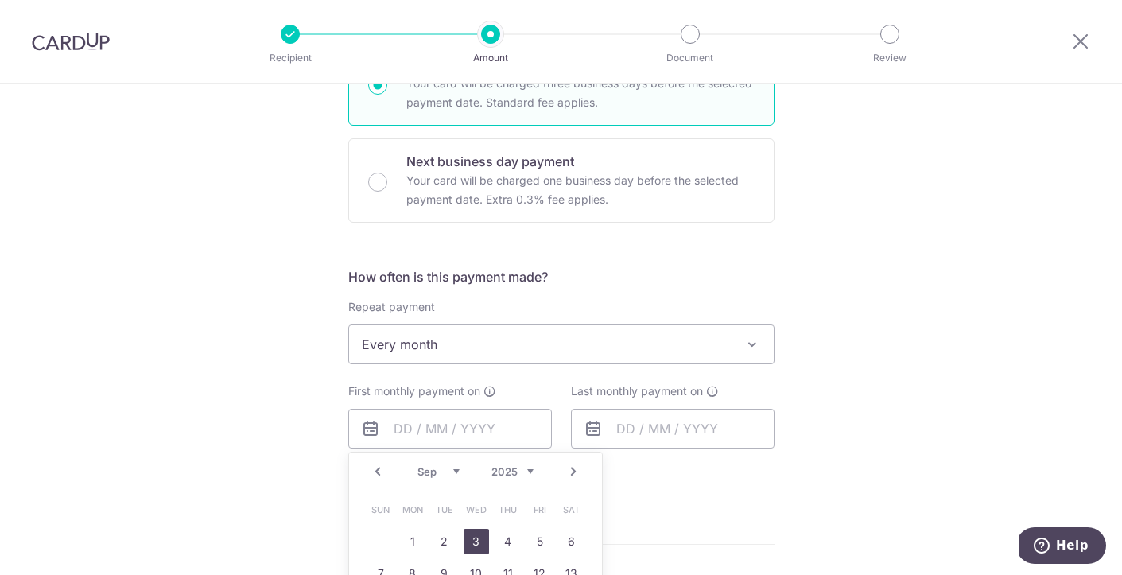
click at [476, 538] on link "3" at bounding box center [475, 541] width 25 height 25
type input "03/09/2025"
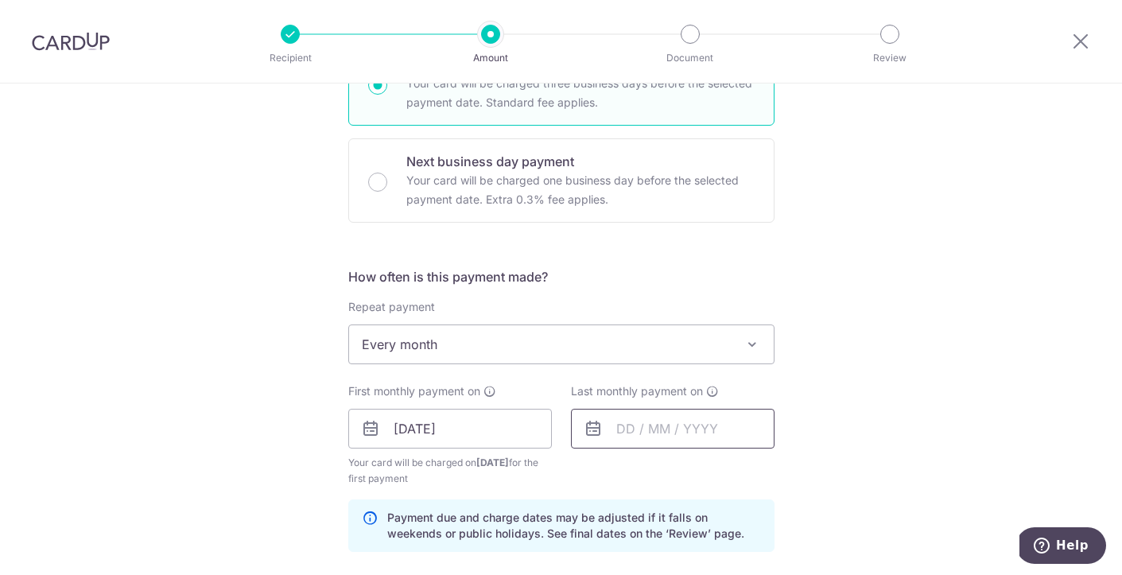
click at [658, 428] on input "text" at bounding box center [672, 429] width 203 height 40
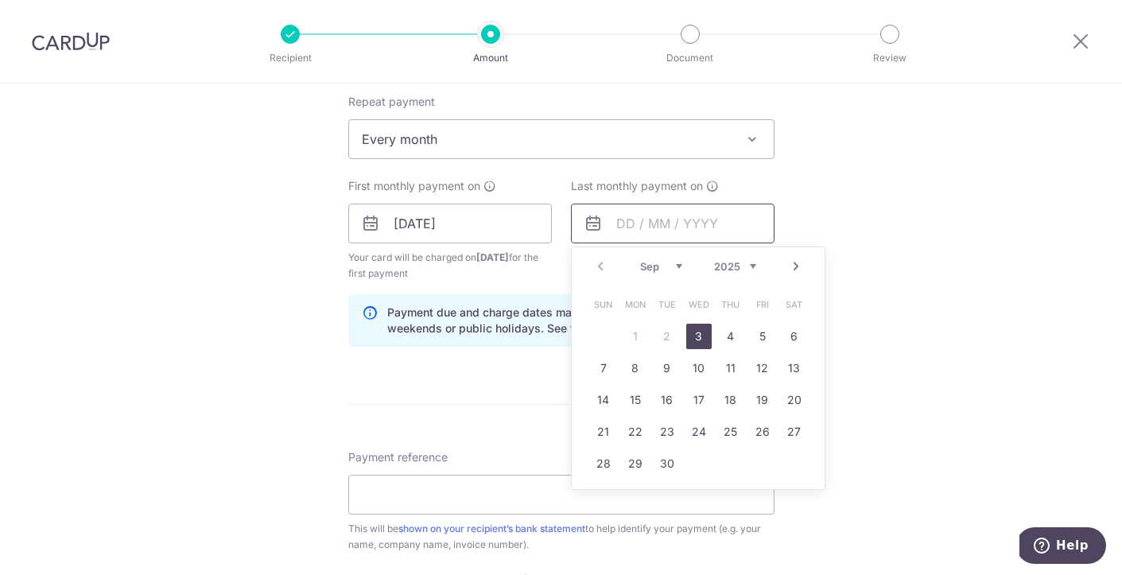
scroll to position [638, 0]
click at [676, 262] on select "Sep Oct Nov Dec" at bounding box center [661, 264] width 42 height 13
click at [703, 340] on link "3" at bounding box center [698, 334] width 25 height 25
type input "03/12/2025"
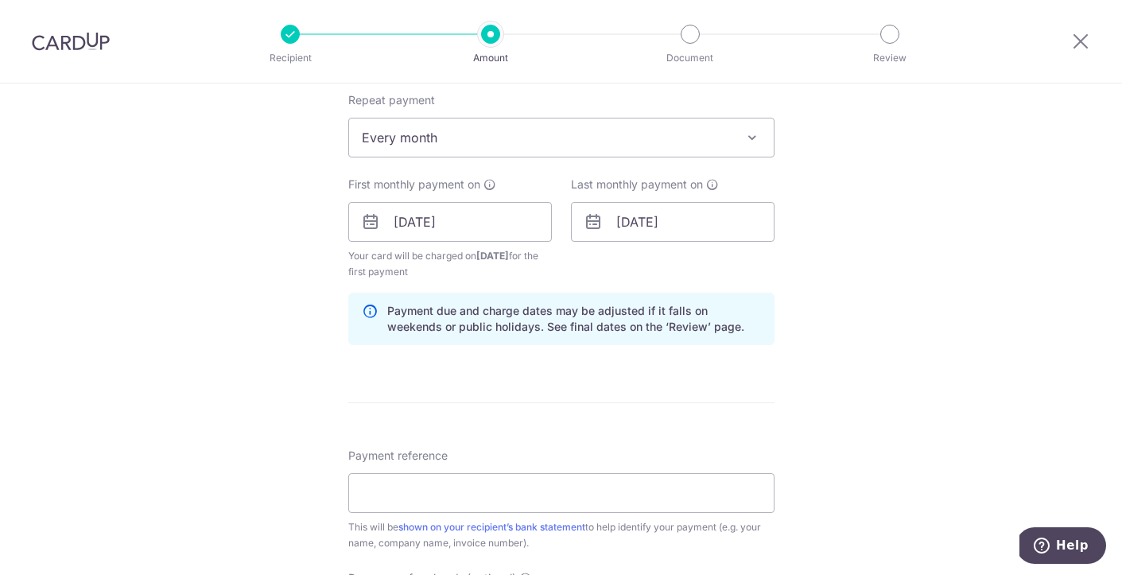
click at [880, 231] on div "Tell us more about your payment Enter payment amount SGD 2,259.00 2259.00 Recip…" at bounding box center [561, 204] width 1122 height 1519
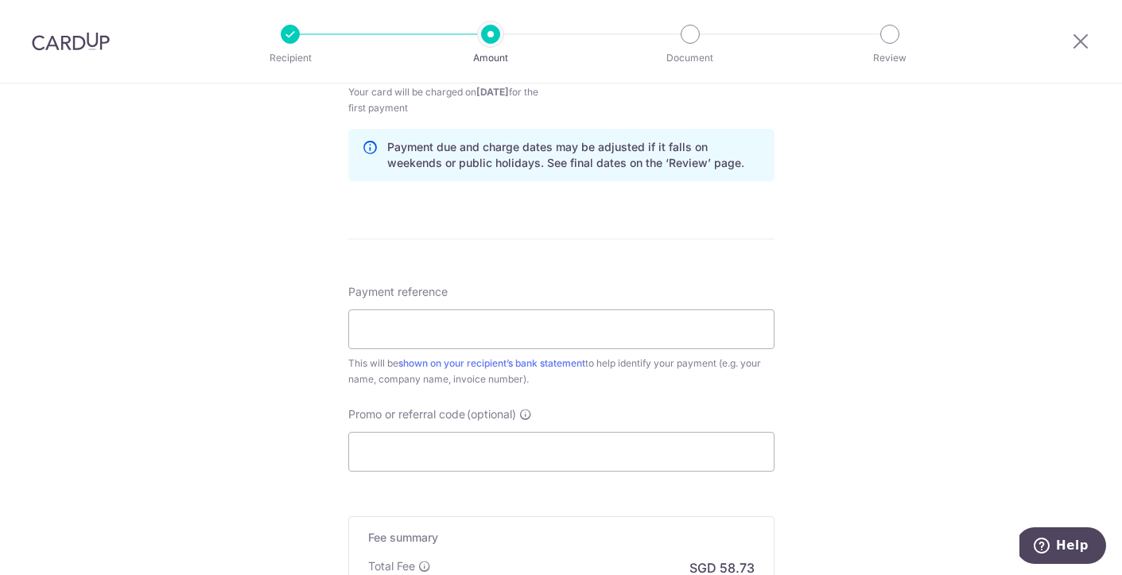
scroll to position [804, 0]
click at [489, 327] on input "Payment reference" at bounding box center [561, 327] width 426 height 40
type input "122986"
click at [848, 295] on div "Tell us more about your payment Enter payment amount SGD 2,259.00 2259.00 Recip…" at bounding box center [561, 38] width 1122 height 1519
click at [444, 450] on input "Promo or referral code (optional)" at bounding box center [561, 449] width 426 height 40
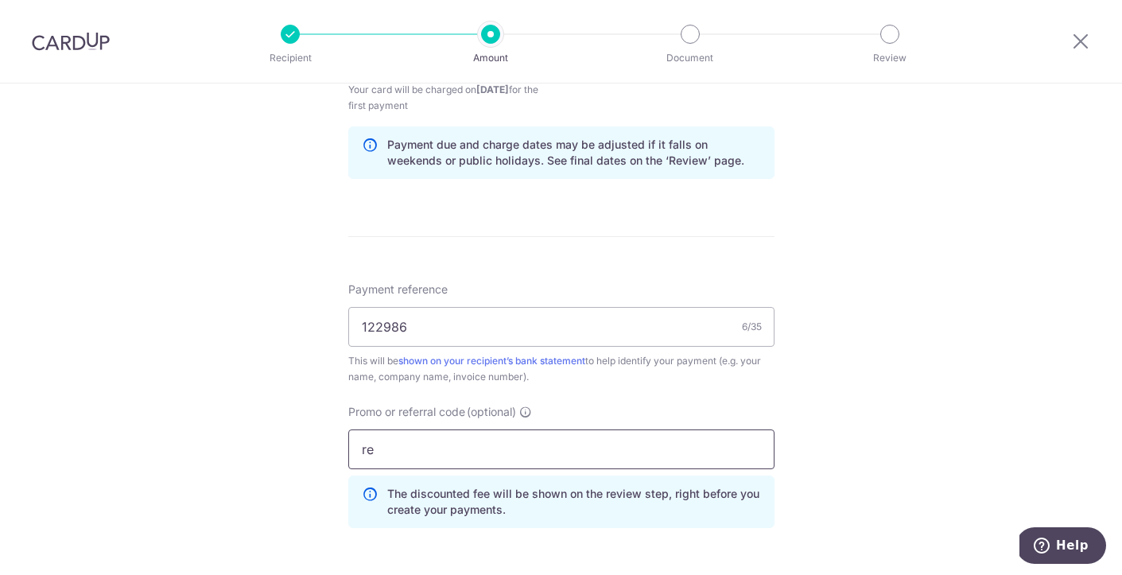
type input "r"
type input "REC185"
click at [827, 403] on div "Tell us more about your payment Enter payment amount SGD 2,259.00 2259.00 Recip…" at bounding box center [561, 74] width 1122 height 1590
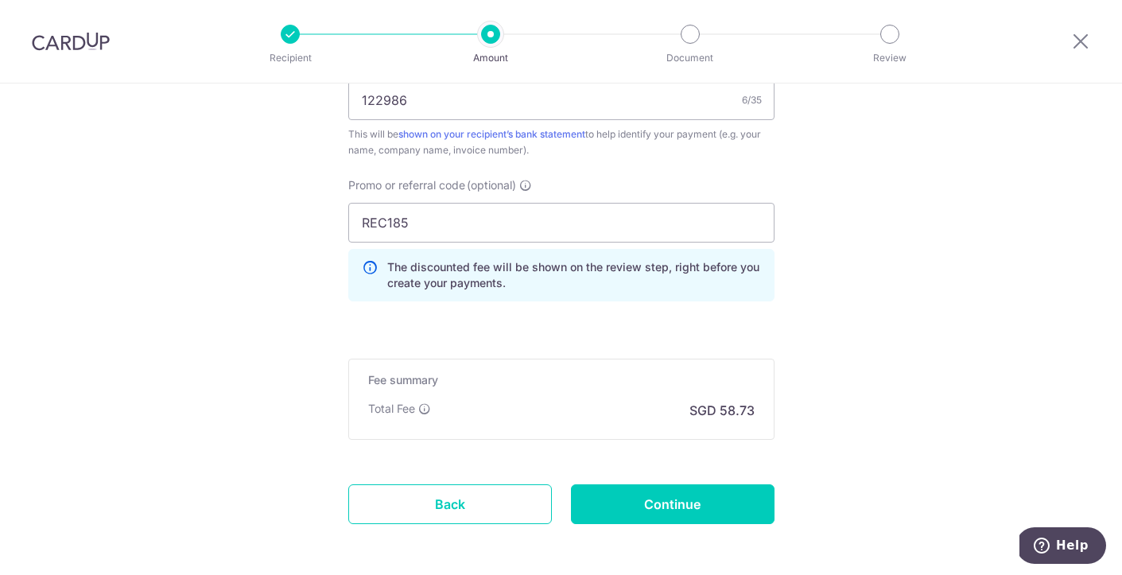
scroll to position [1032, 0]
click at [644, 504] on input "Continue" at bounding box center [672, 503] width 203 height 40
type input "Create Schedule"
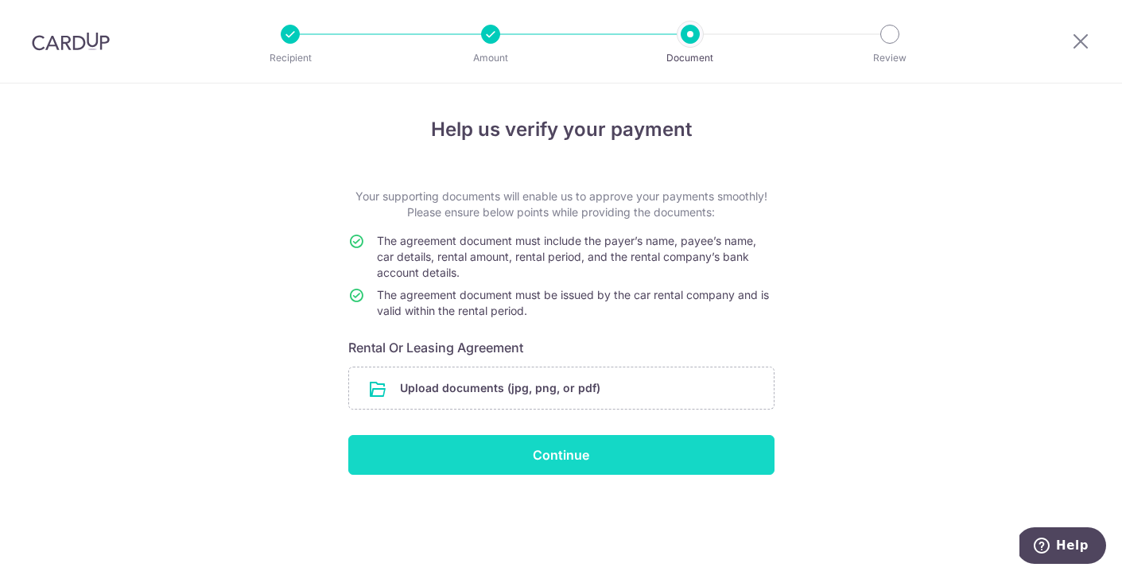
click at [562, 455] on input "Continue" at bounding box center [561, 455] width 426 height 40
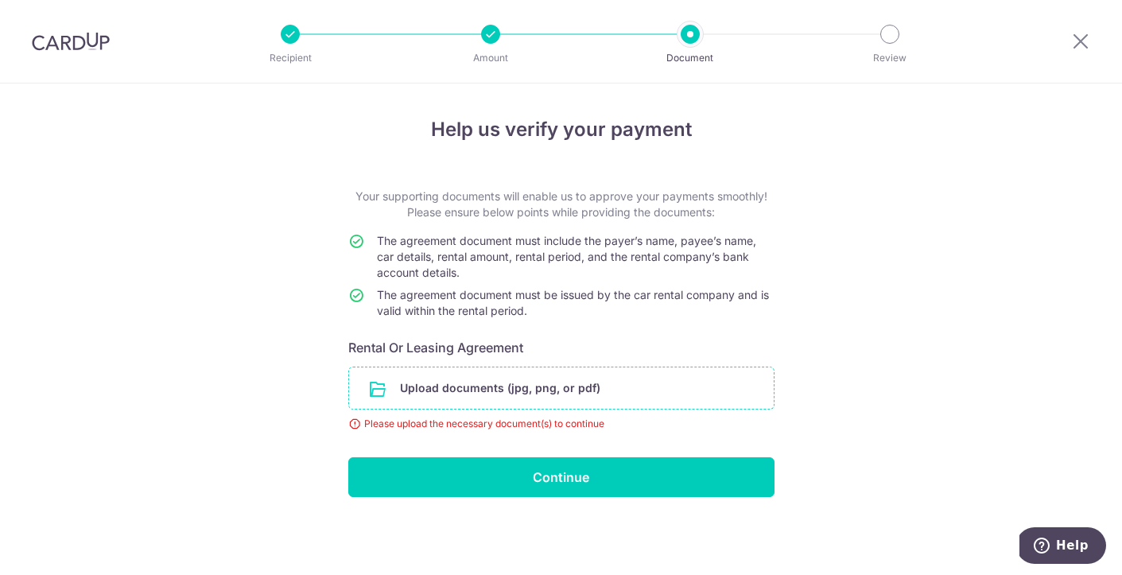
click at [521, 390] on input "file" at bounding box center [561, 387] width 424 height 41
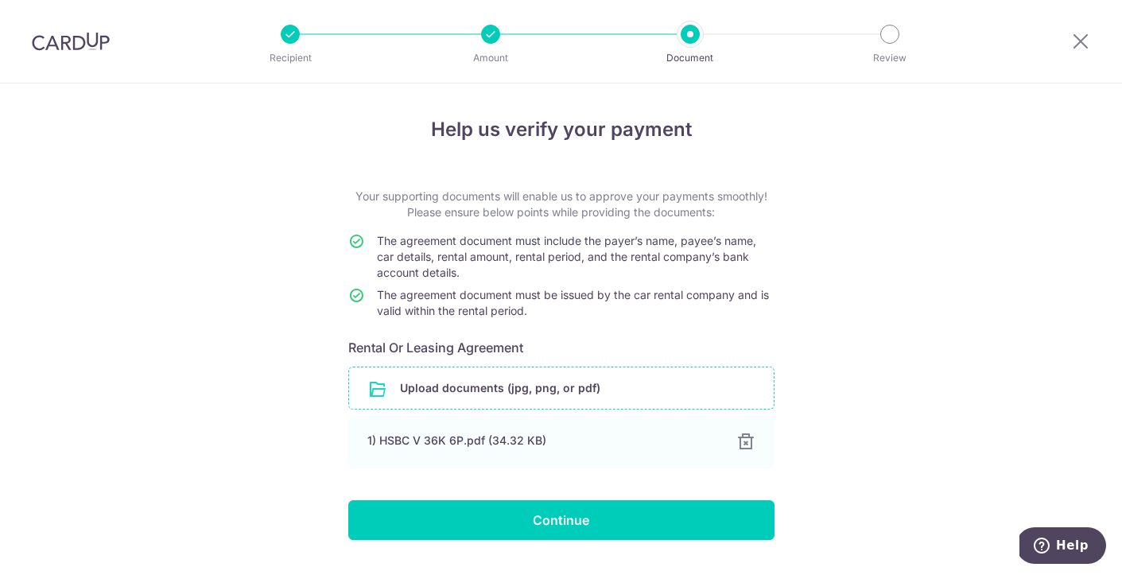
scroll to position [40, 0]
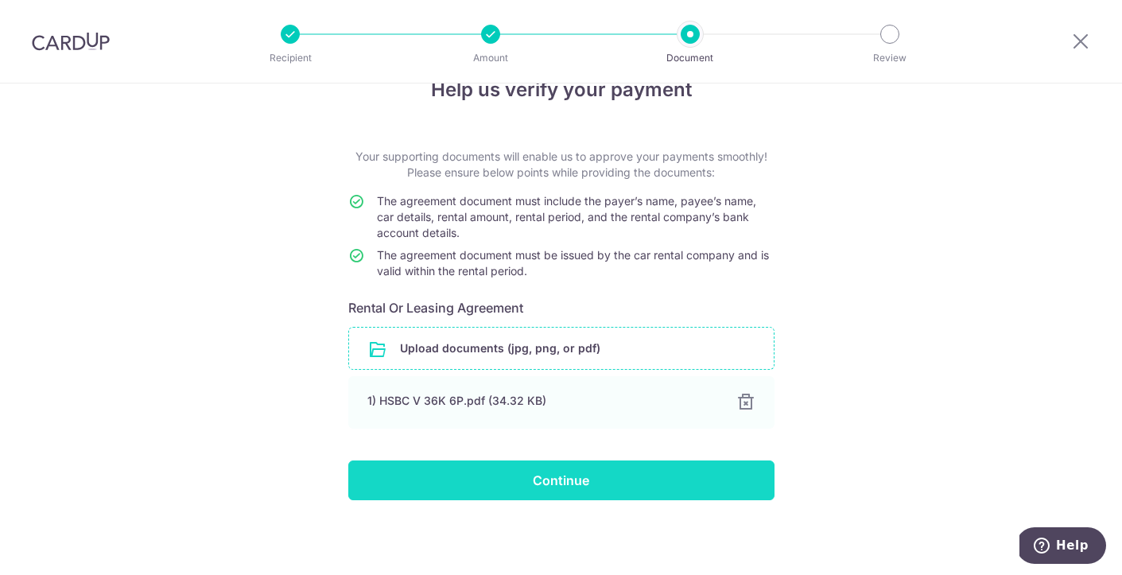
click at [653, 484] on input "Continue" at bounding box center [561, 480] width 426 height 40
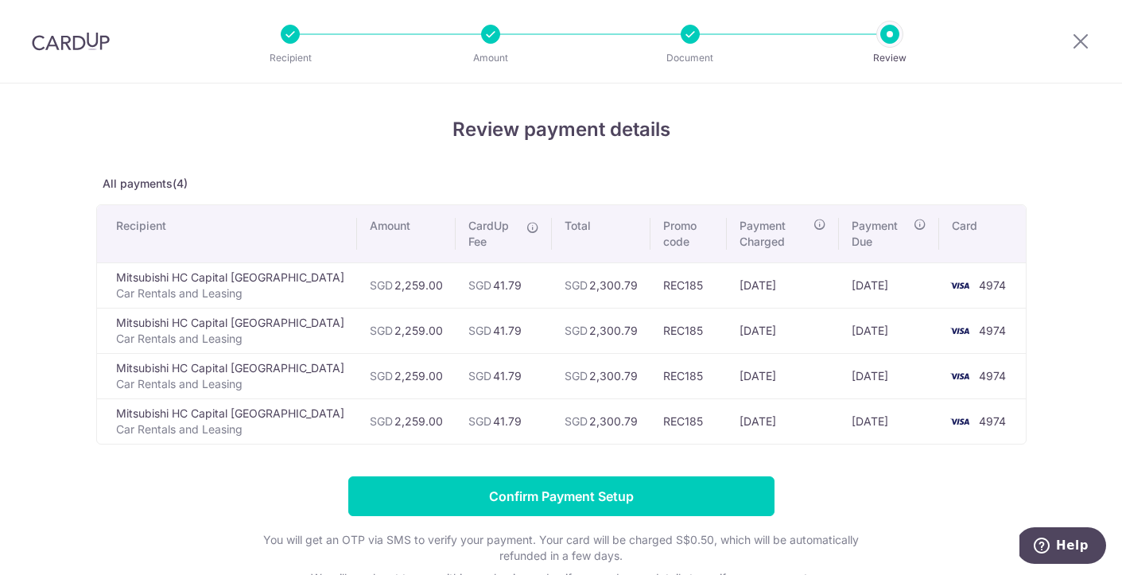
click at [690, 33] on div at bounding box center [689, 34] width 19 height 19
click at [1084, 39] on icon at bounding box center [1080, 41] width 19 height 20
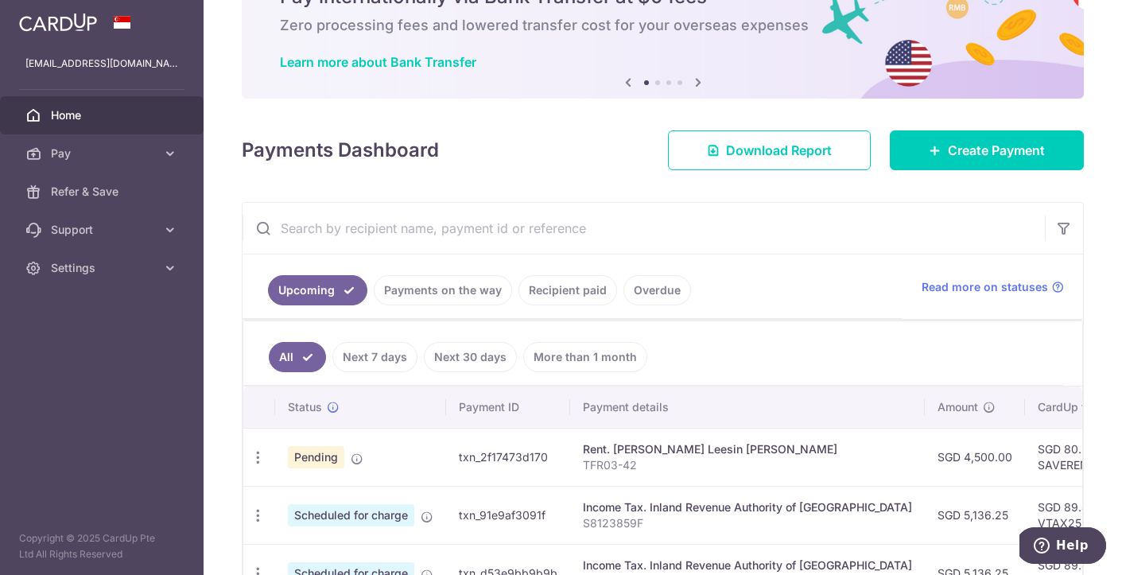
scroll to position [87, 0]
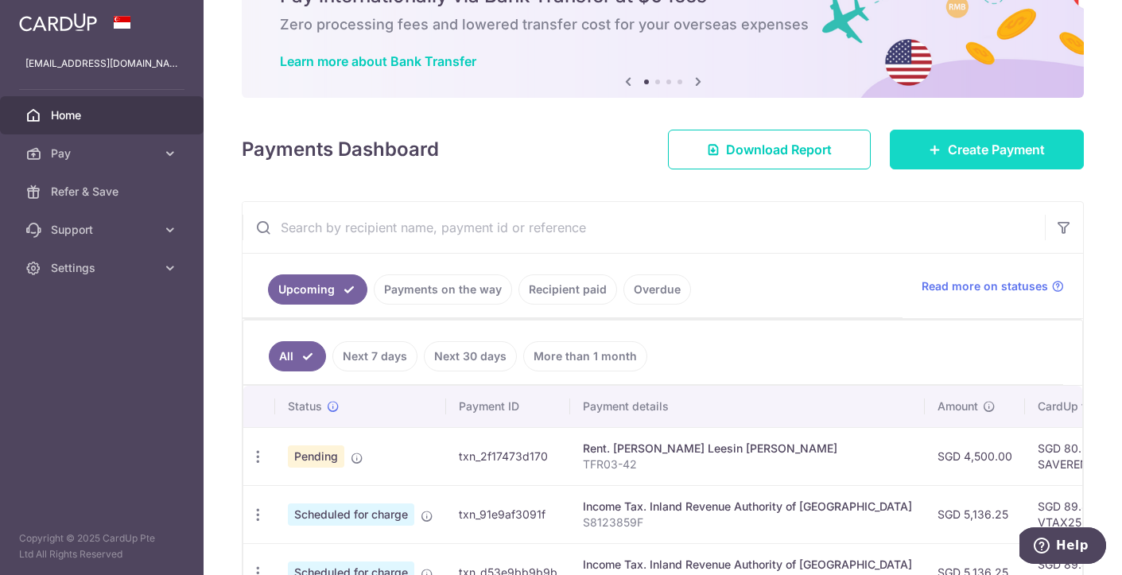
click at [1006, 158] on span "Create Payment" at bounding box center [995, 149] width 97 height 19
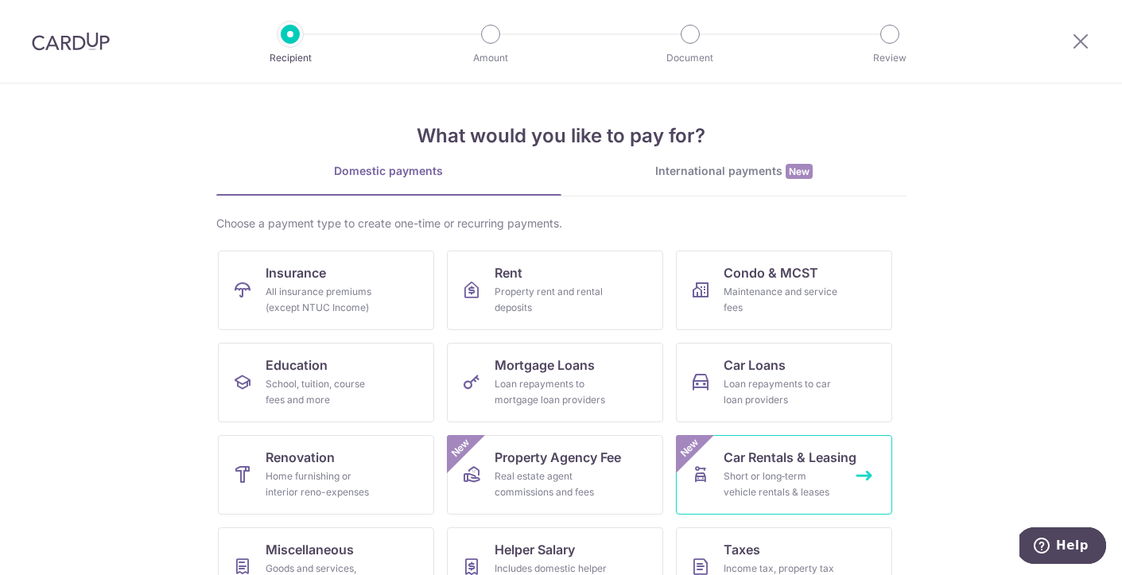
click at [791, 458] on span "Car Rentals & Leasing" at bounding box center [789, 456] width 133 height 19
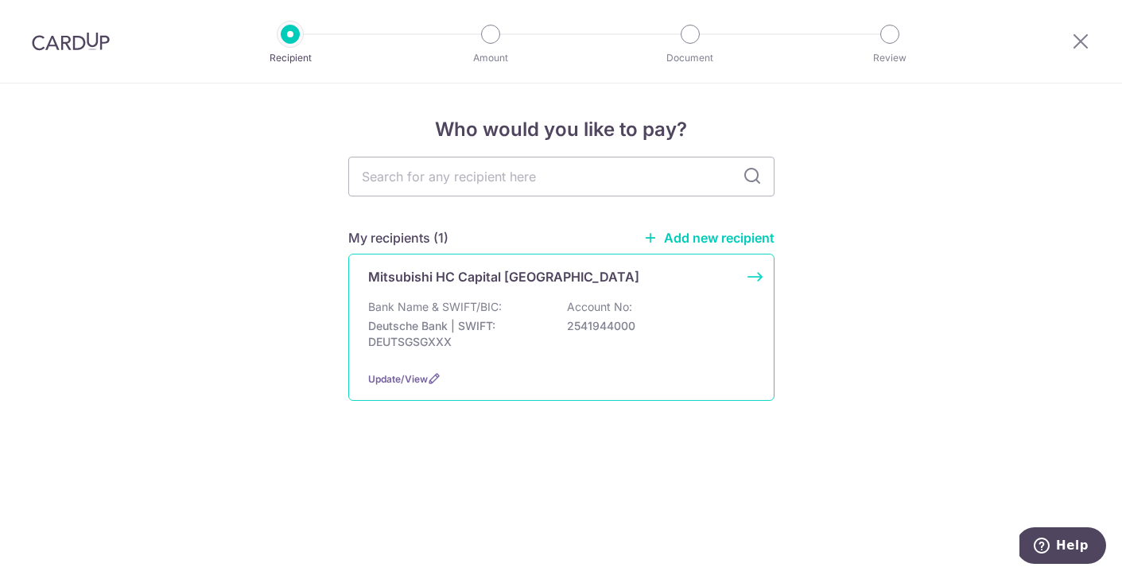
click at [509, 280] on p "Mitsubishi HC Capital [GEOGRAPHIC_DATA]" at bounding box center [503, 276] width 271 height 19
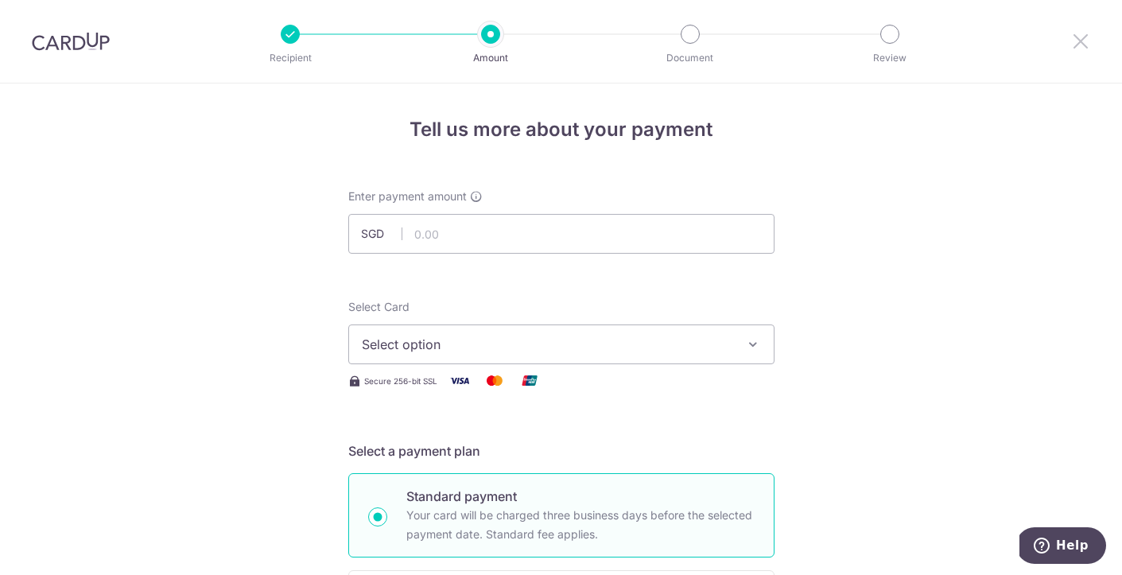
click at [1077, 47] on icon at bounding box center [1080, 41] width 19 height 20
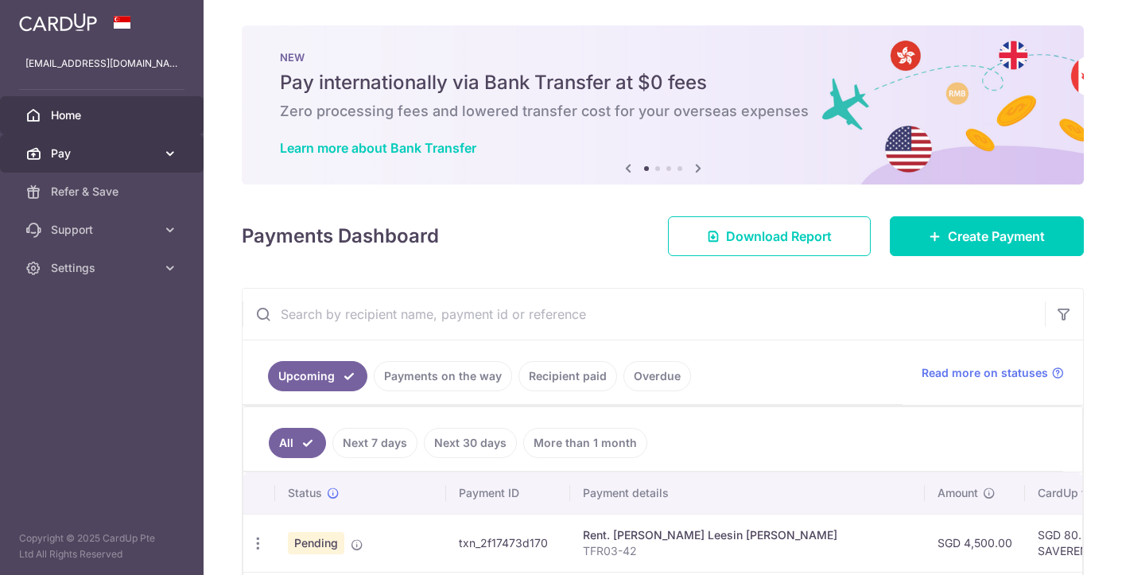
click at [65, 158] on span "Pay" at bounding box center [103, 153] width 105 height 16
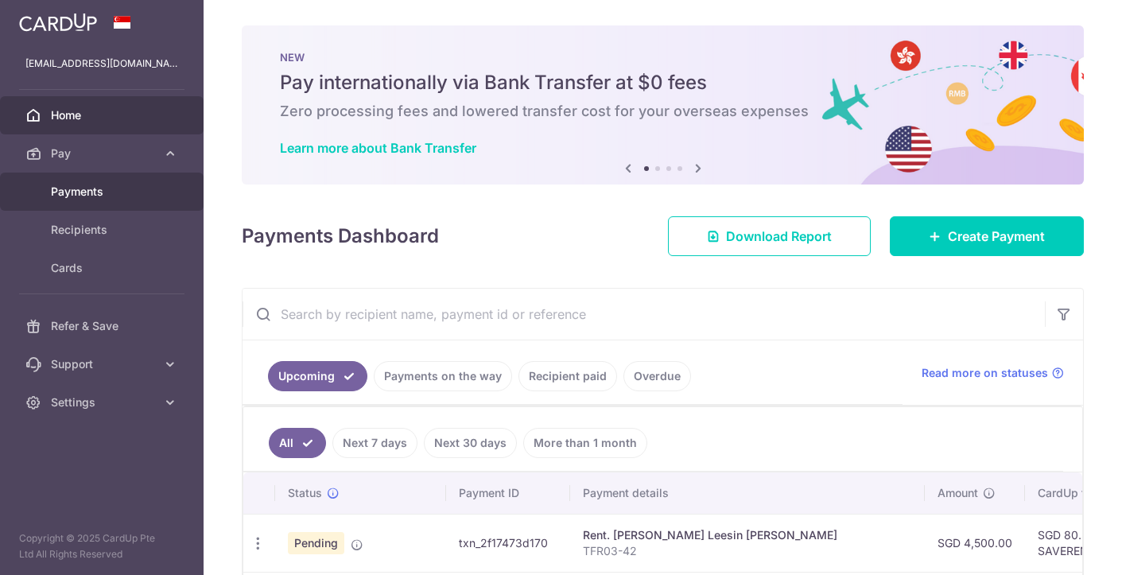
click at [54, 195] on span "Payments" at bounding box center [103, 192] width 105 height 16
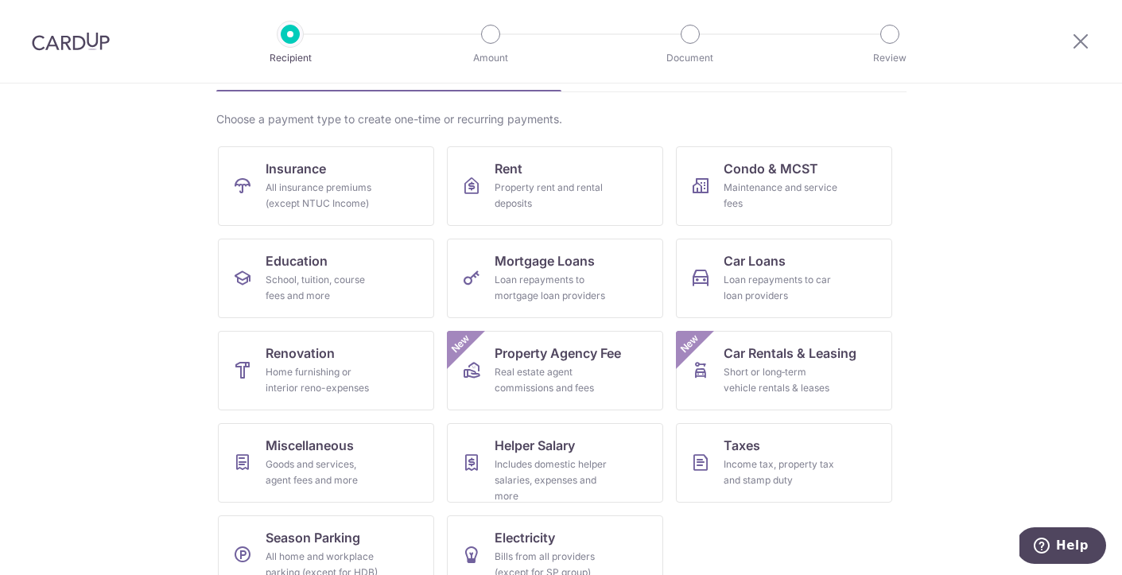
scroll to position [110, 0]
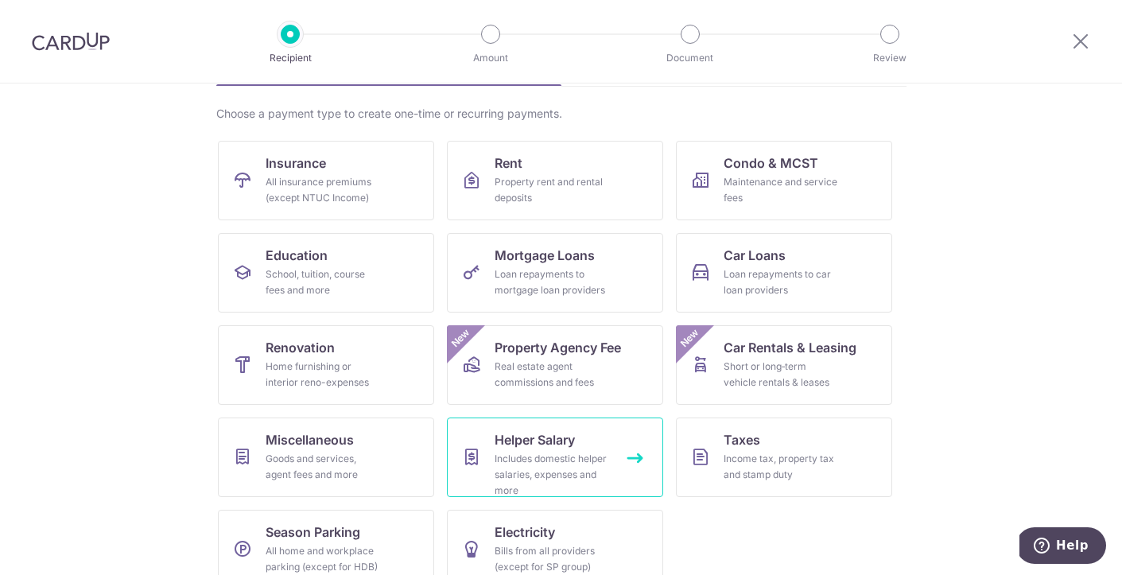
click at [527, 441] on span "Helper Salary" at bounding box center [534, 439] width 80 height 19
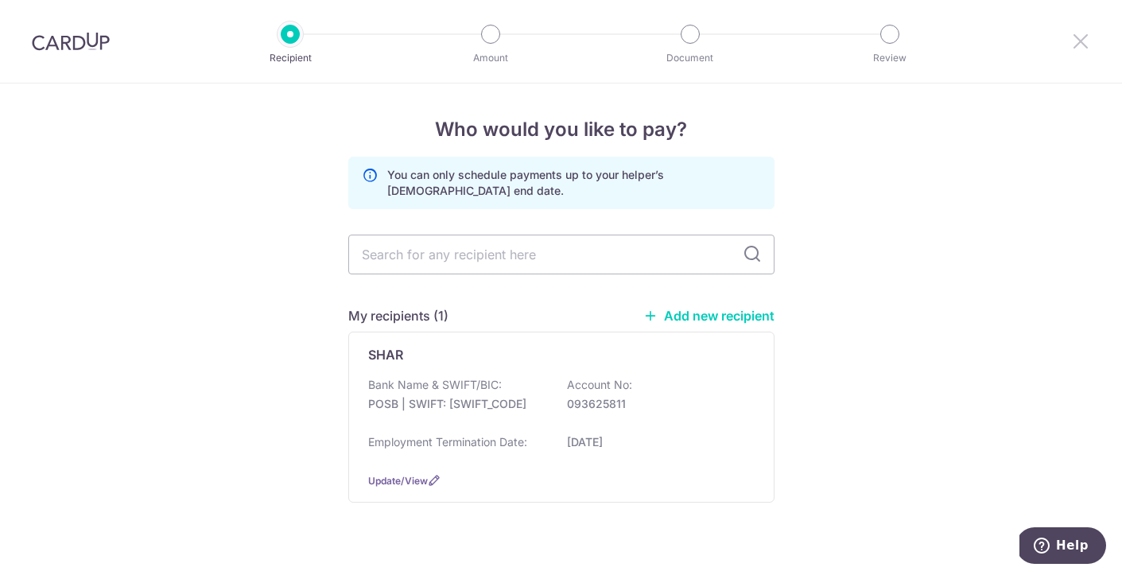
click at [1083, 37] on icon at bounding box center [1080, 41] width 19 height 20
